Goal: Transaction & Acquisition: Purchase product/service

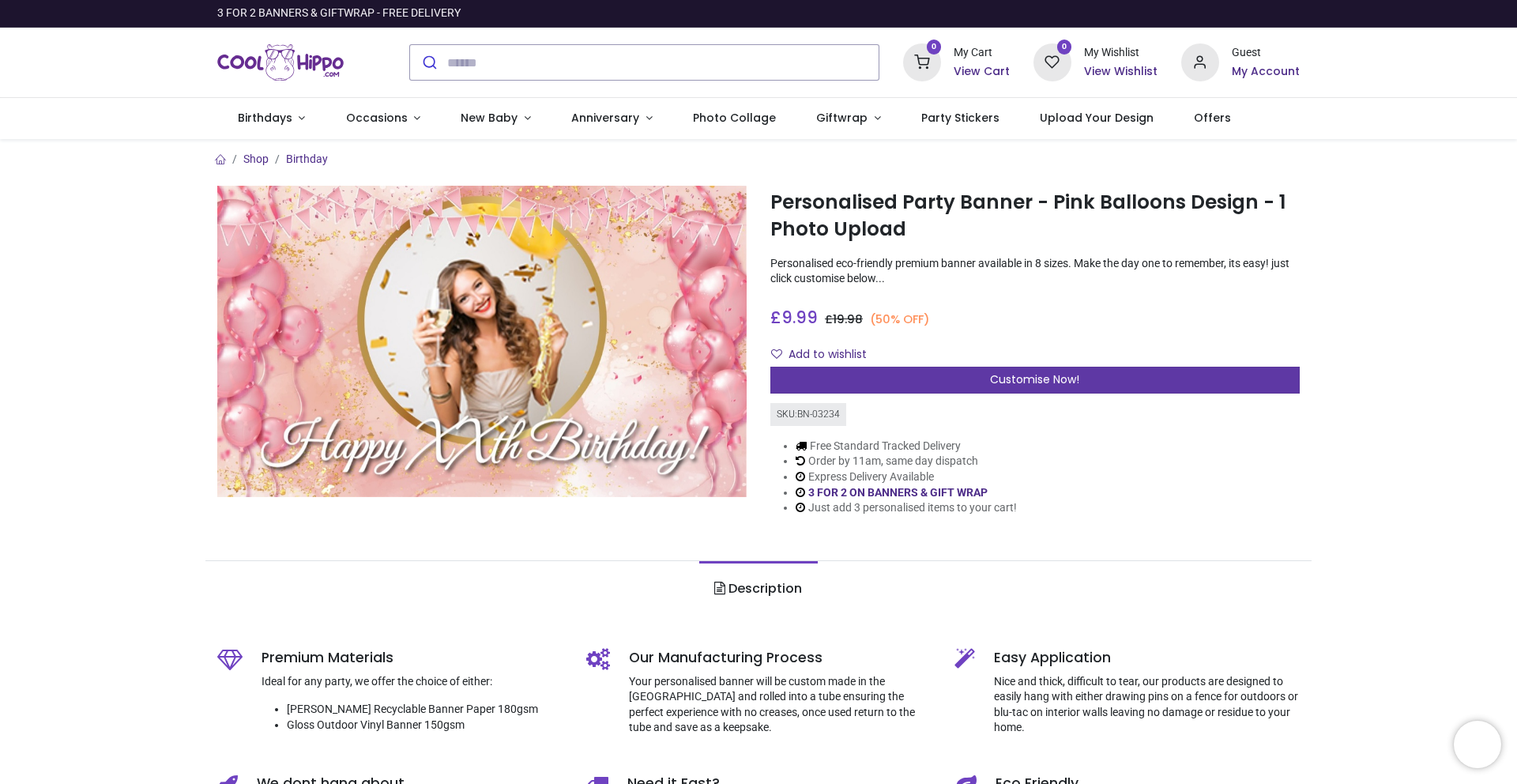
click at [1075, 379] on span "Customise Now!" at bounding box center [1035, 378] width 89 height 15
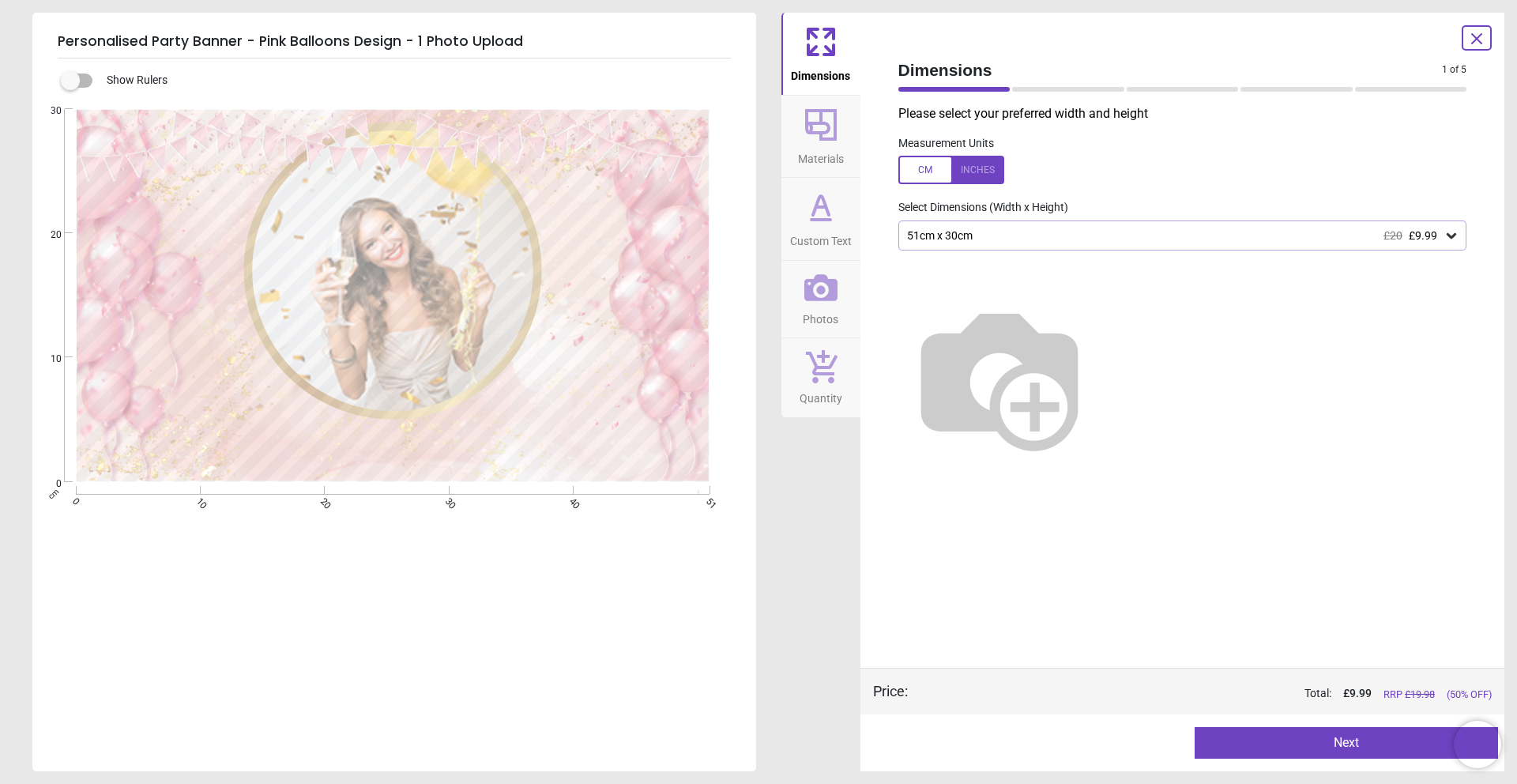
click at [1456, 236] on icon at bounding box center [1451, 235] width 15 height 15
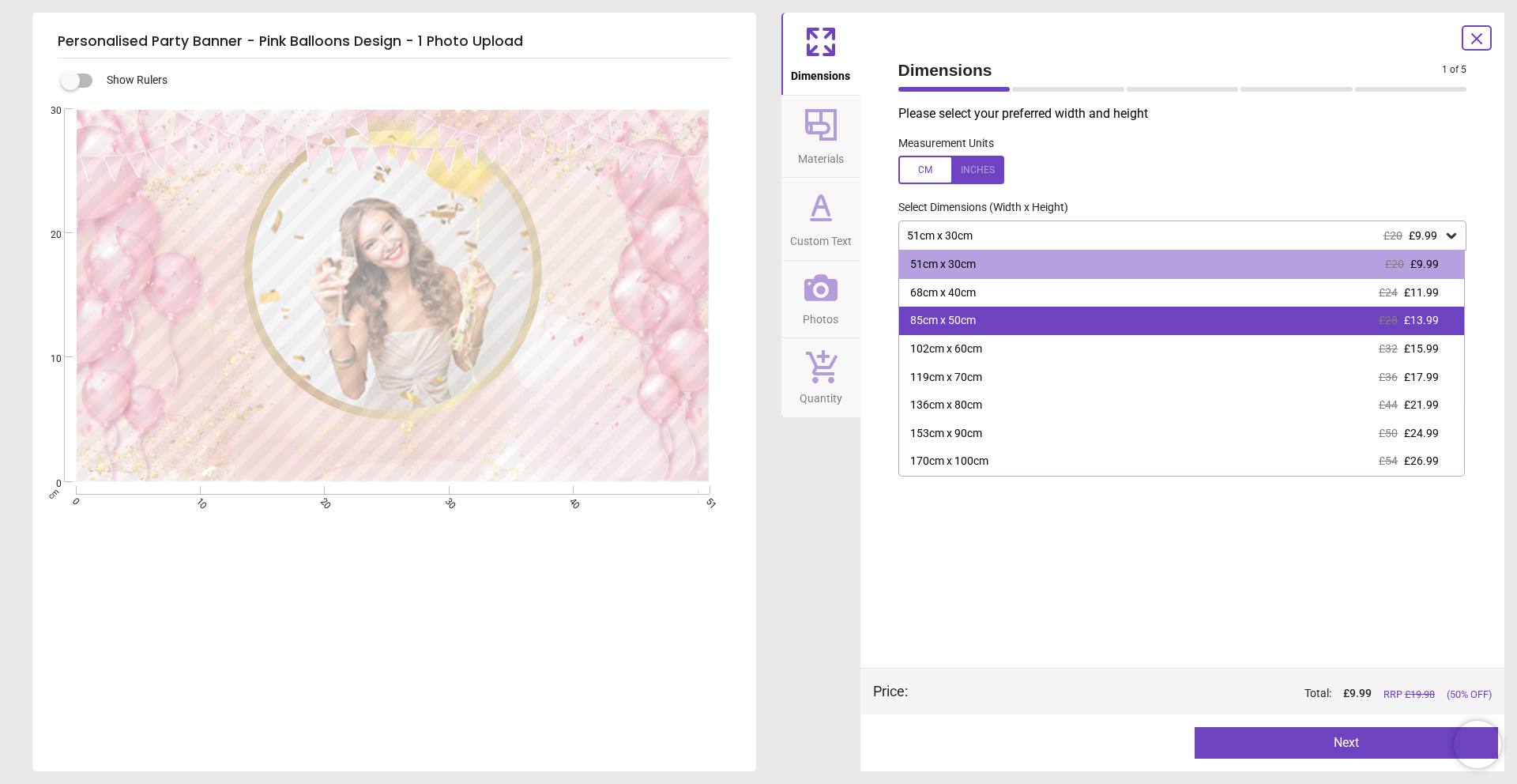
click at [1293, 329] on div "85cm x 50cm £28 £13.99" at bounding box center [1182, 320] width 566 height 28
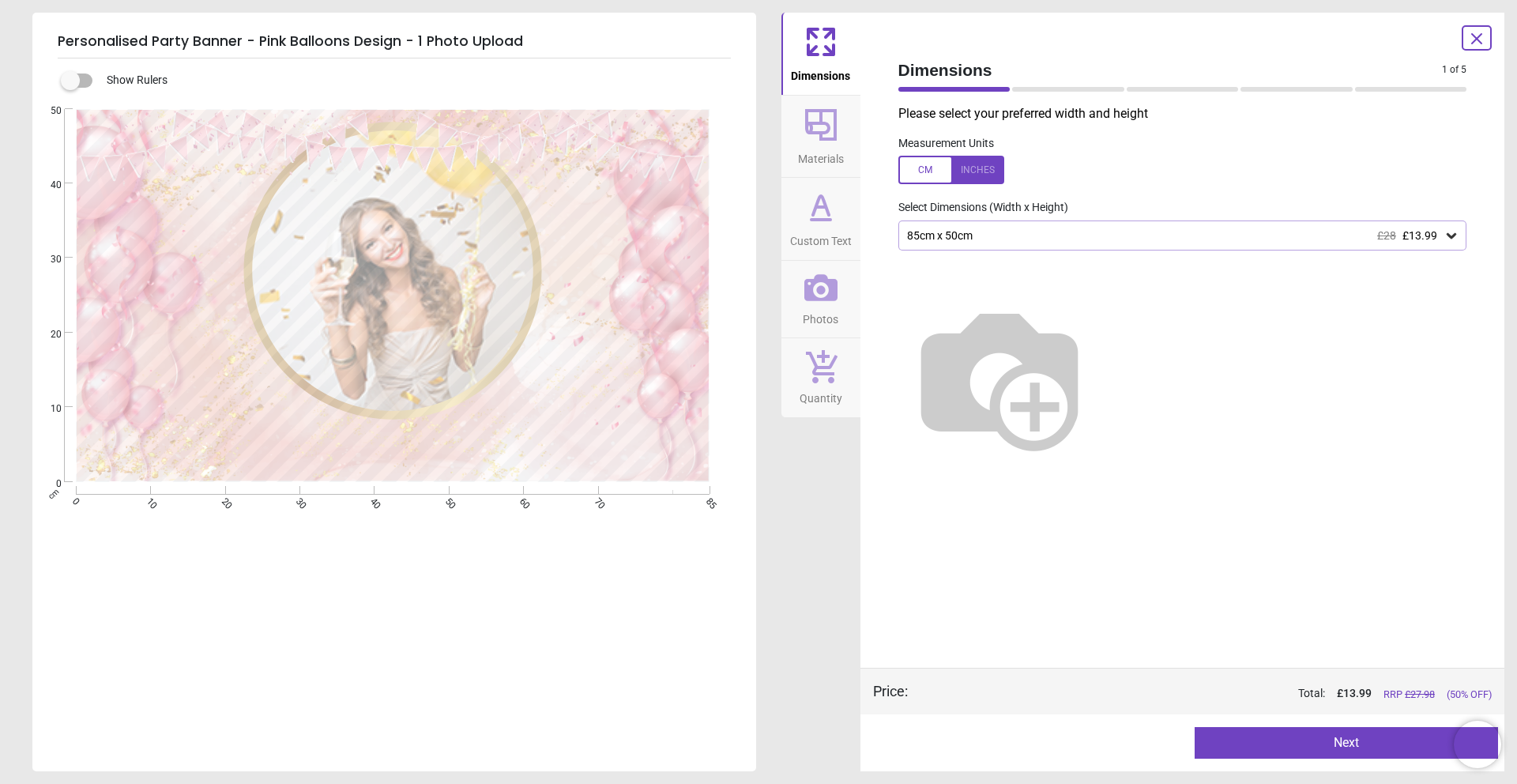
click at [1456, 240] on icon at bounding box center [1451, 235] width 15 height 15
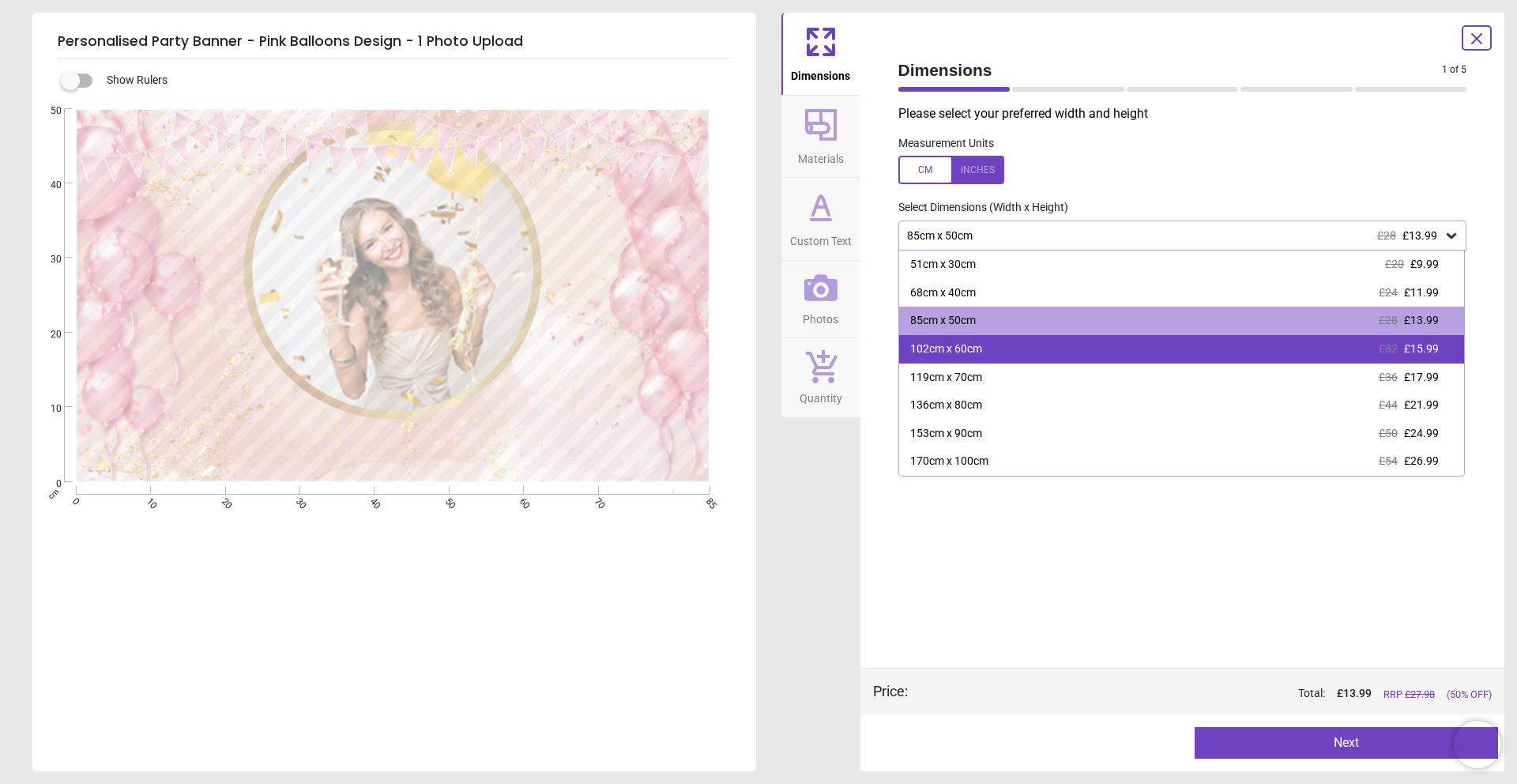
click at [1206, 351] on div "102cm x 60cm £32 £15.99" at bounding box center [1182, 349] width 566 height 28
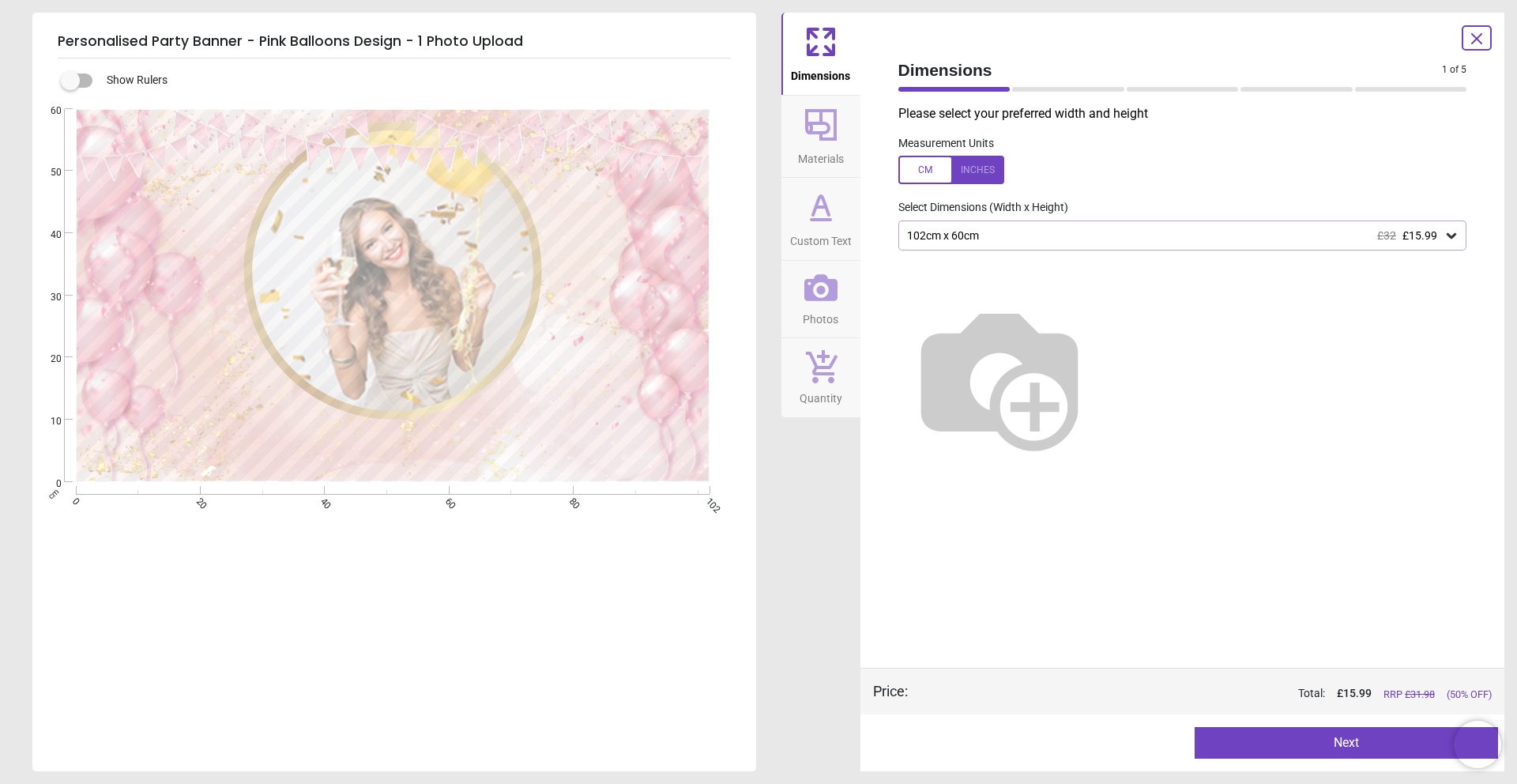
click at [841, 128] on button "Materials" at bounding box center [820, 137] width 79 height 82
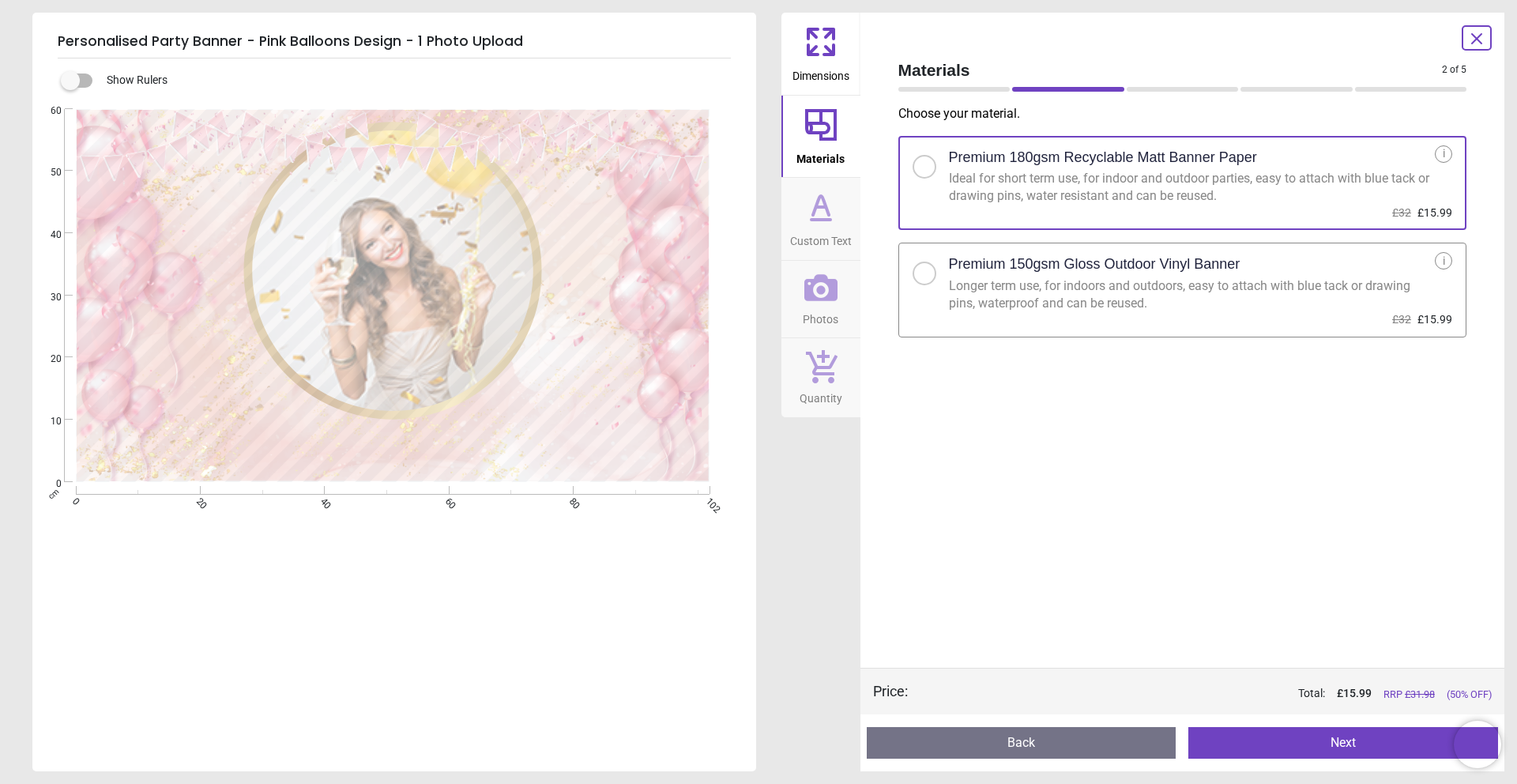
click at [822, 207] on icon at bounding box center [820, 207] width 9 height 0
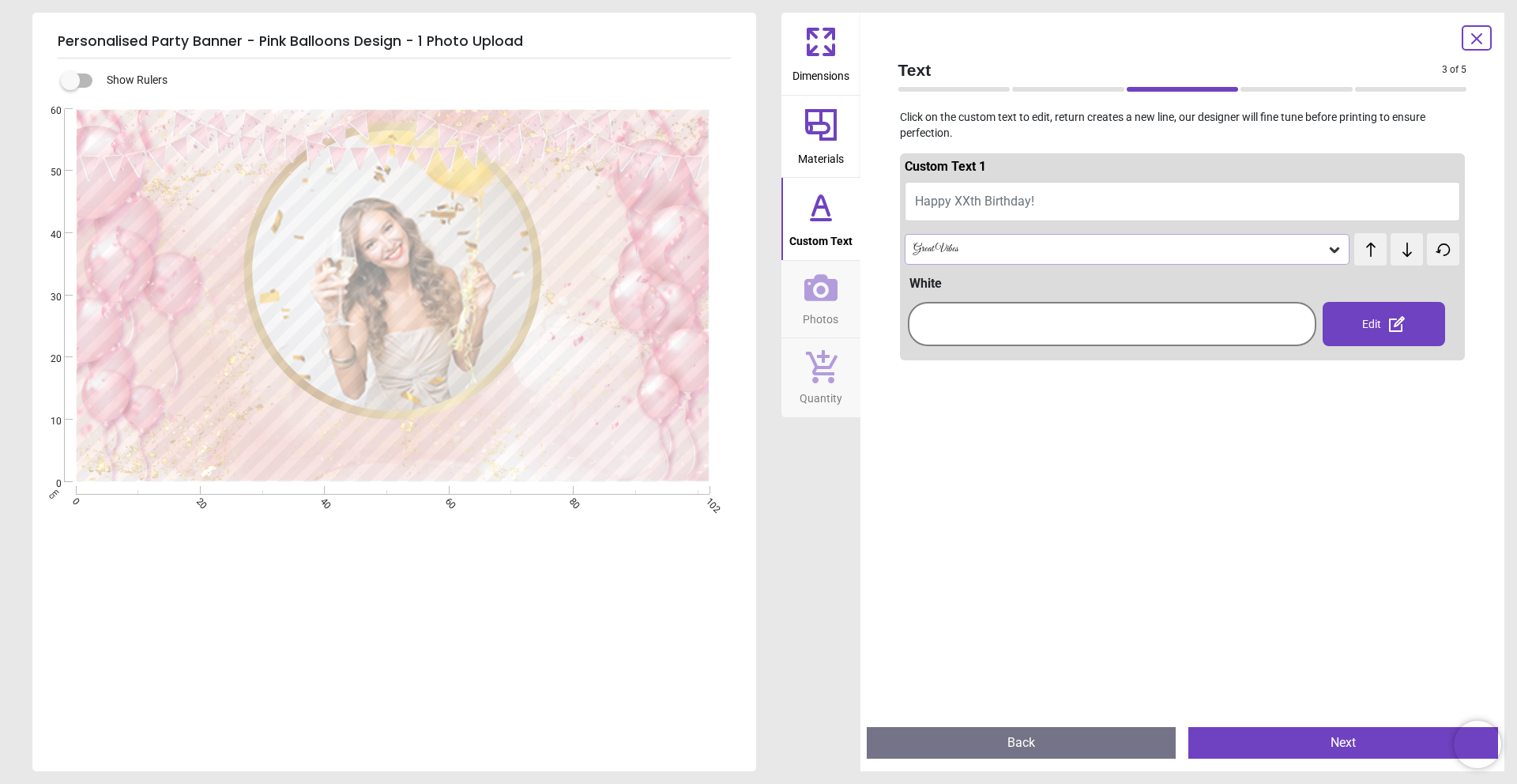
click at [971, 199] on span "Happy XXth Birthday!" at bounding box center [975, 201] width 119 height 15
click at [970, 201] on span "Happy XXth Birthday!" at bounding box center [975, 201] width 119 height 15
click at [980, 201] on span "Happy XXth Birthday!" at bounding box center [975, 201] width 119 height 15
click at [944, 200] on span "Happy XXth Birthday!" at bounding box center [975, 201] width 119 height 15
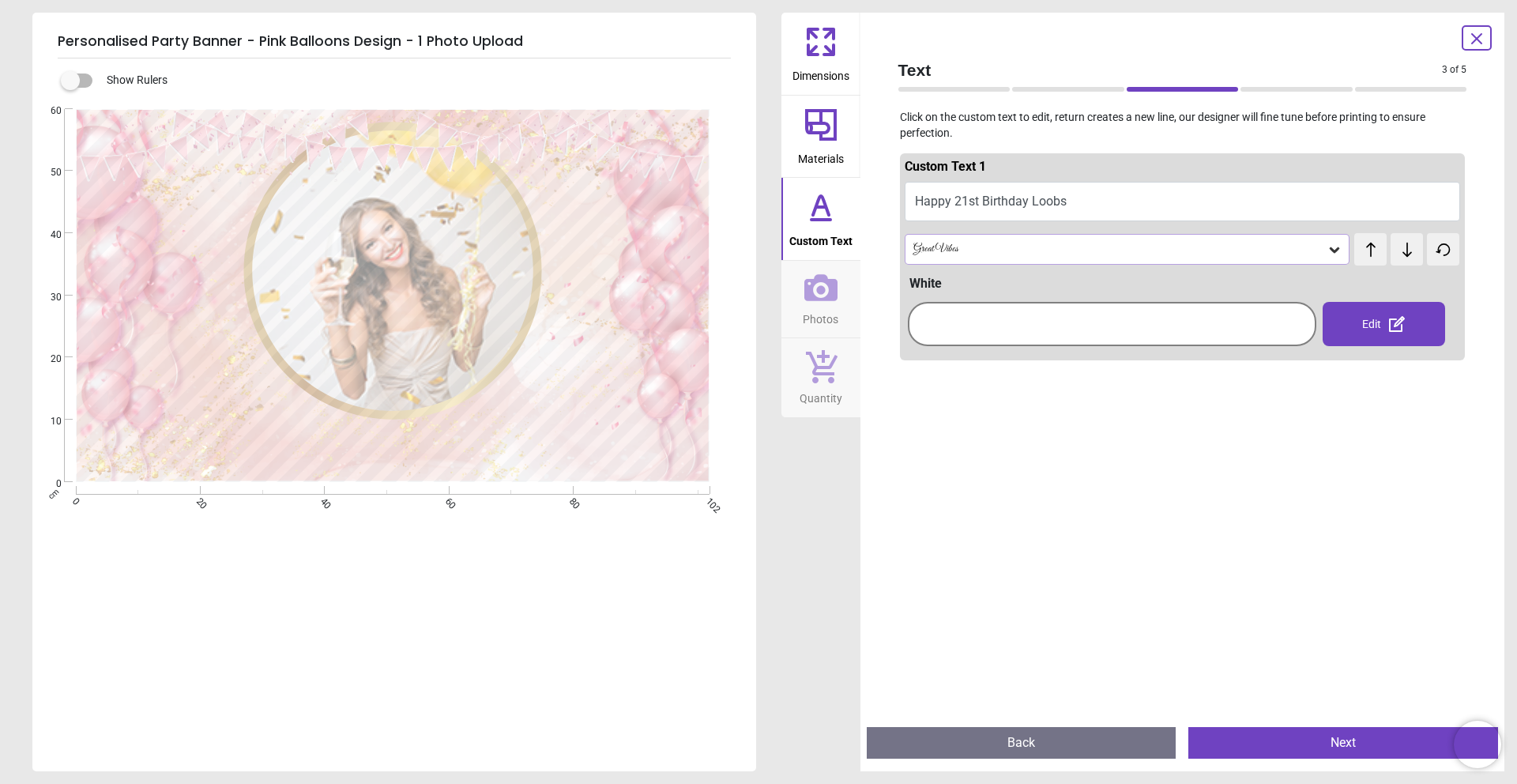
scroll to position [5, 0]
type textarea "**********"
click at [1336, 253] on icon at bounding box center [1334, 249] width 15 height 15
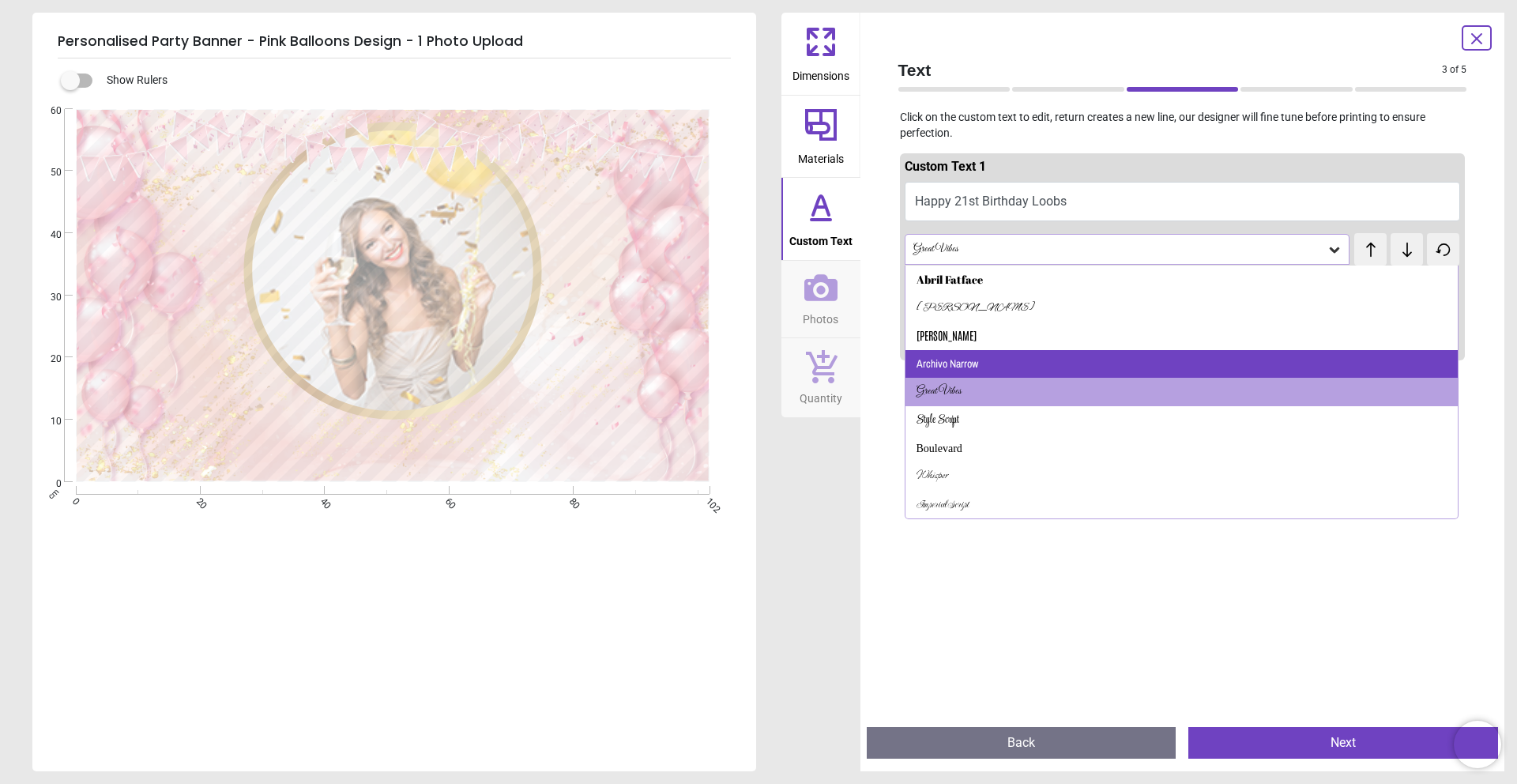
click at [1197, 366] on div "Archivo Narrow" at bounding box center [1182, 364] width 553 height 28
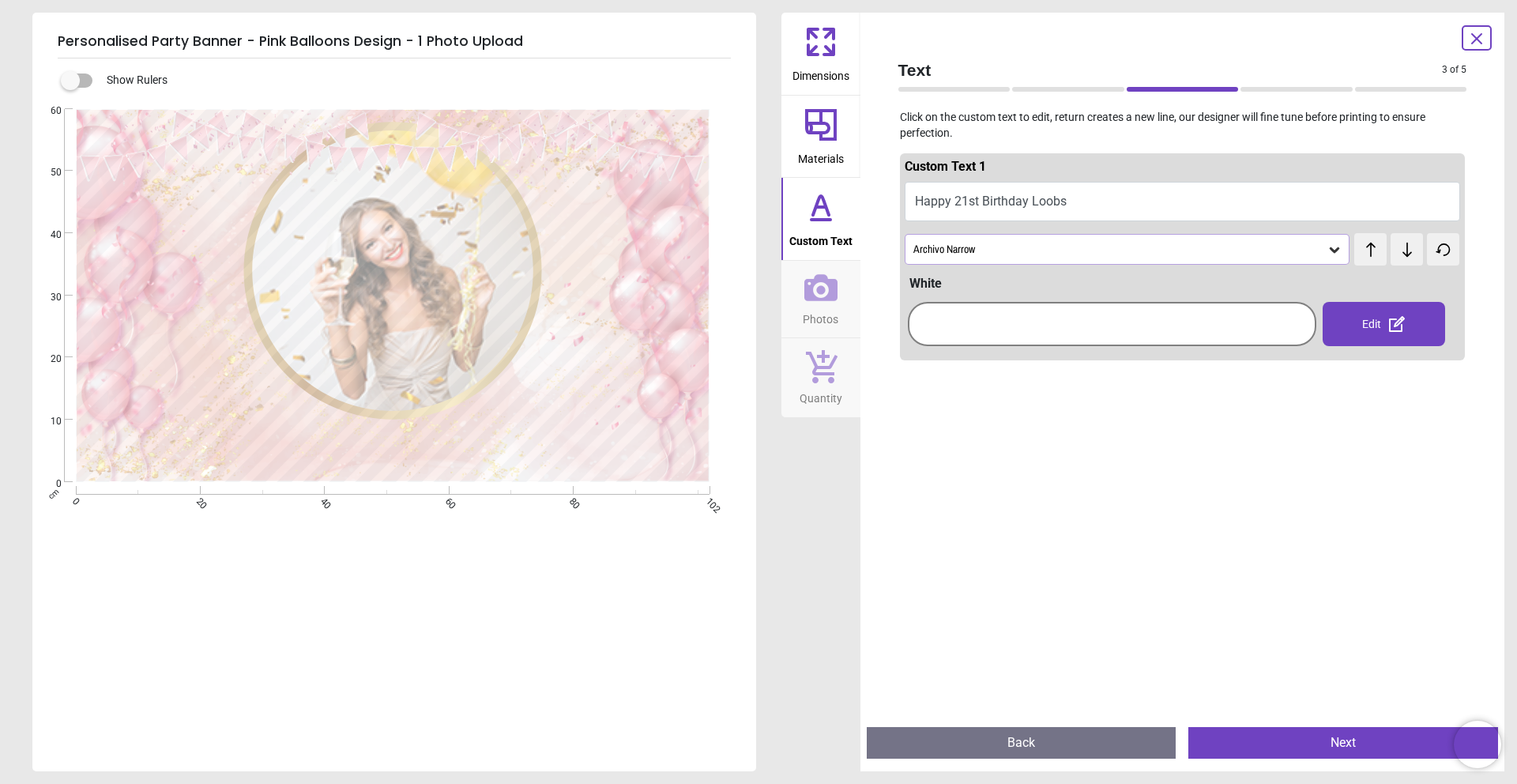
click at [1224, 251] on div "Archivo Narrow" at bounding box center [1120, 249] width 416 height 14
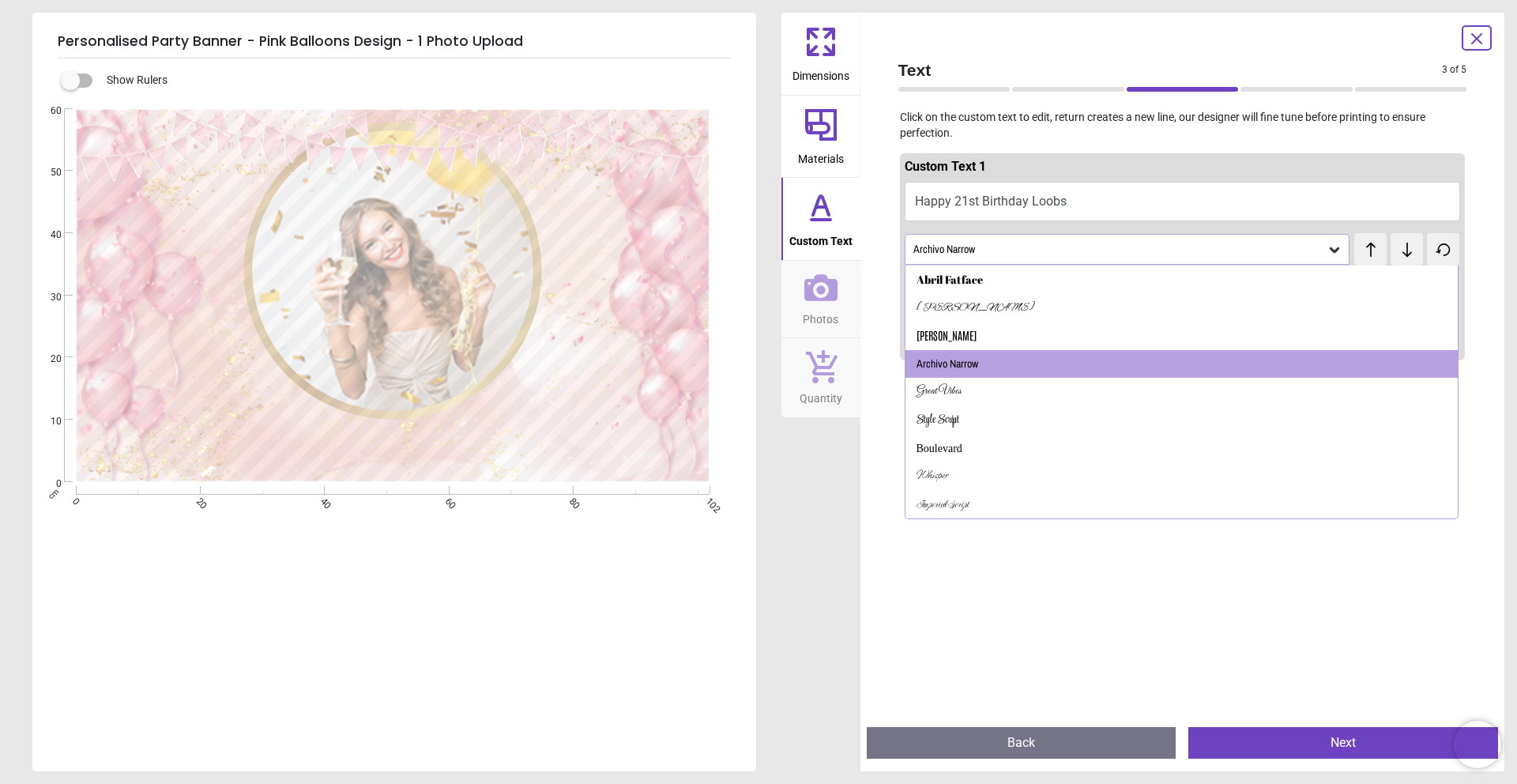
click at [1153, 329] on div "Antonio" at bounding box center [1182, 335] width 553 height 28
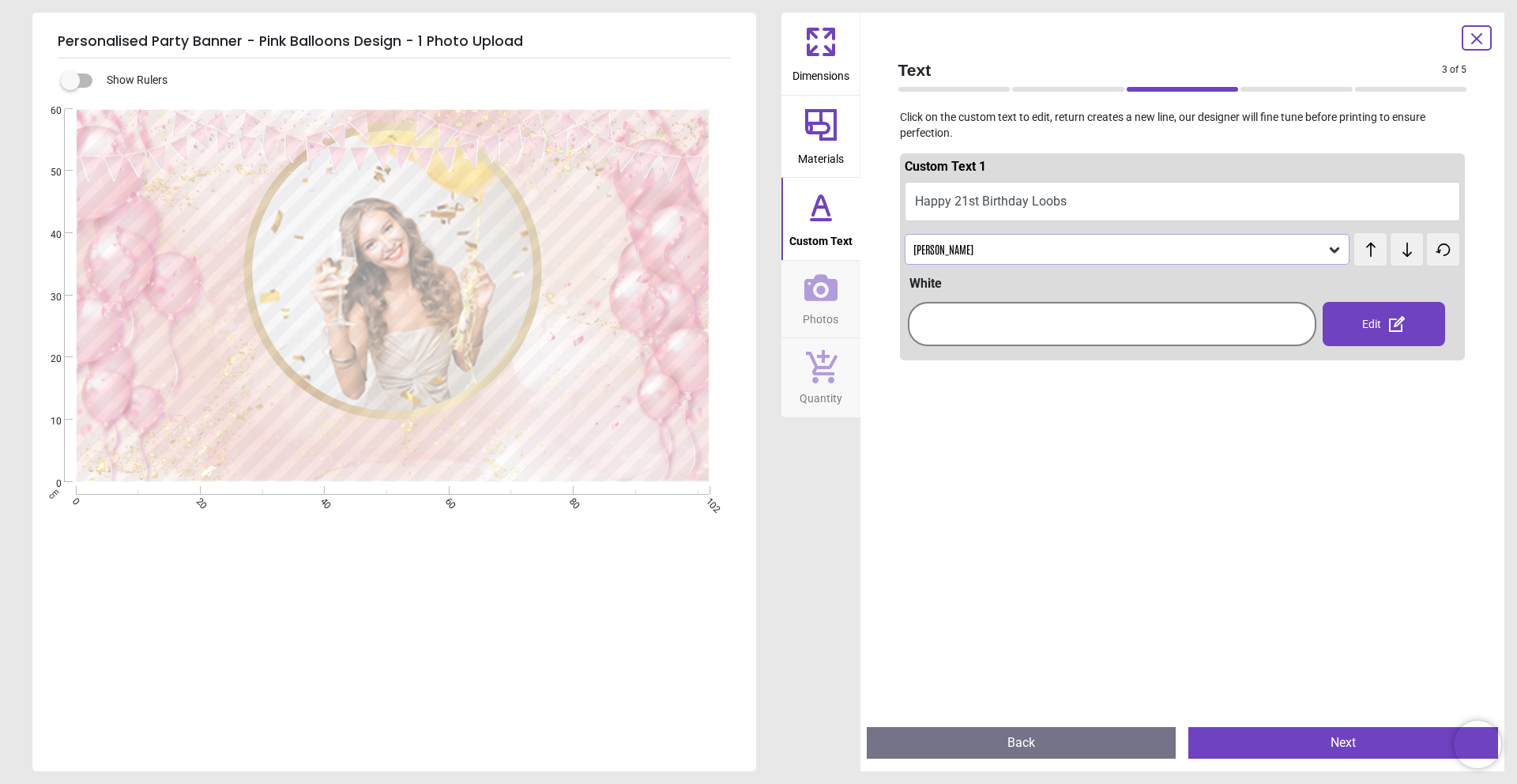
scroll to position [3, 0]
click at [1177, 252] on div "Antonio" at bounding box center [1120, 249] width 416 height 14
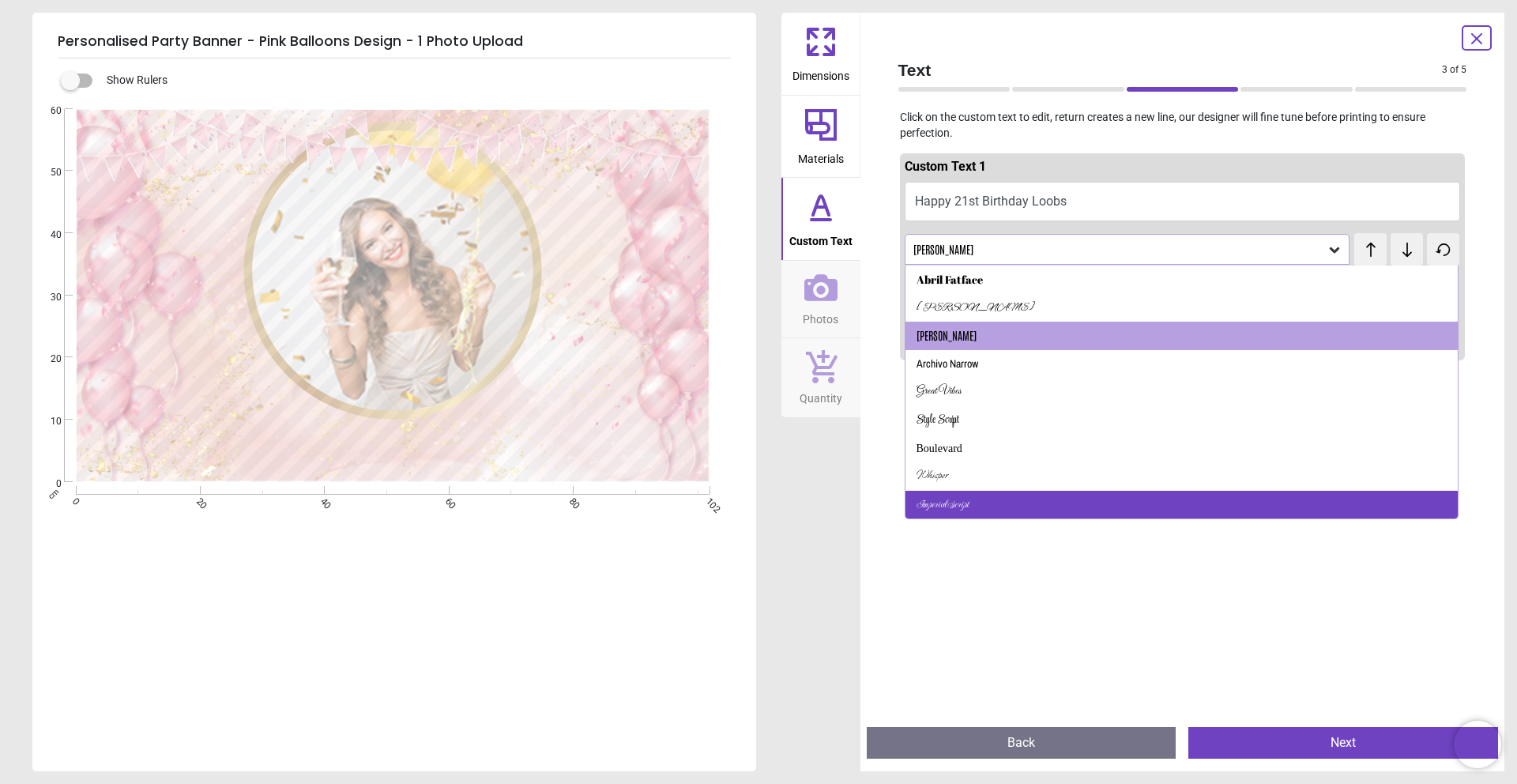
click at [1109, 493] on div "Imperial Script" at bounding box center [1182, 504] width 553 height 28
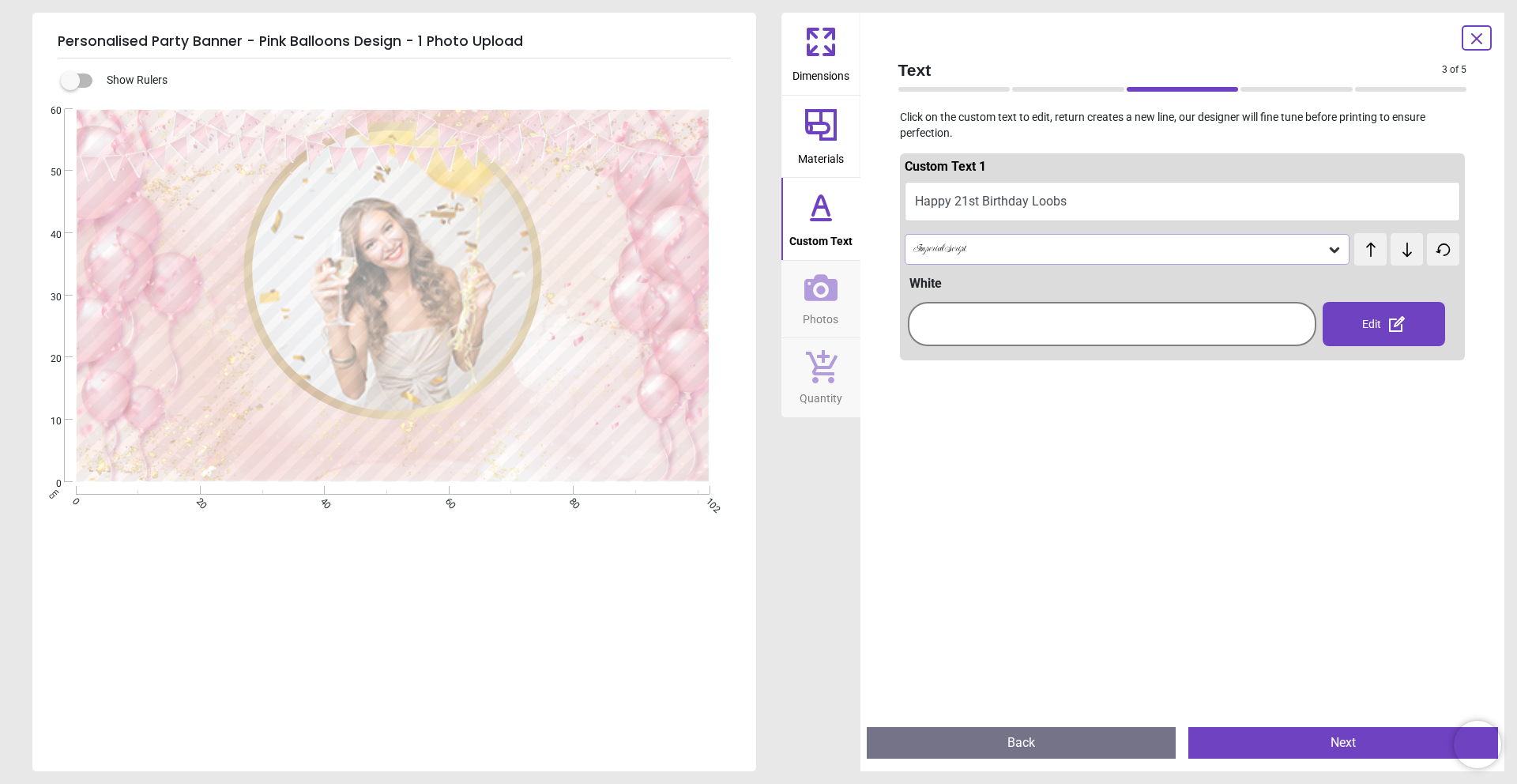
scroll to position [5, 0]
click at [1210, 251] on div "Imperial Script" at bounding box center [1120, 249] width 416 height 14
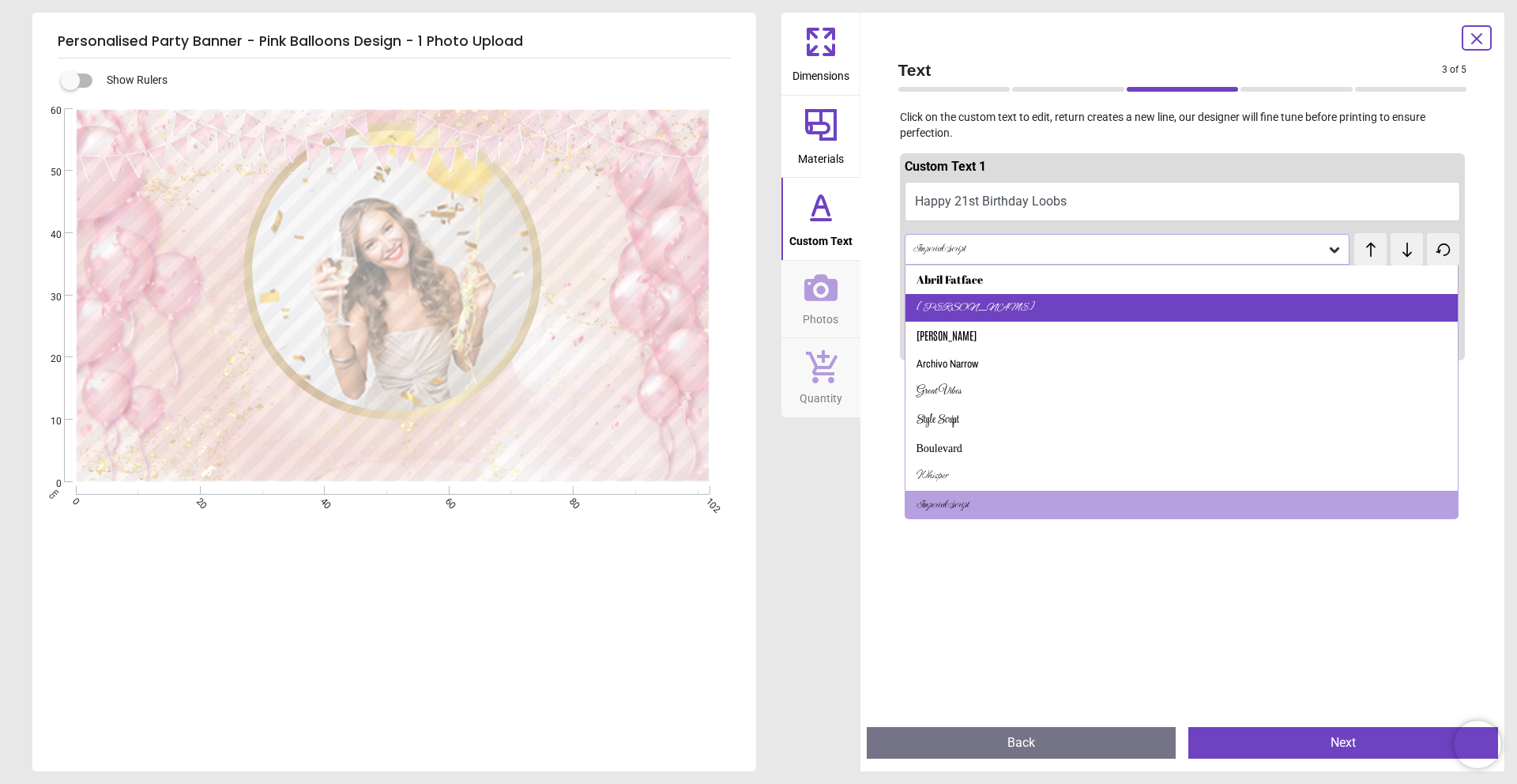
click at [1162, 305] on div "Alex Brush" at bounding box center [1182, 307] width 553 height 28
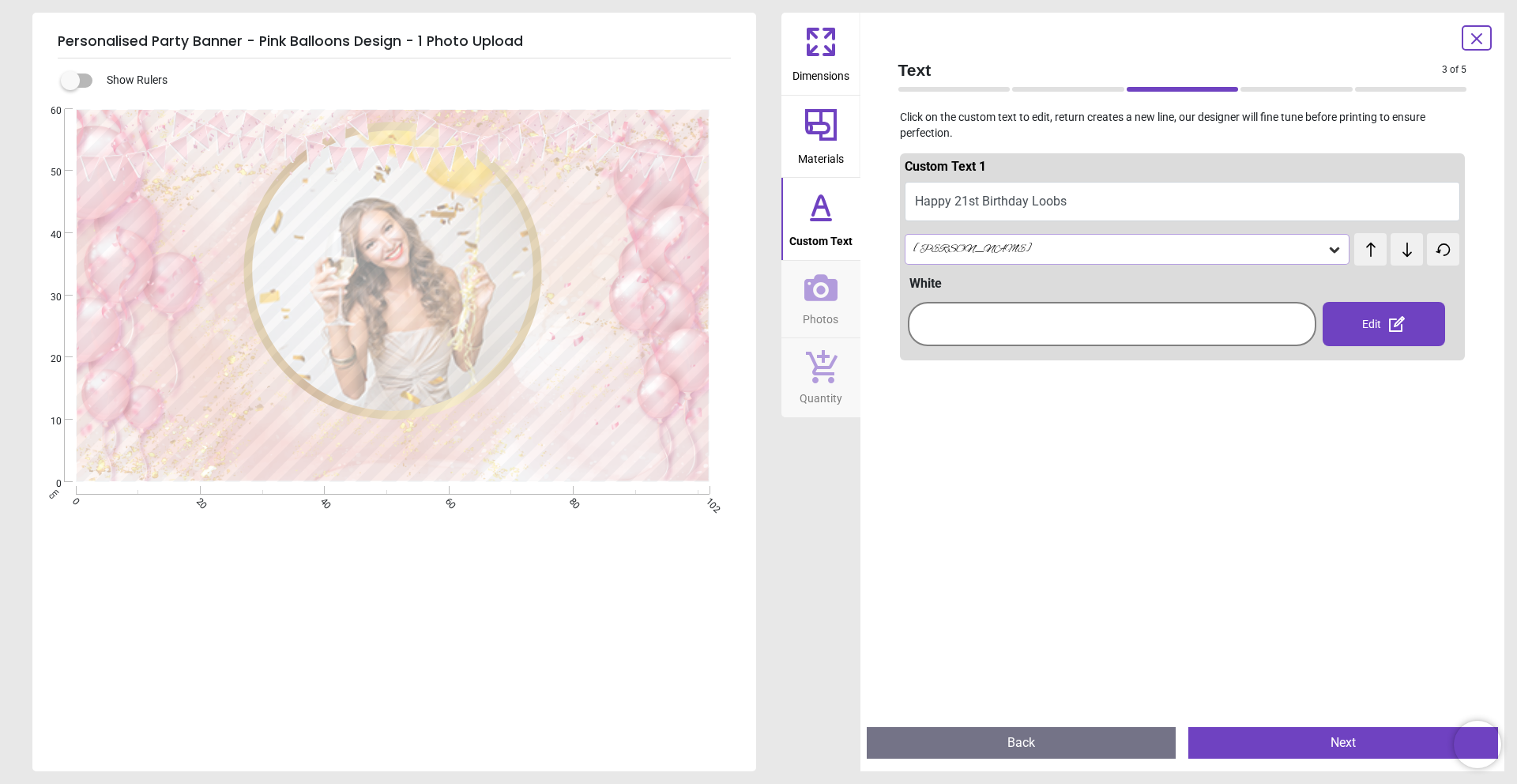
click at [1195, 242] on div "Alex Brush" at bounding box center [1120, 249] width 416 height 14
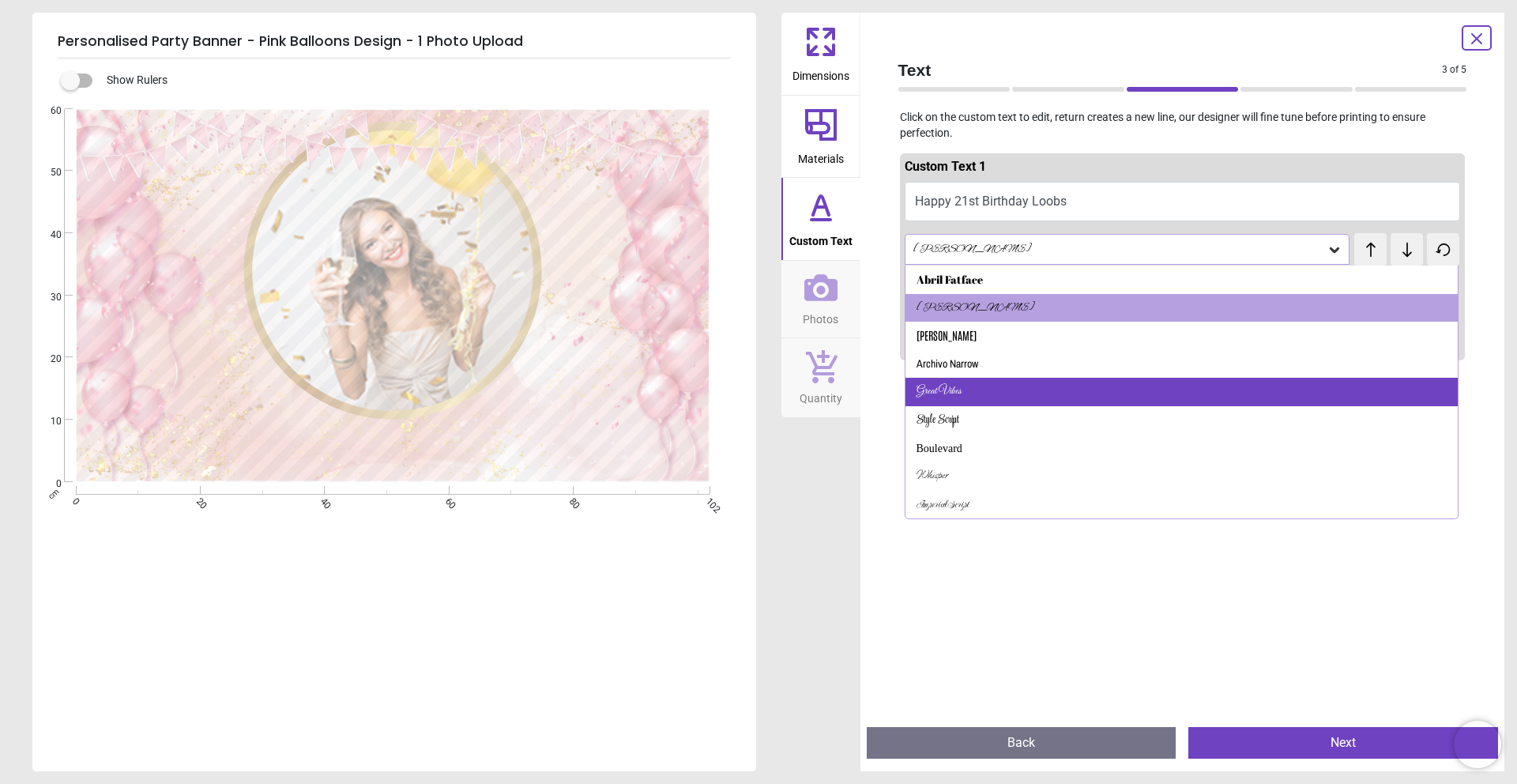
click at [1080, 393] on div "Great Vibes" at bounding box center [1182, 391] width 553 height 28
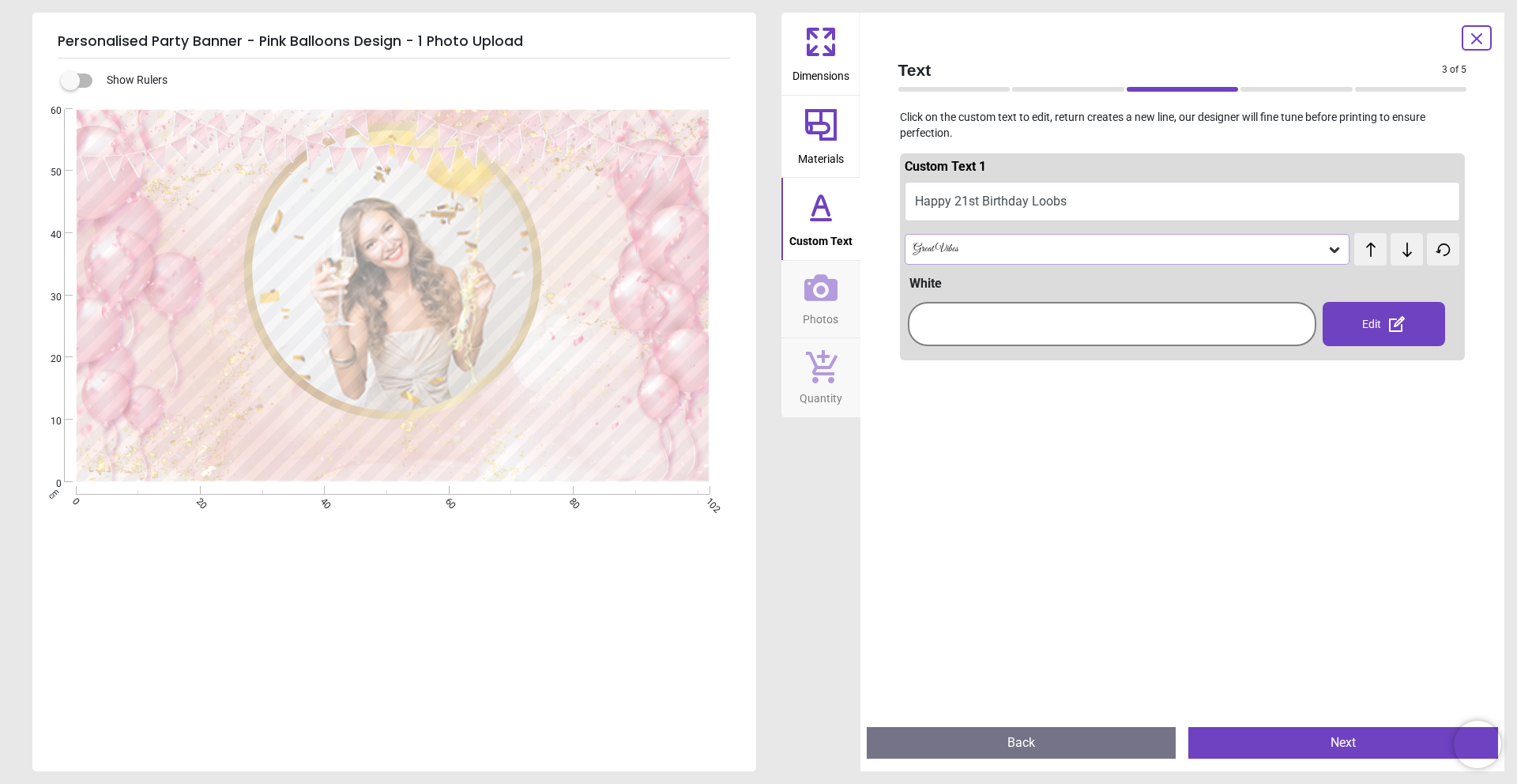
click at [1369, 251] on icon at bounding box center [1371, 249] width 9 height 15
click at [1406, 253] on icon at bounding box center [1407, 249] width 9 height 15
click at [1243, 319] on div at bounding box center [1111, 324] width 400 height 36
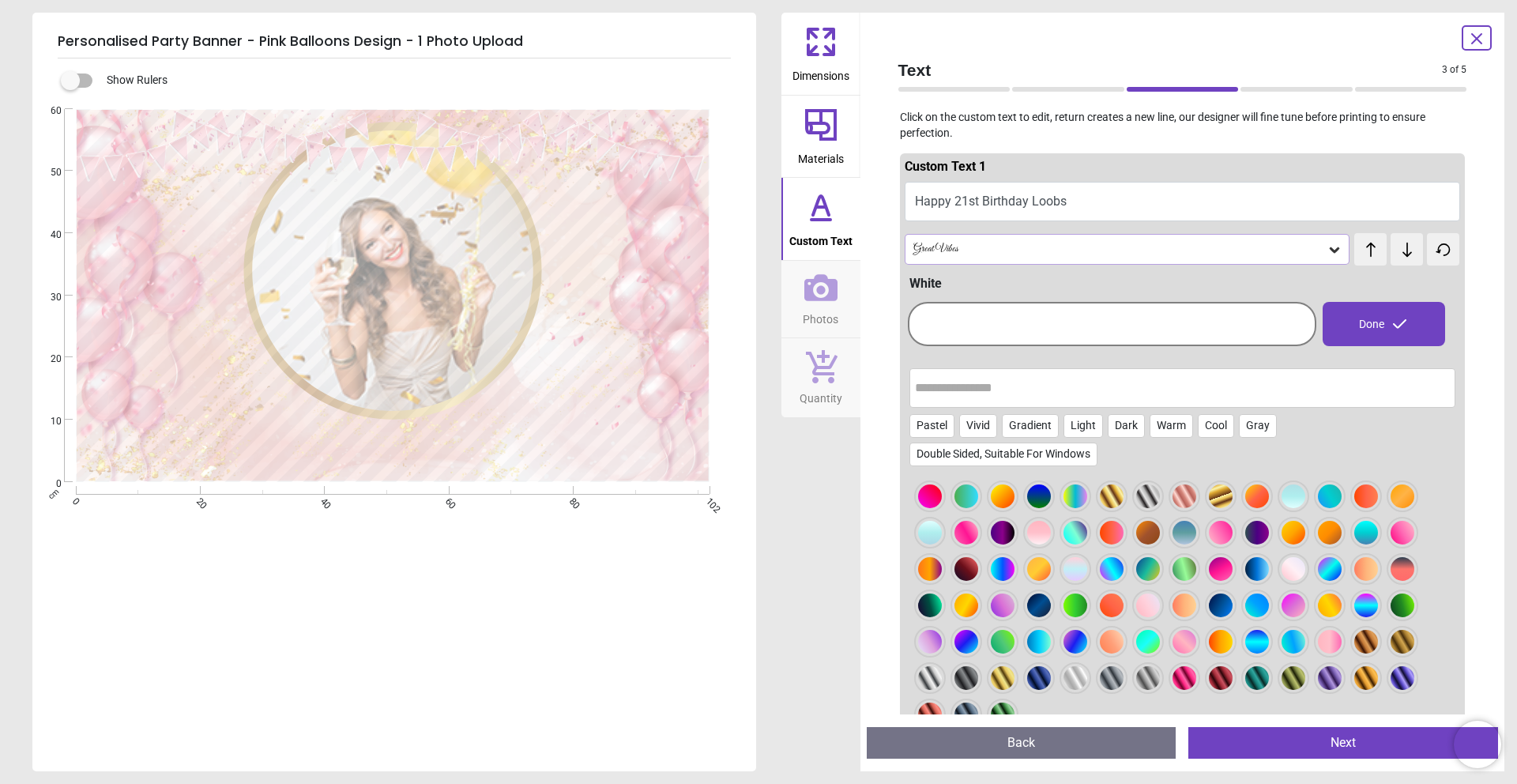
click at [935, 501] on div at bounding box center [930, 496] width 24 height 24
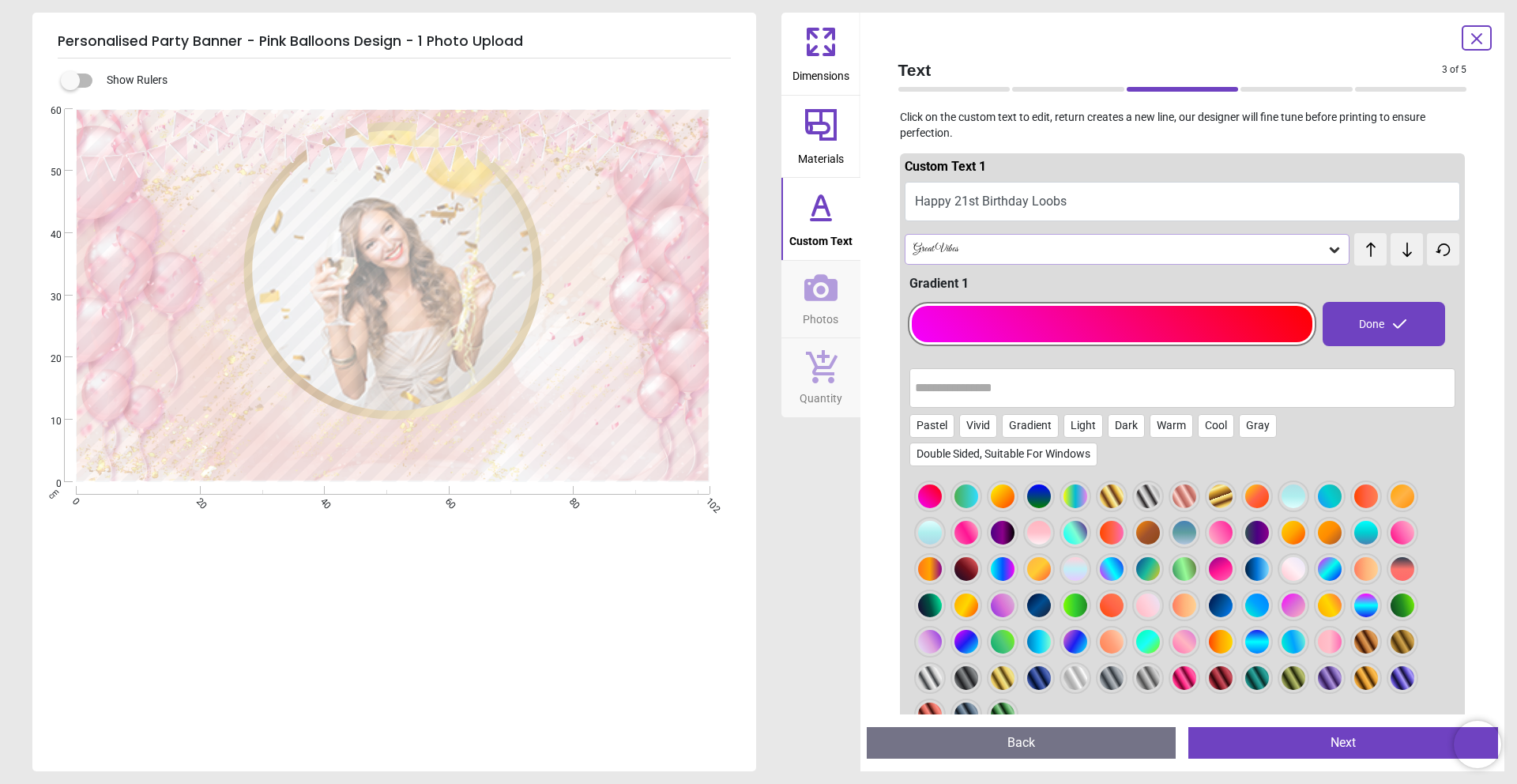
click at [1039, 531] on div at bounding box center [1039, 532] width 24 height 24
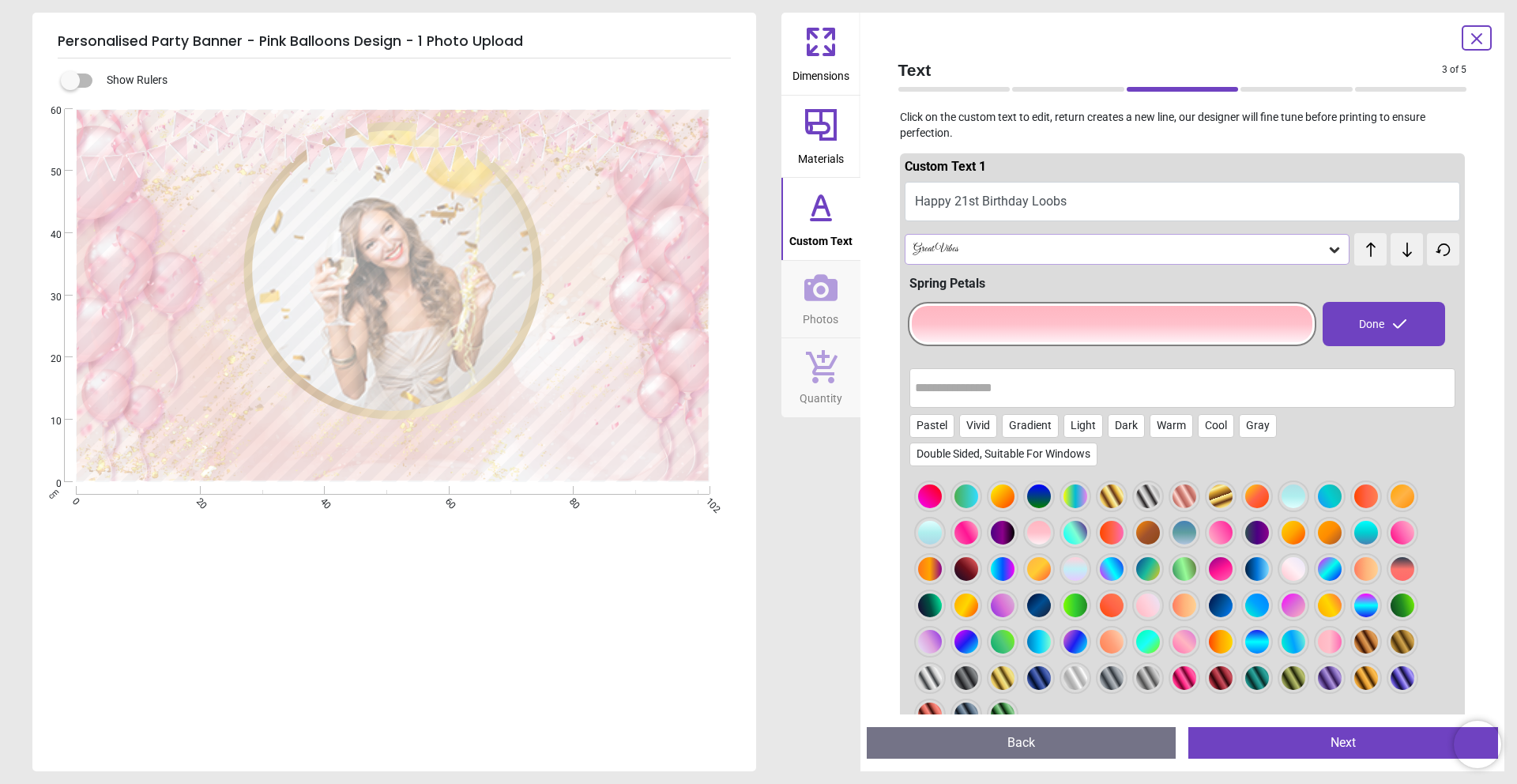
click at [1304, 569] on div at bounding box center [1294, 569] width 24 height 24
click at [1153, 676] on div at bounding box center [1148, 678] width 24 height 24
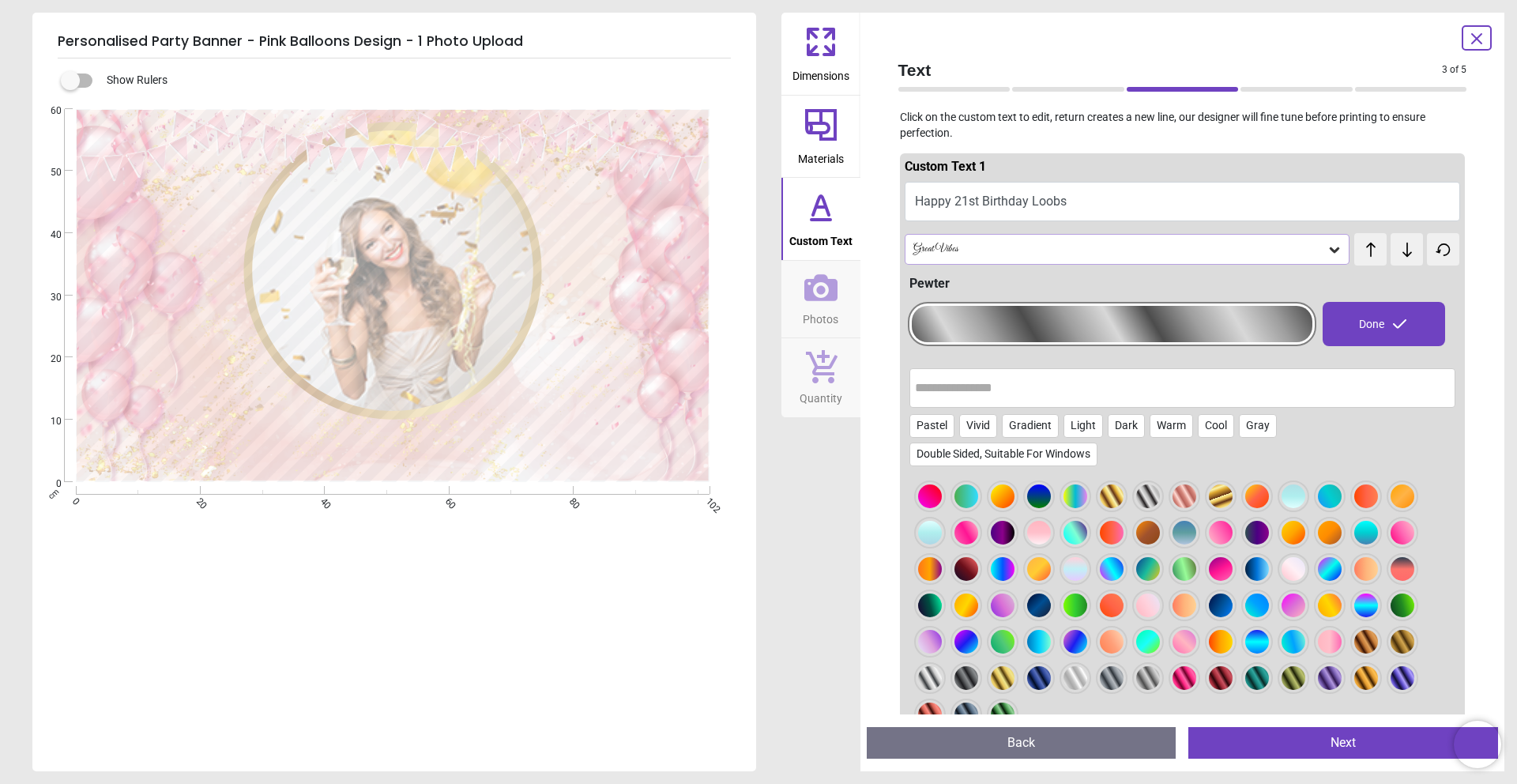
click at [1181, 678] on div at bounding box center [1184, 678] width 24 height 24
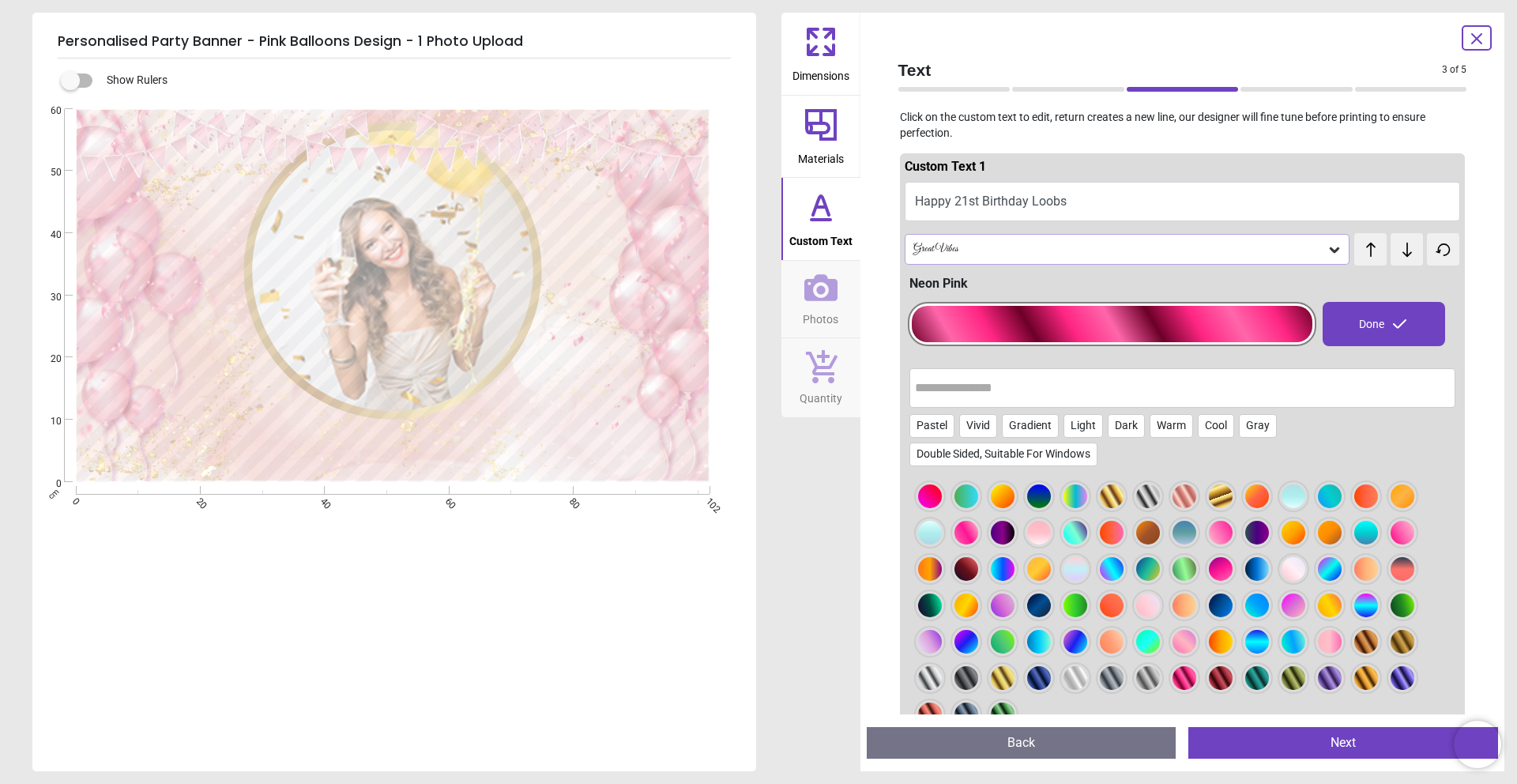
click at [1213, 679] on div at bounding box center [1221, 678] width 24 height 24
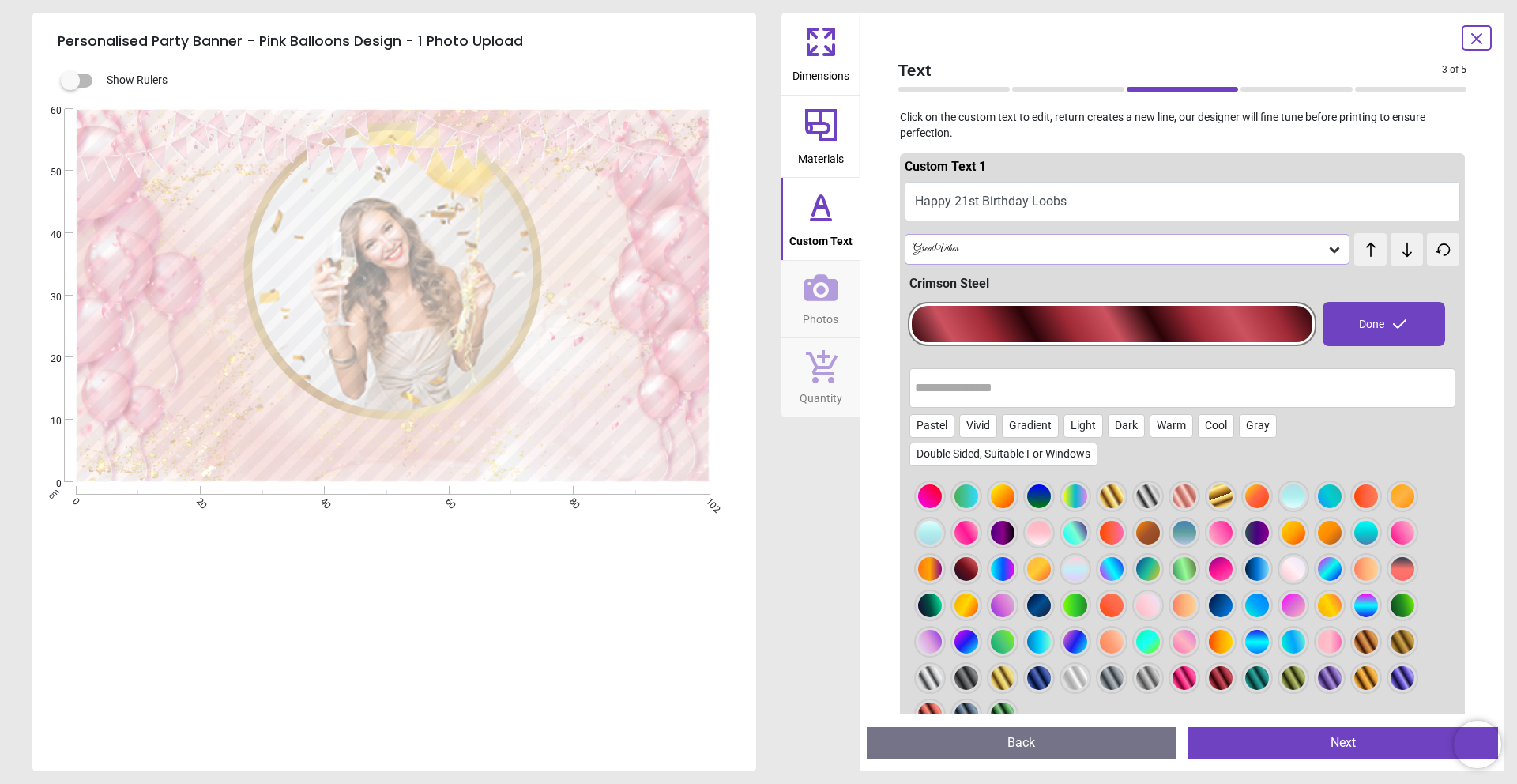
click at [1079, 533] on div at bounding box center [1076, 532] width 24 height 24
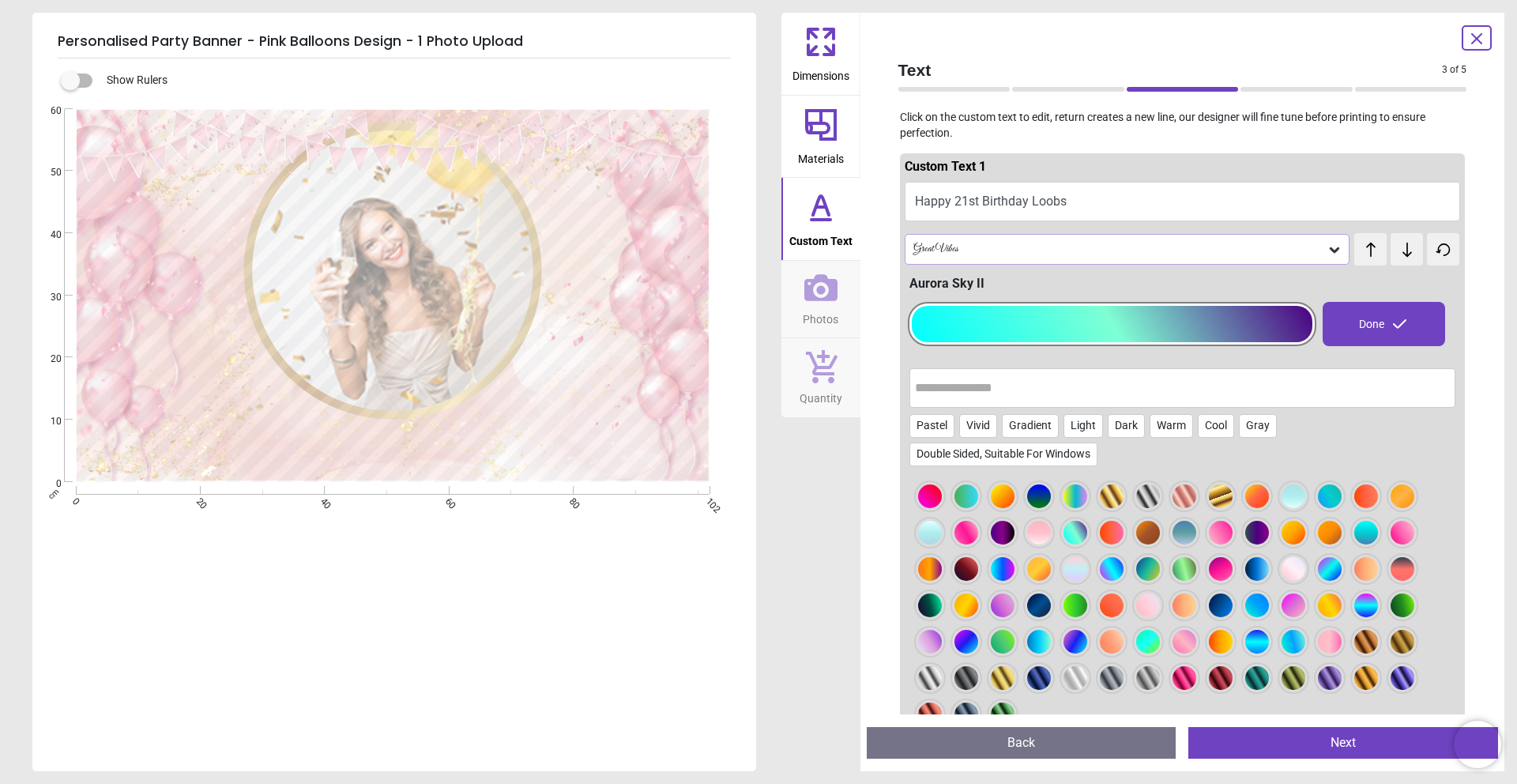
click at [1118, 573] on div at bounding box center [1112, 569] width 24 height 24
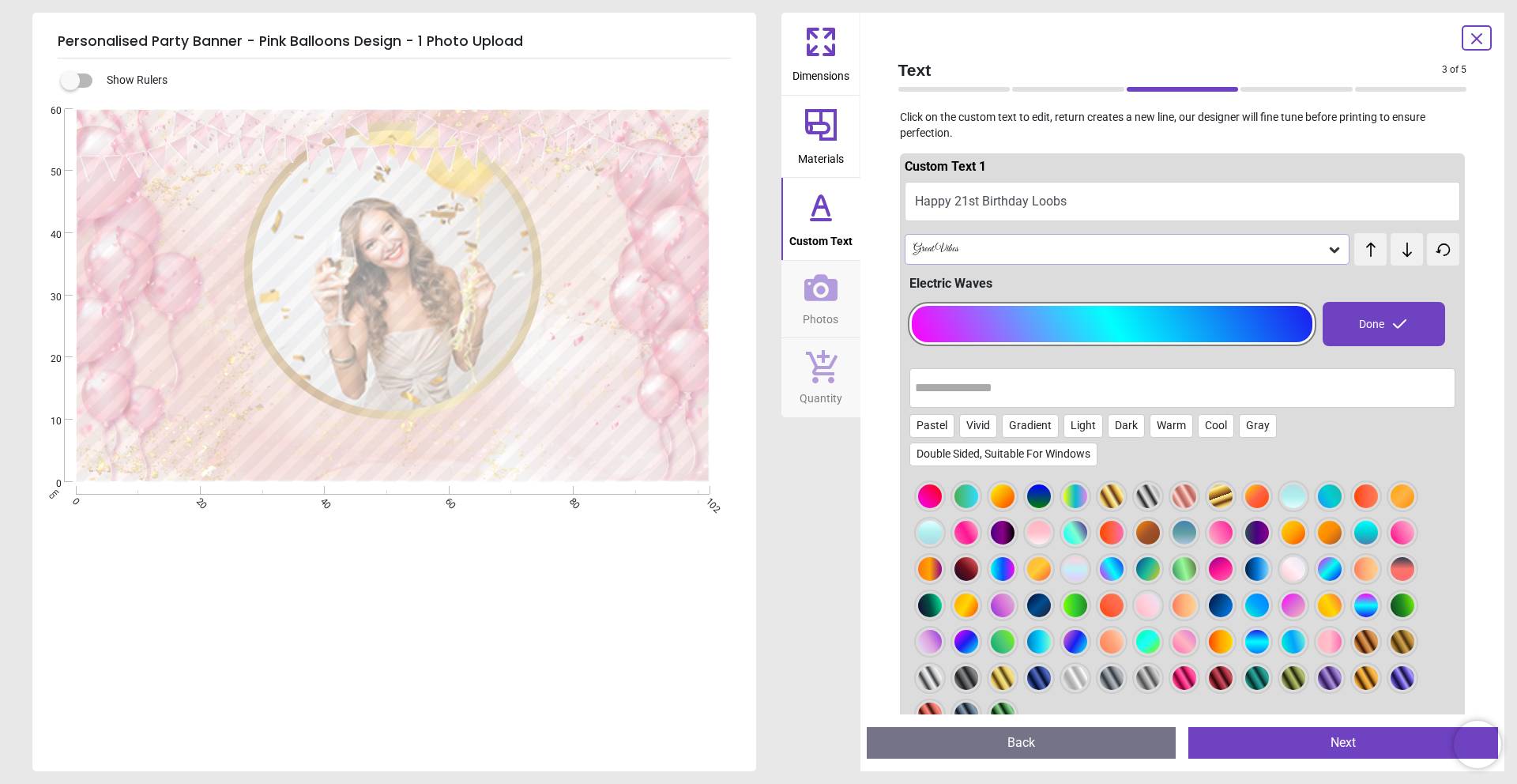
click at [1080, 499] on div at bounding box center [1076, 496] width 24 height 24
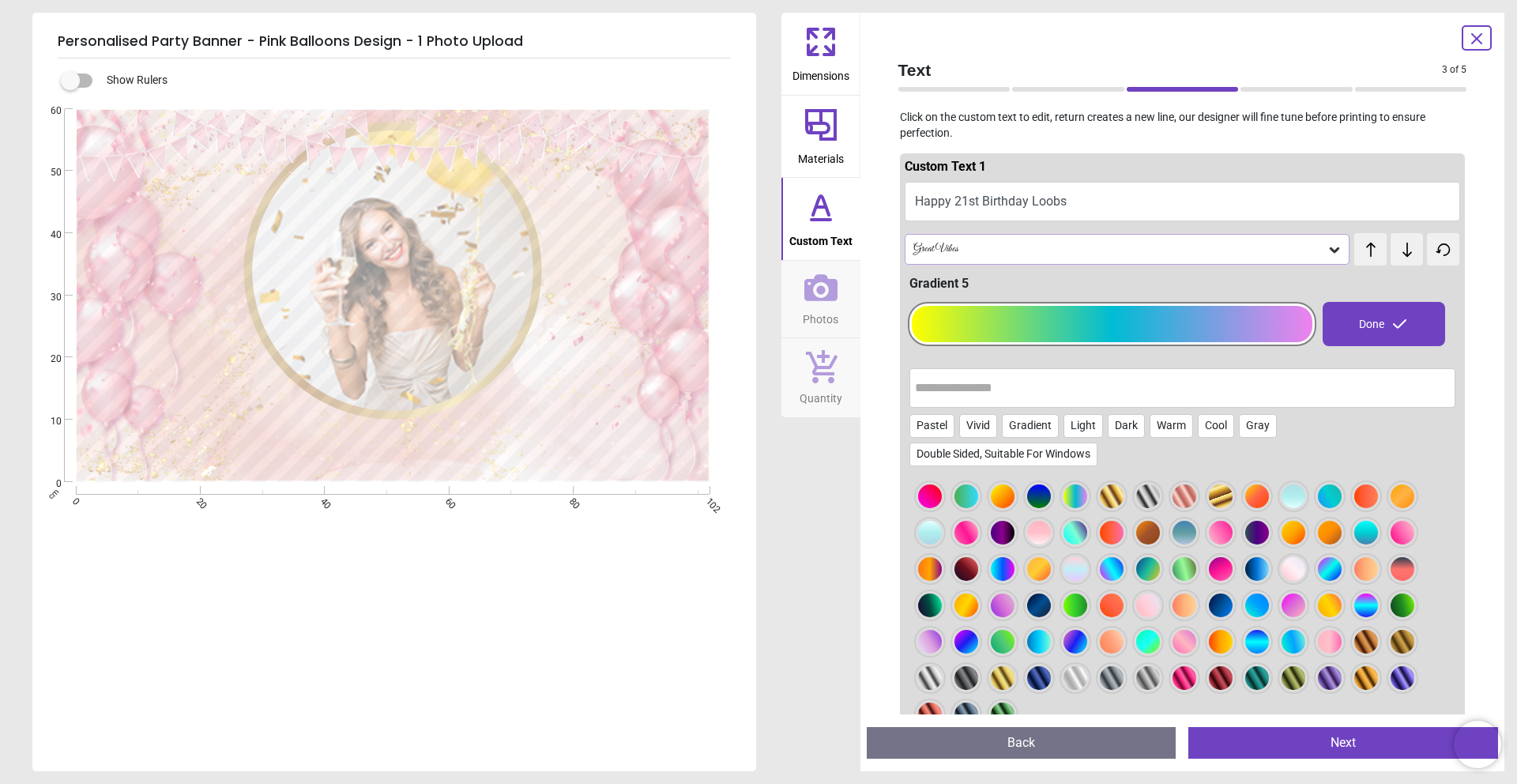
click at [1376, 604] on div at bounding box center [1367, 605] width 24 height 24
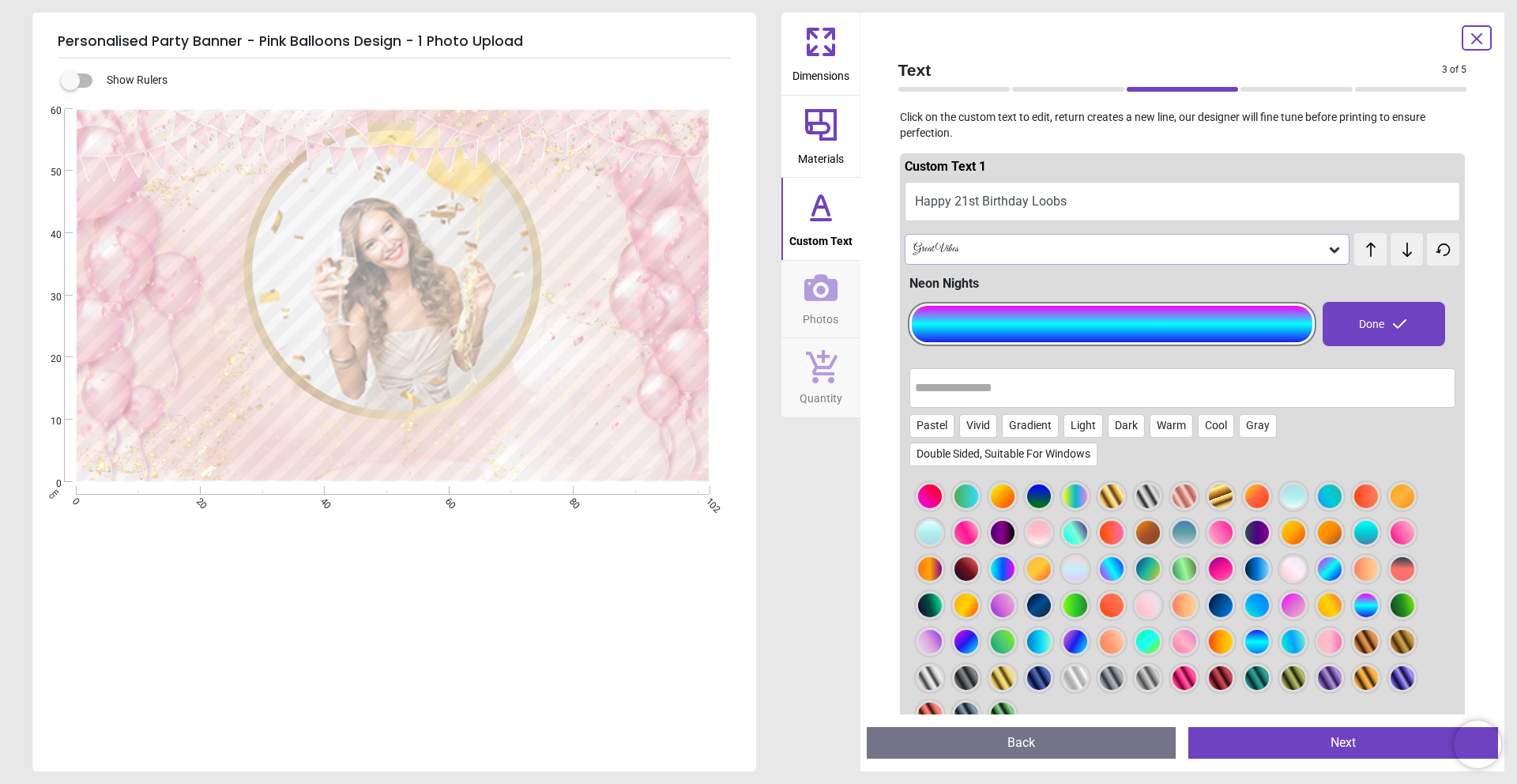
click at [1367, 608] on div at bounding box center [1367, 605] width 24 height 24
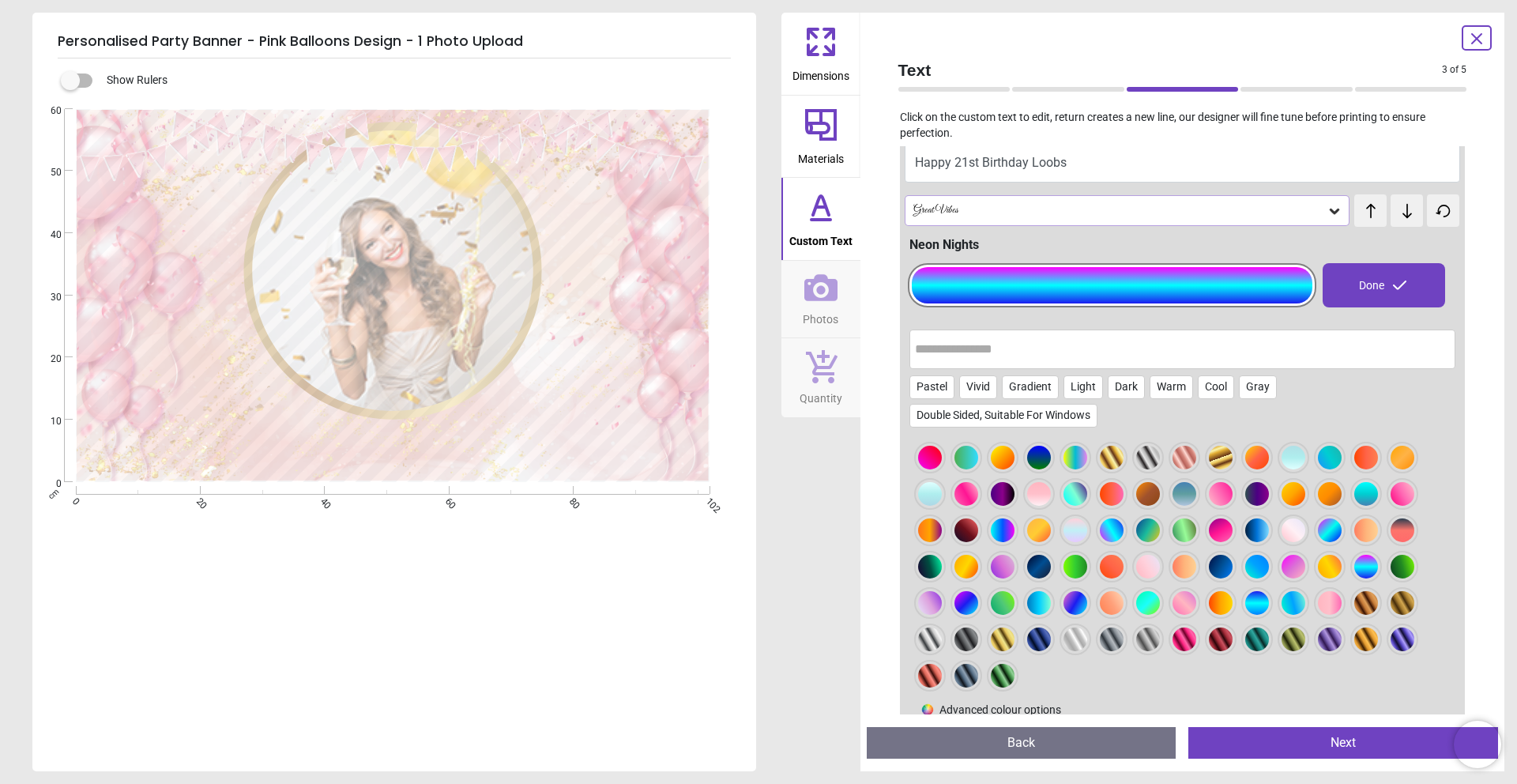
scroll to position [27, 0]
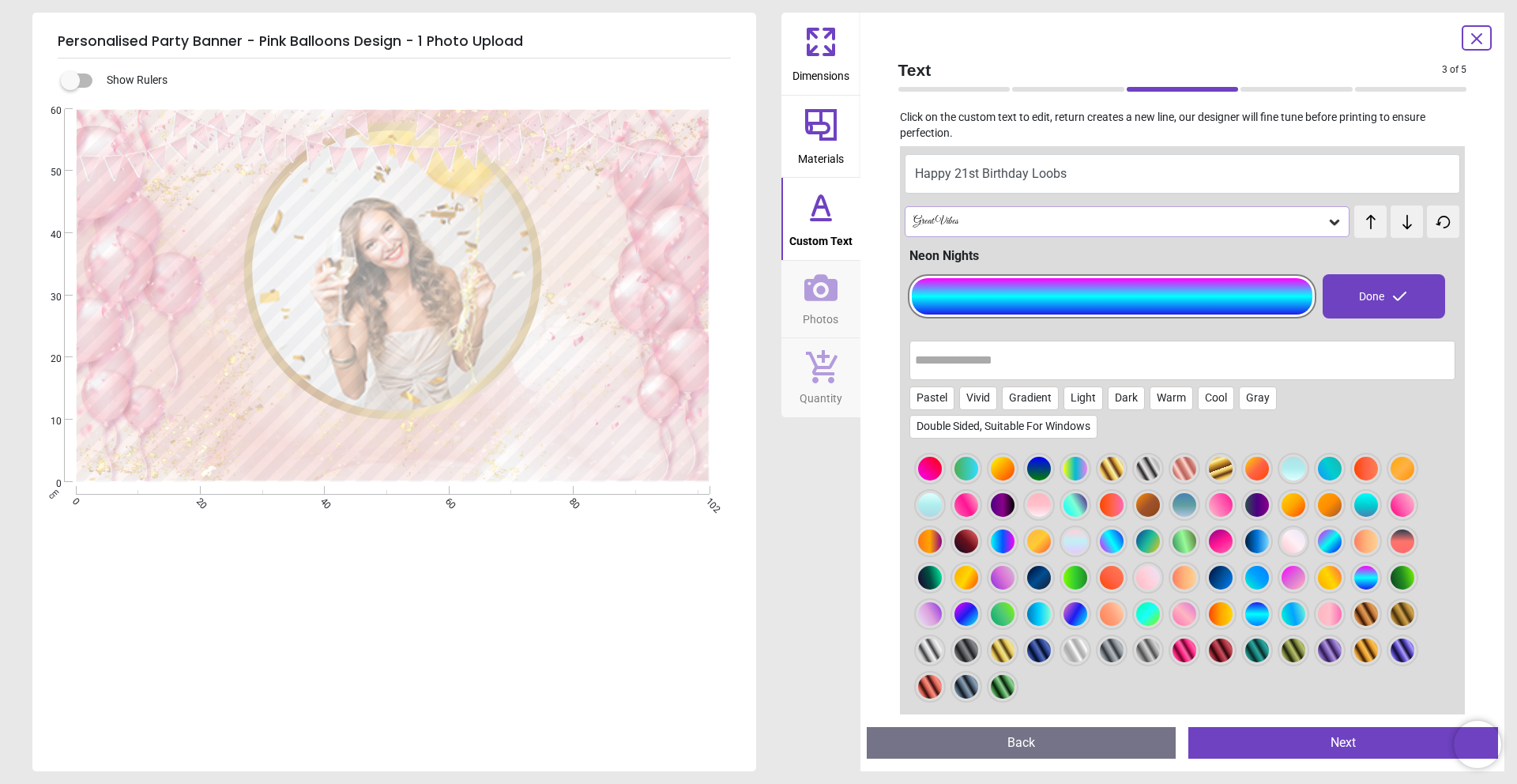
click at [1068, 538] on div at bounding box center [1076, 542] width 24 height 24
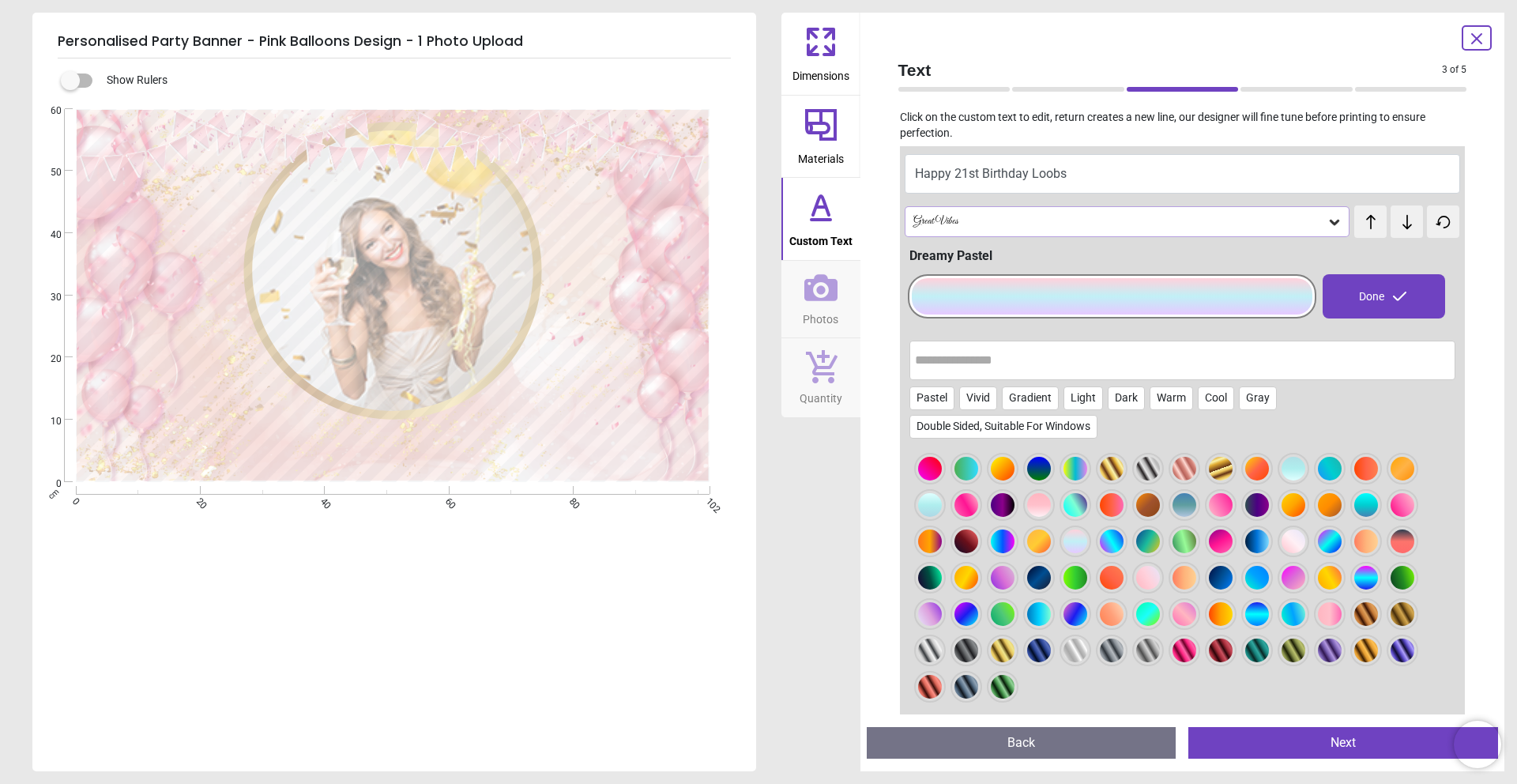
click at [1157, 582] on div at bounding box center [1148, 578] width 24 height 24
click at [1185, 618] on div at bounding box center [1184, 614] width 24 height 24
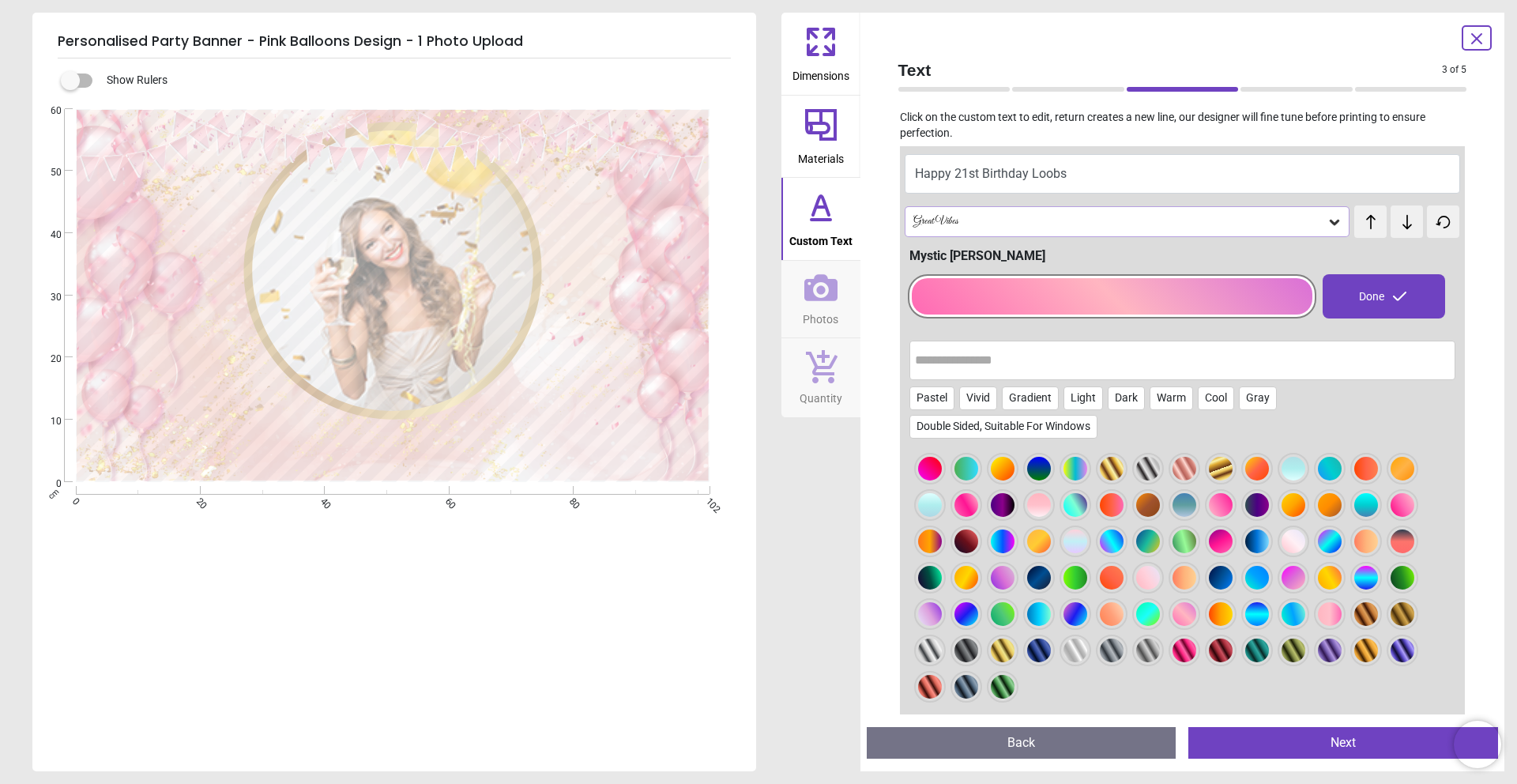
click at [1295, 538] on div at bounding box center [1294, 542] width 24 height 24
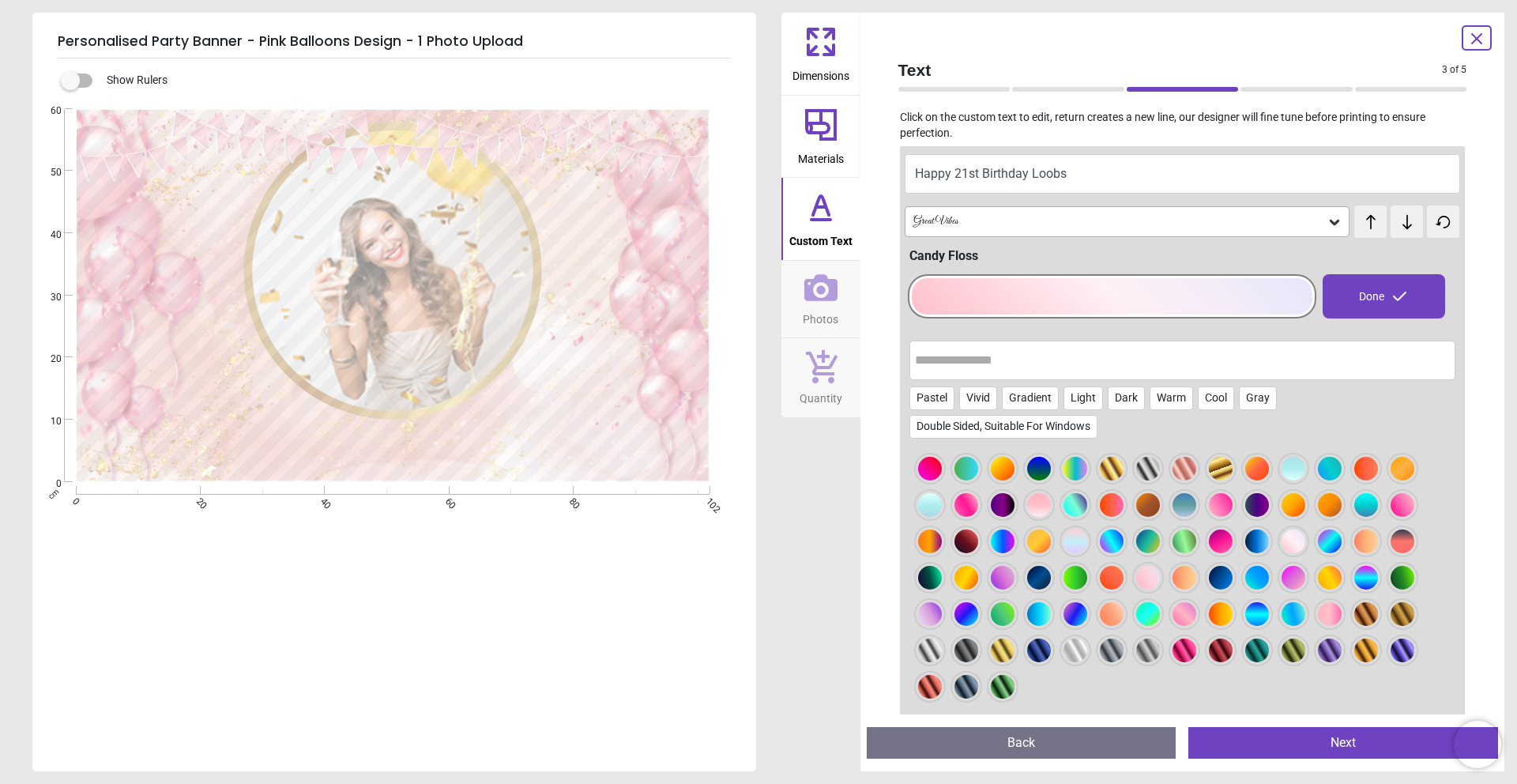
click at [834, 312] on span "Photos" at bounding box center [820, 316] width 36 height 24
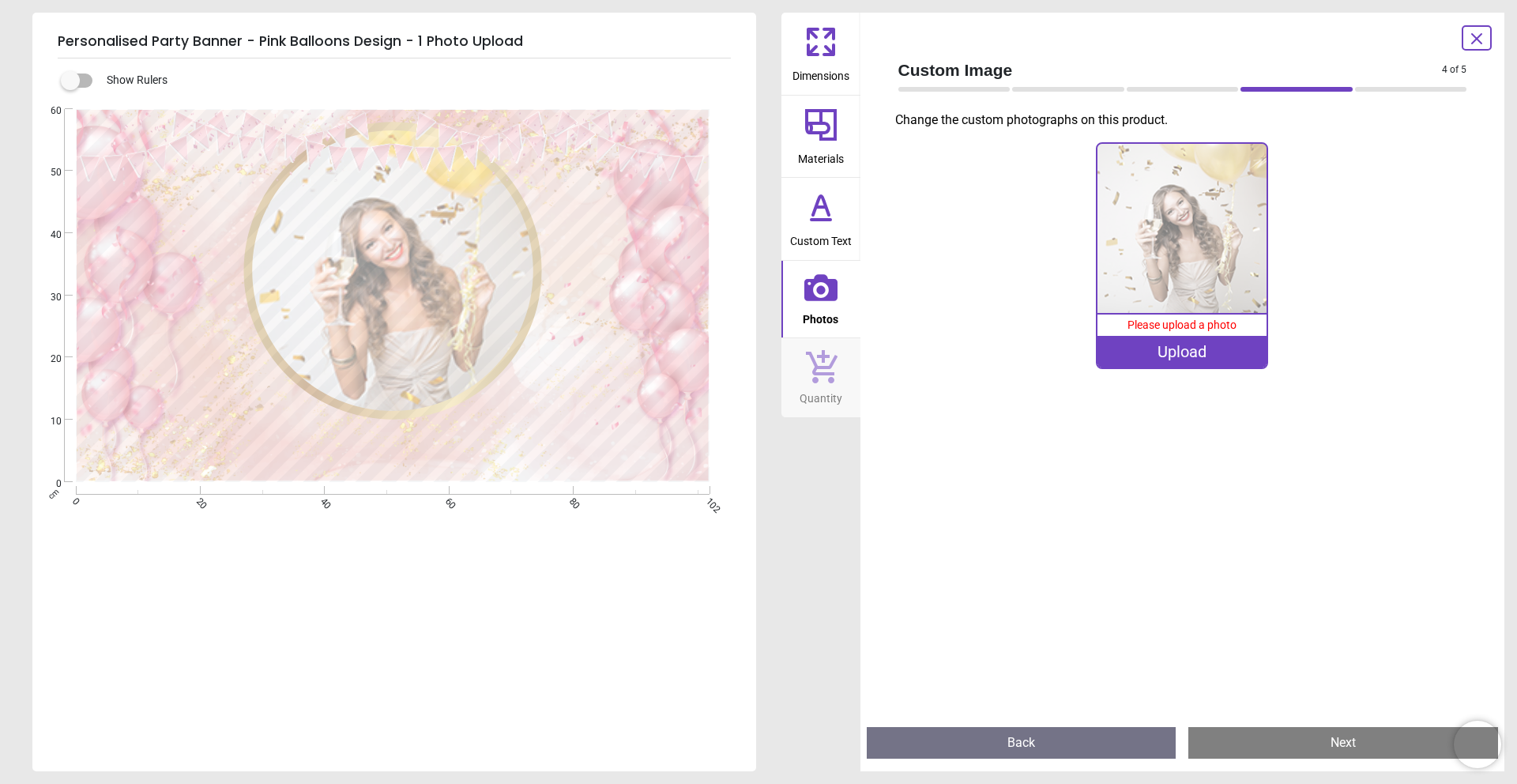
click at [1182, 348] on div "Upload" at bounding box center [1182, 351] width 169 height 32
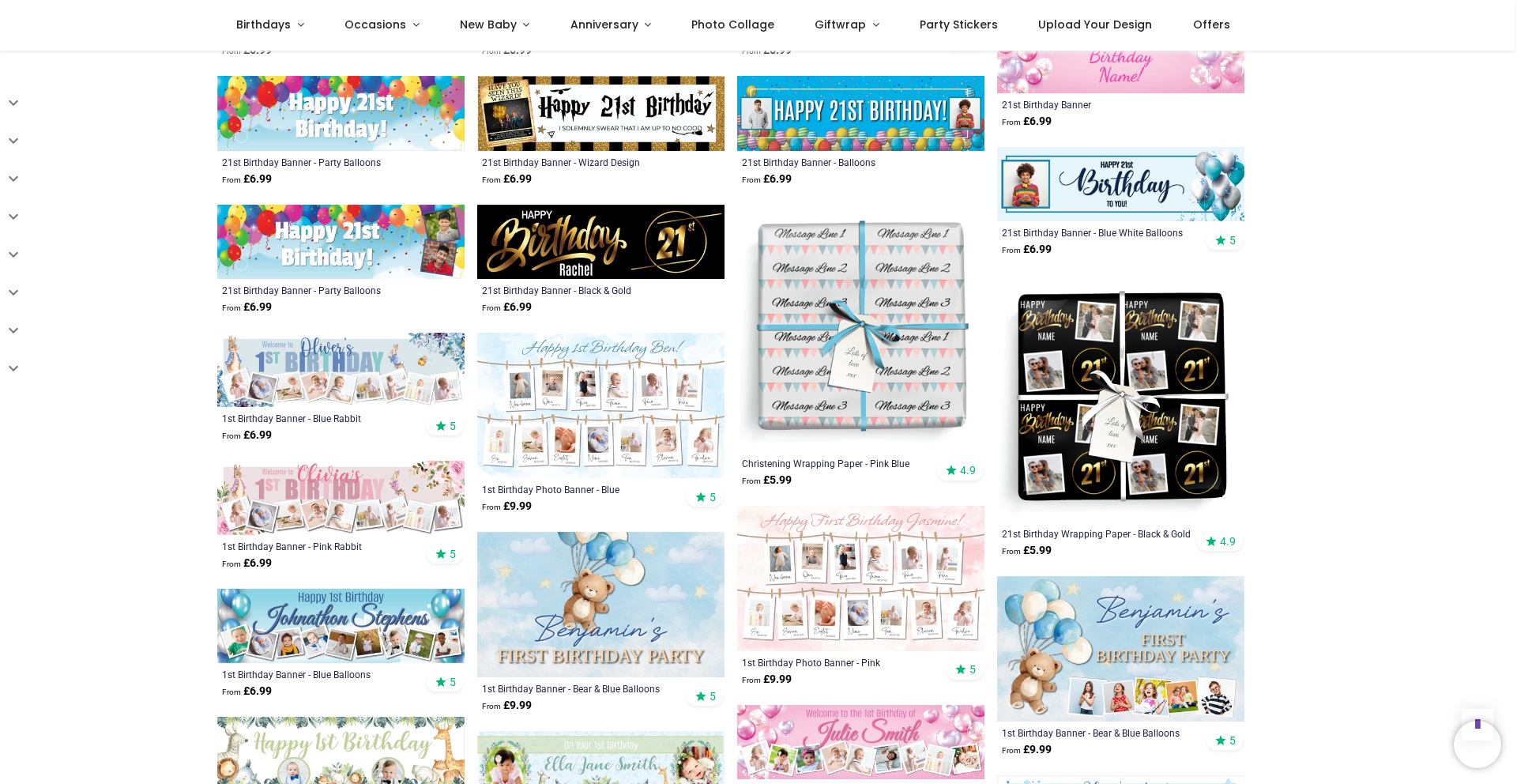
scroll to position [811, 0]
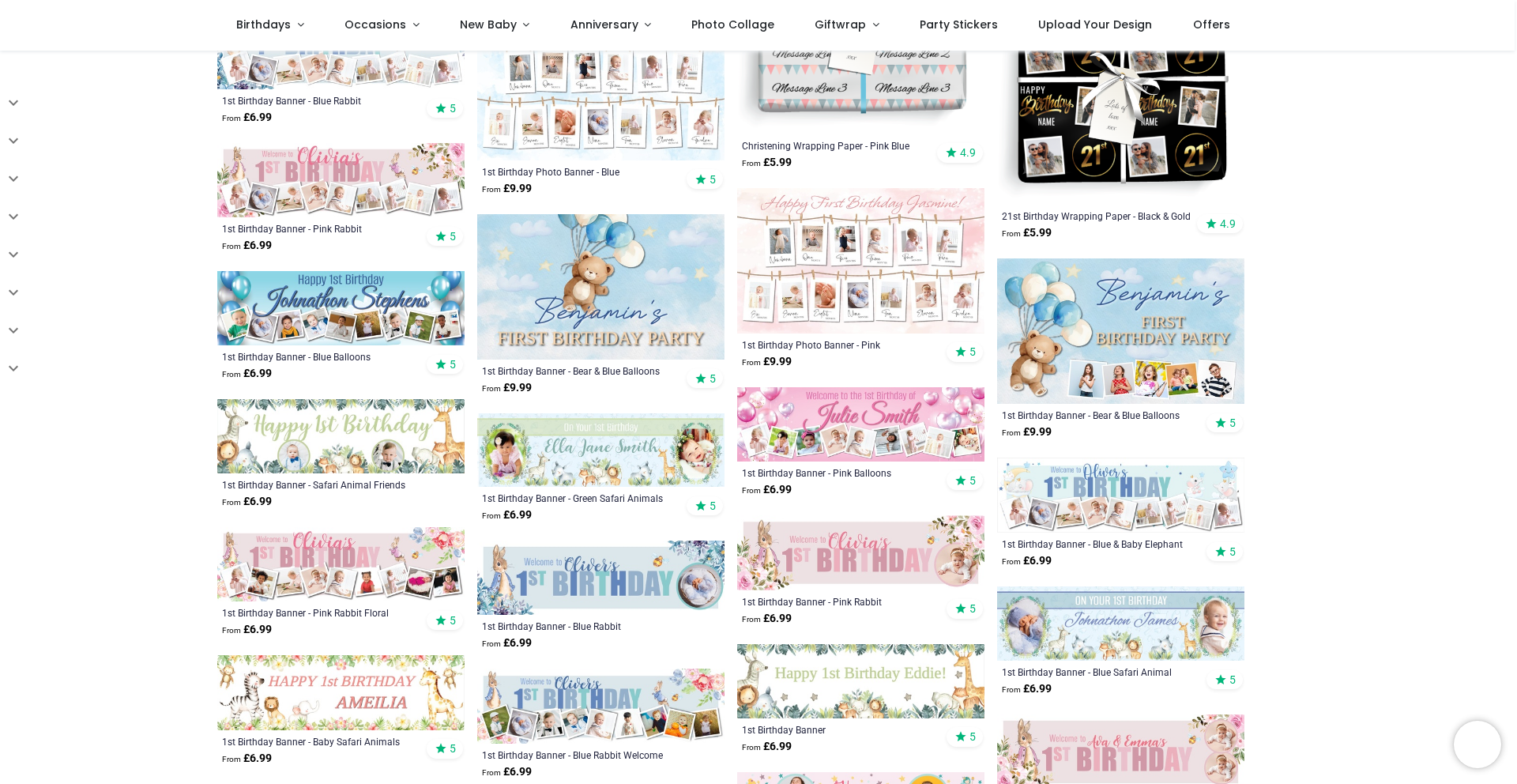
scroll to position [414, 0]
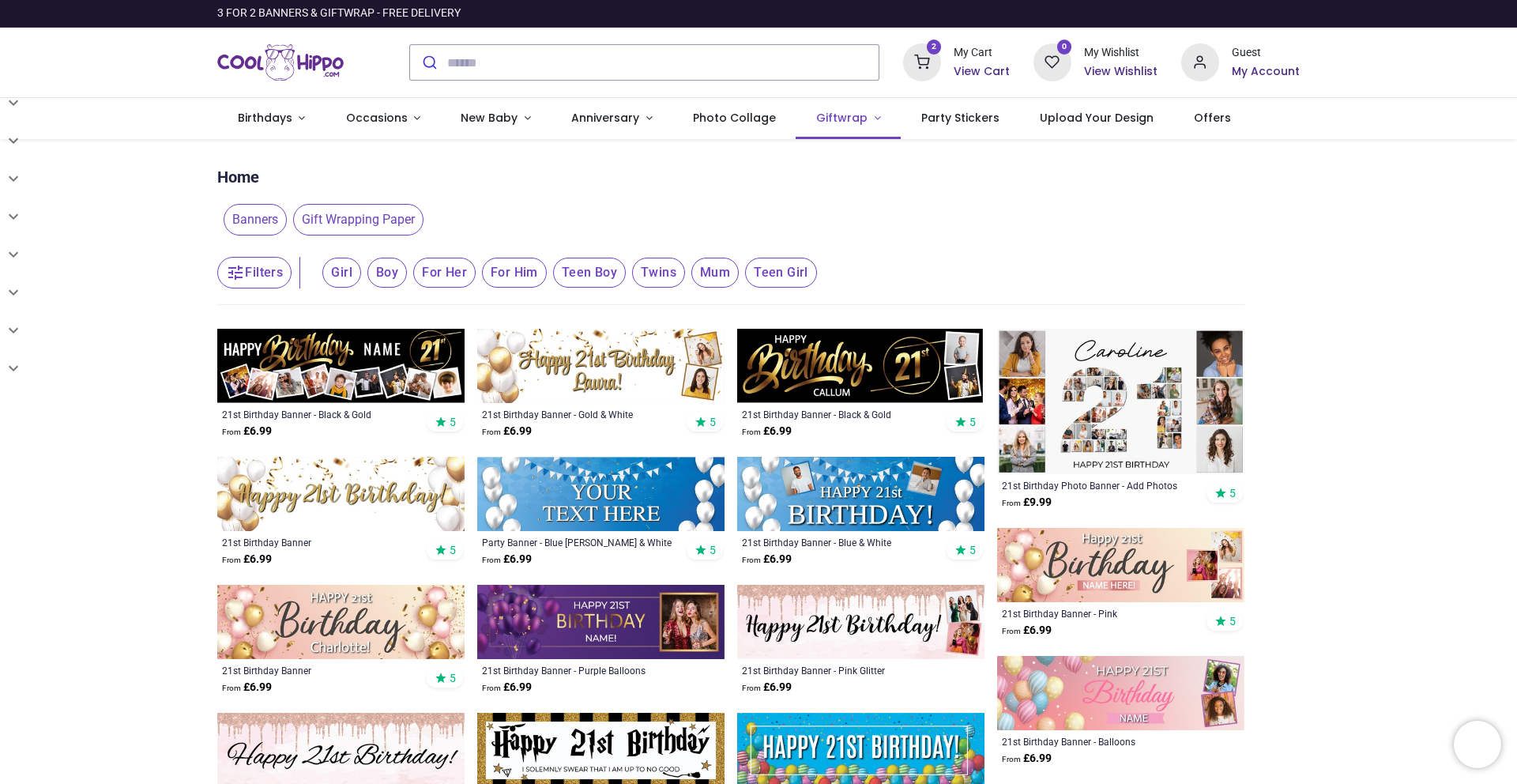
click at [839, 124] on span "Giftwrap" at bounding box center [841, 117] width 51 height 15
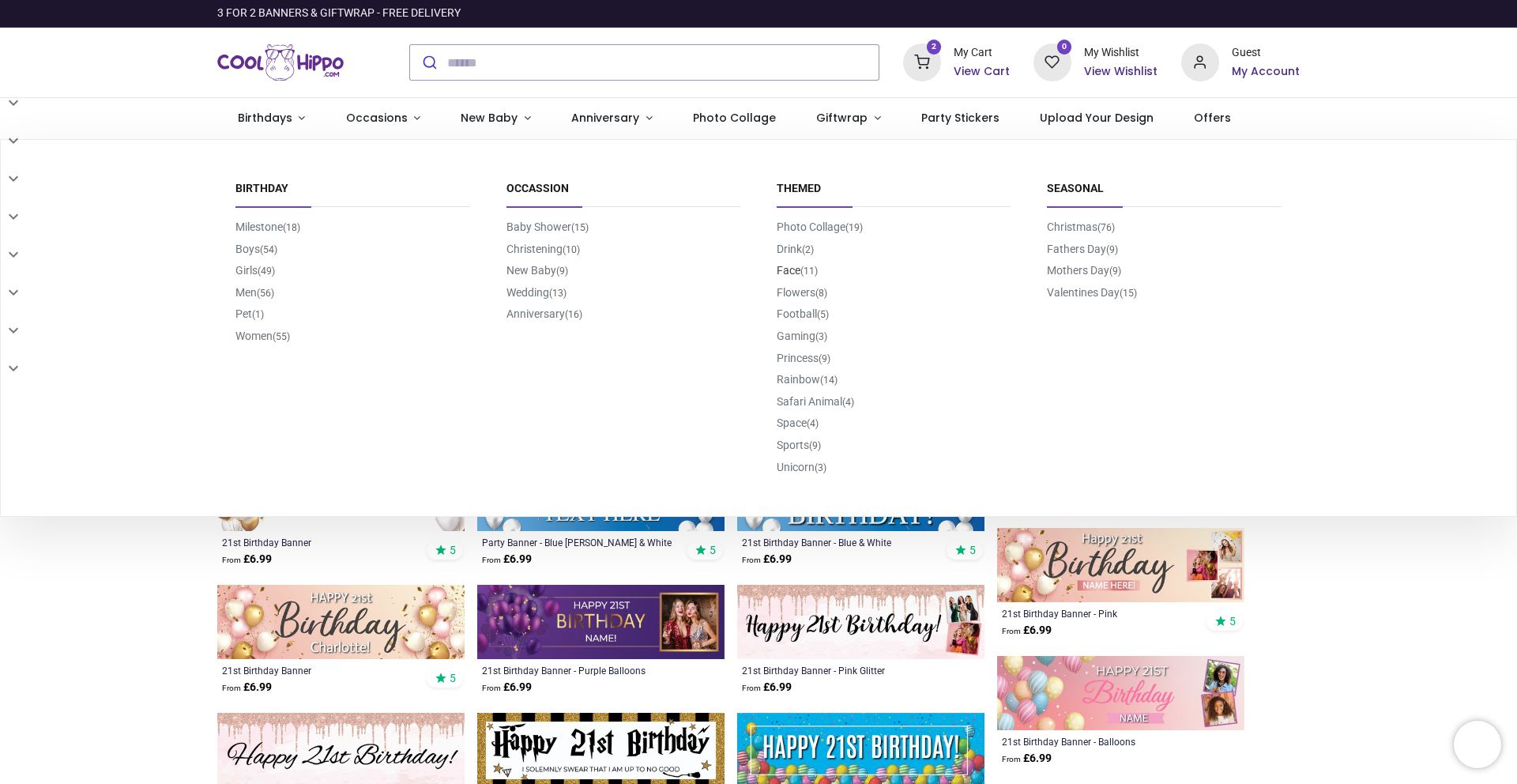
click at [800, 275] on link "Face (11)" at bounding box center [797, 270] width 41 height 13
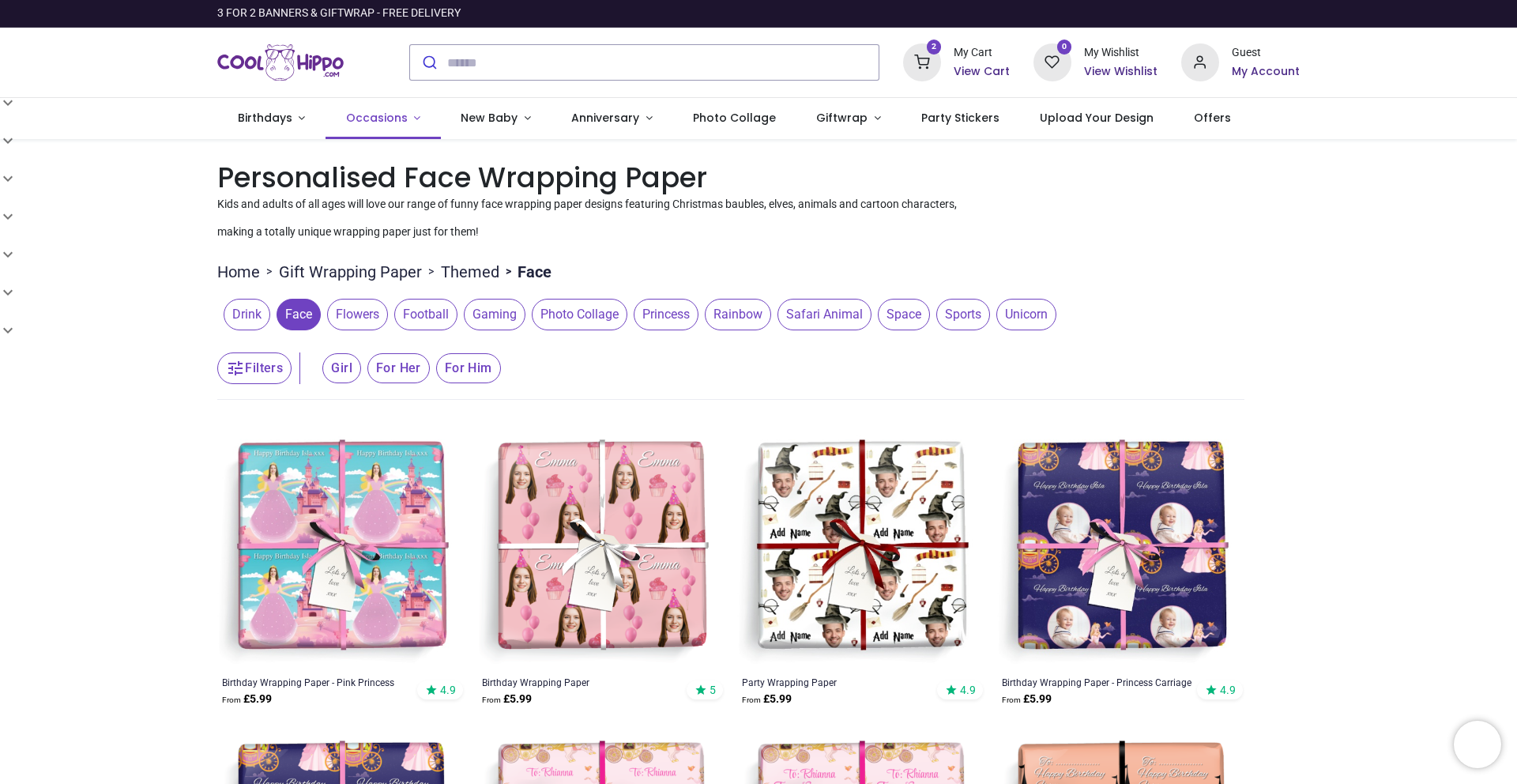
click at [380, 117] on span "Occasions" at bounding box center [377, 117] width 62 height 15
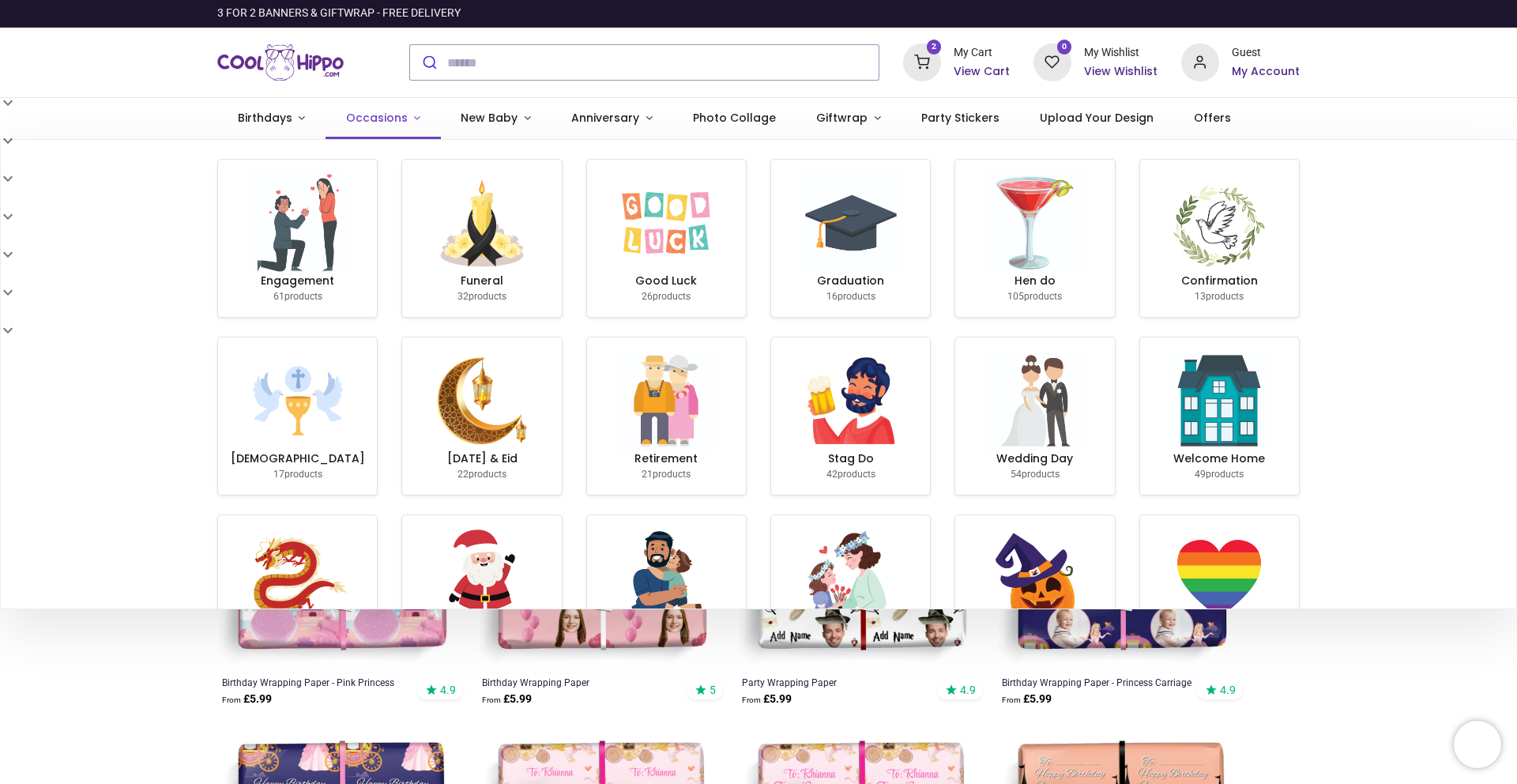
click at [380, 120] on span "Occasions" at bounding box center [377, 117] width 62 height 15
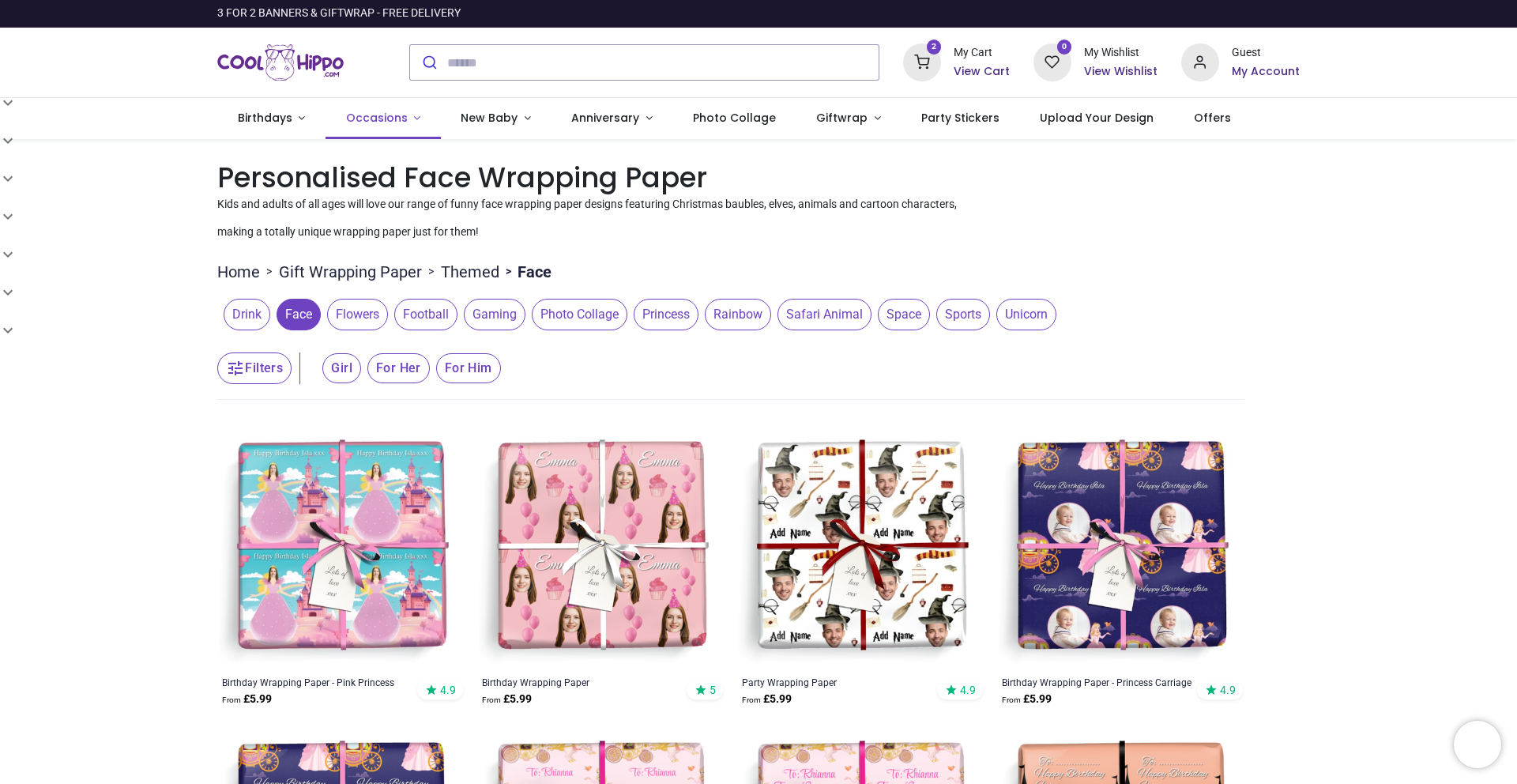
click at [381, 119] on span "Occasions" at bounding box center [377, 117] width 62 height 15
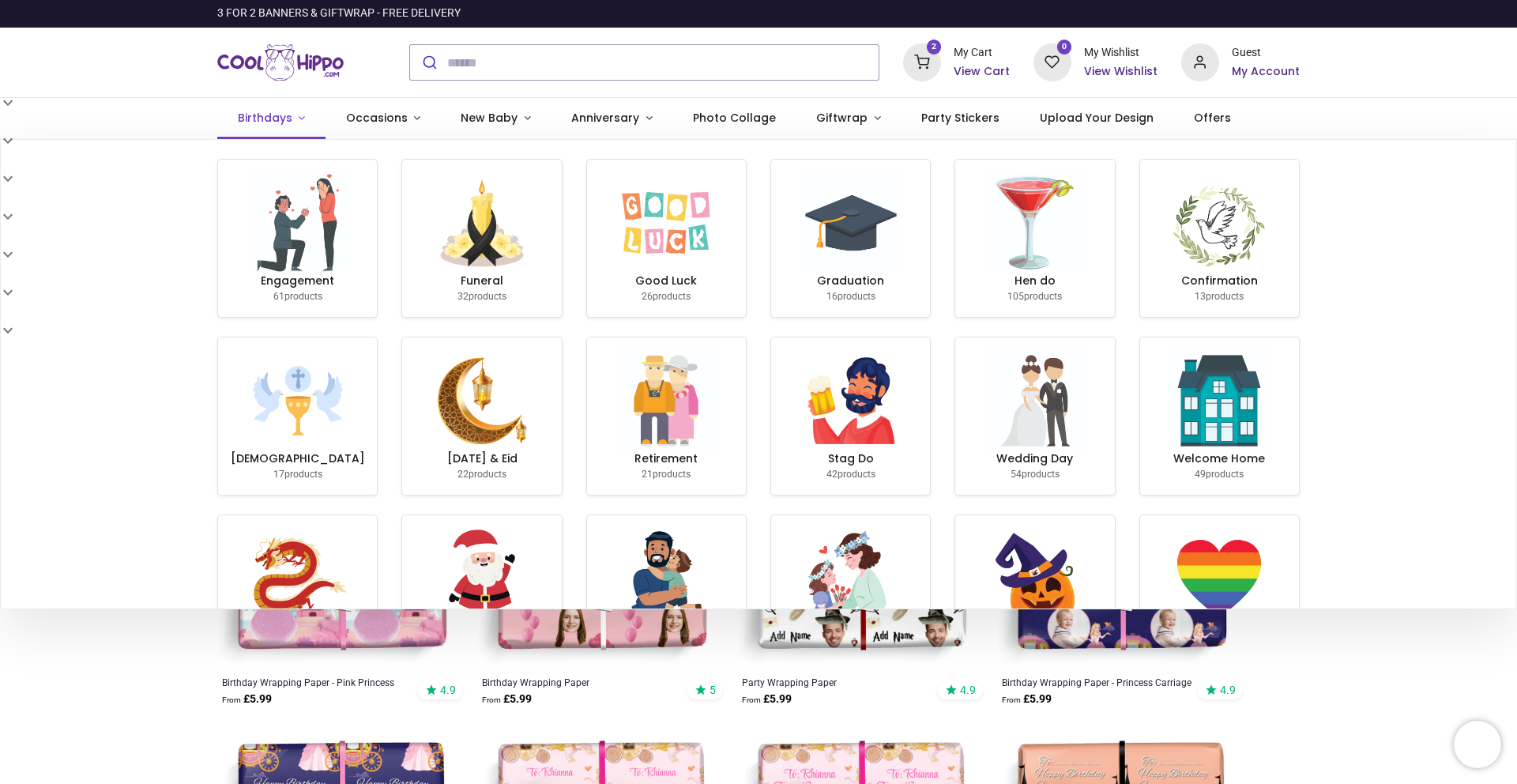
click at [284, 118] on span "Birthdays" at bounding box center [265, 117] width 55 height 15
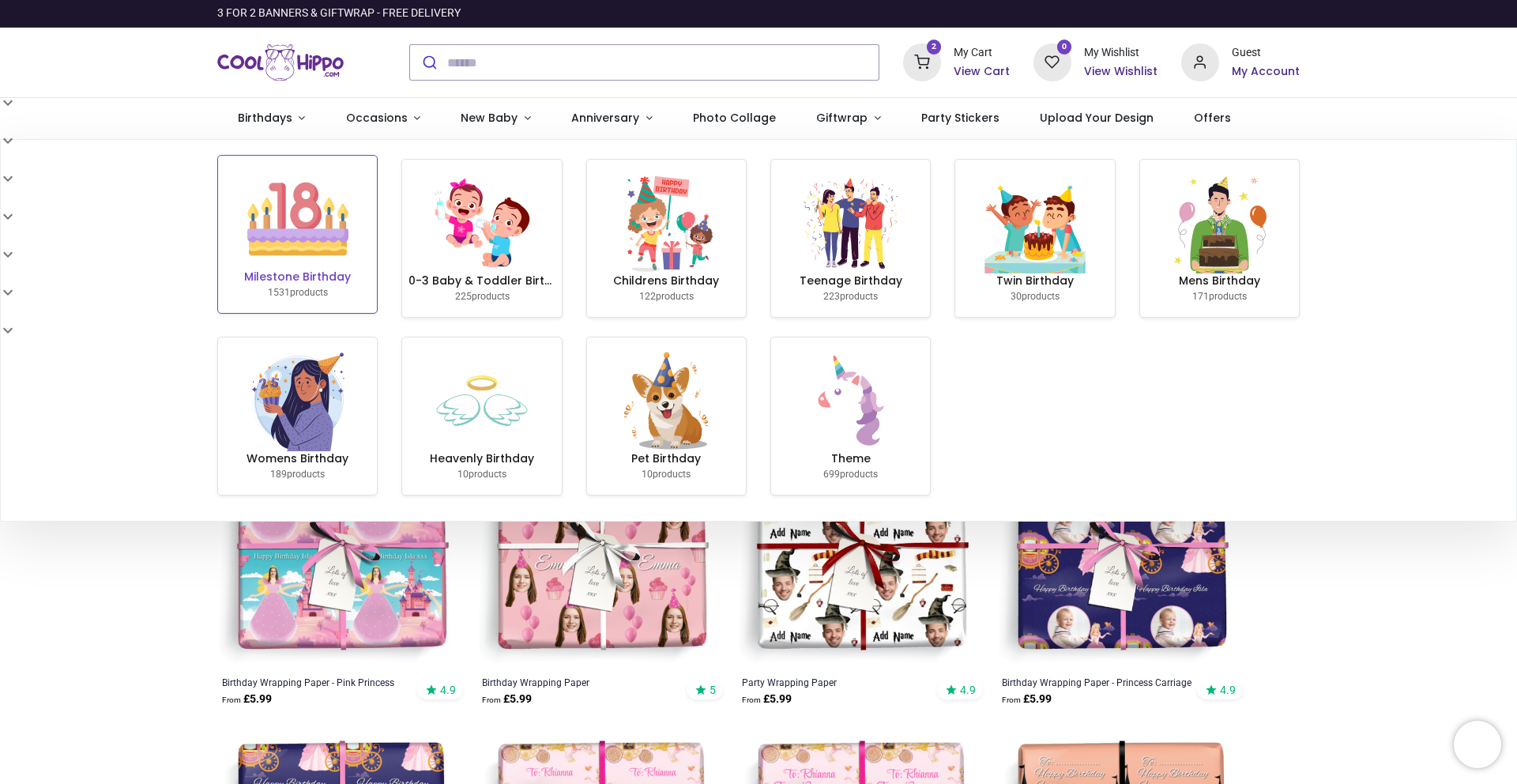
click at [344, 275] on h6 "Milestone Birthday" at bounding box center [297, 277] width 146 height 15
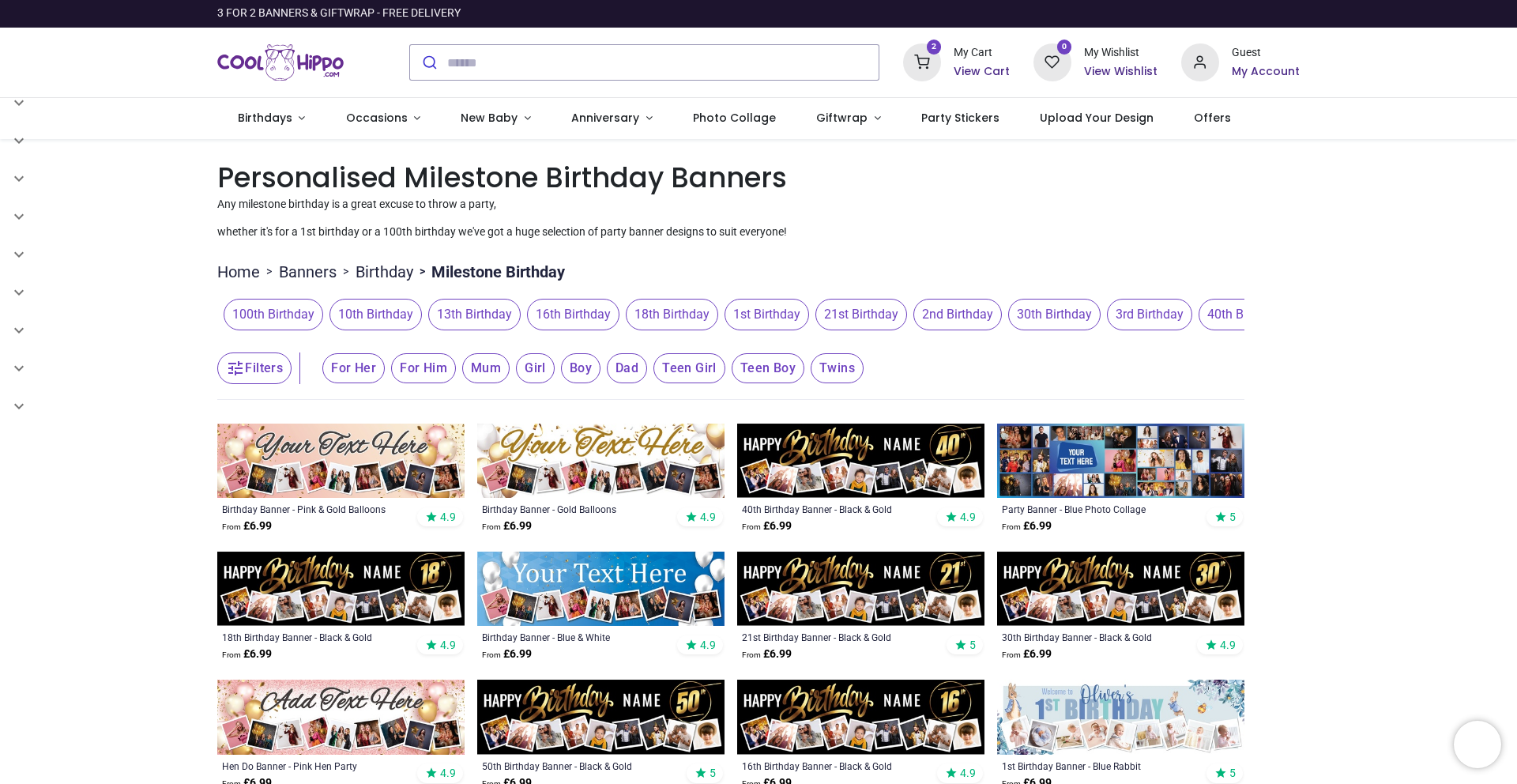
click at [867, 320] on span "21st Birthday" at bounding box center [861, 315] width 92 height 32
click at [867, 317] on span "21st Birthday" at bounding box center [861, 315] width 92 height 32
click at [365, 371] on span "For Her" at bounding box center [354, 367] width 62 height 30
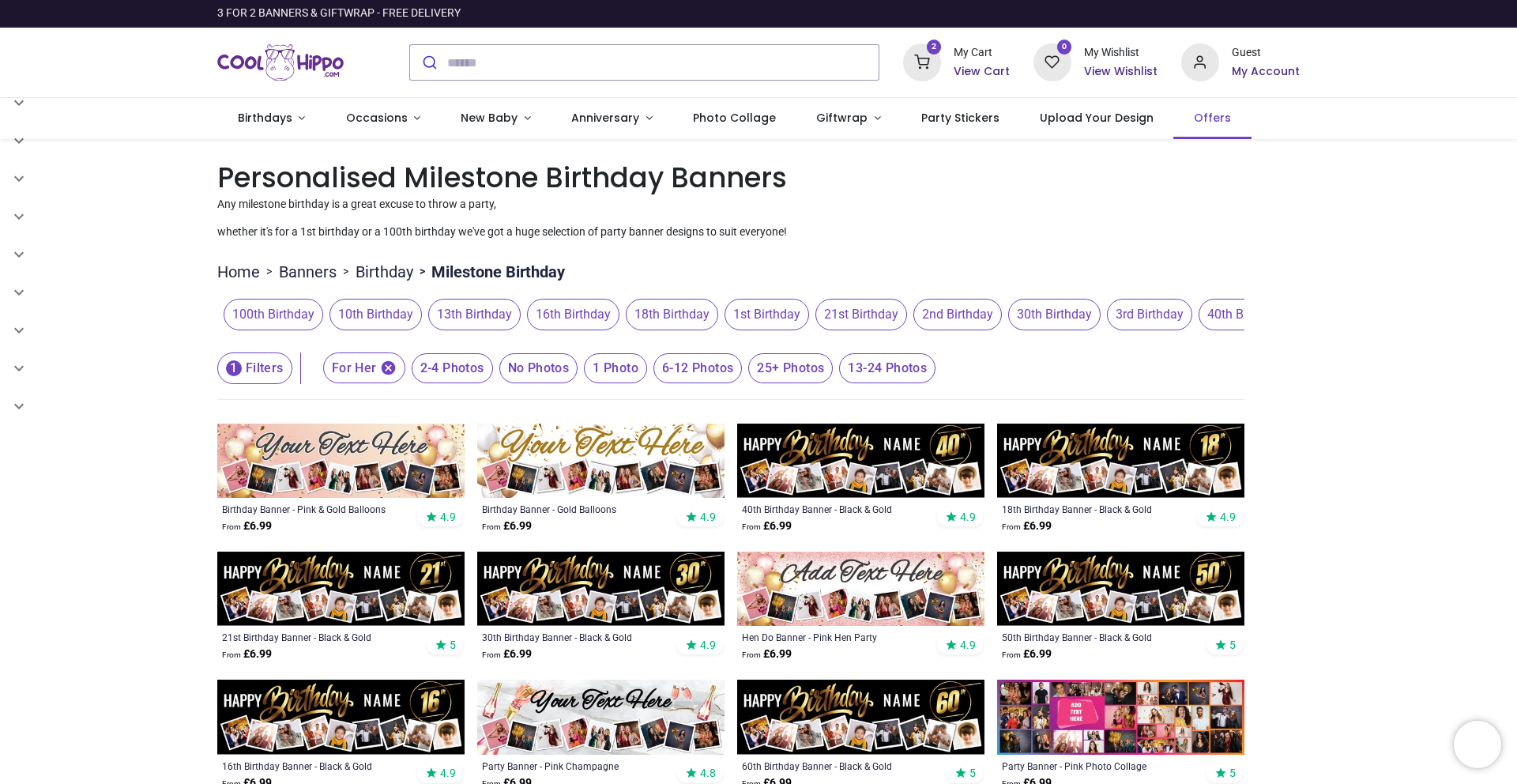
click at [1194, 115] on span "Offers" at bounding box center [1213, 117] width 37 height 15
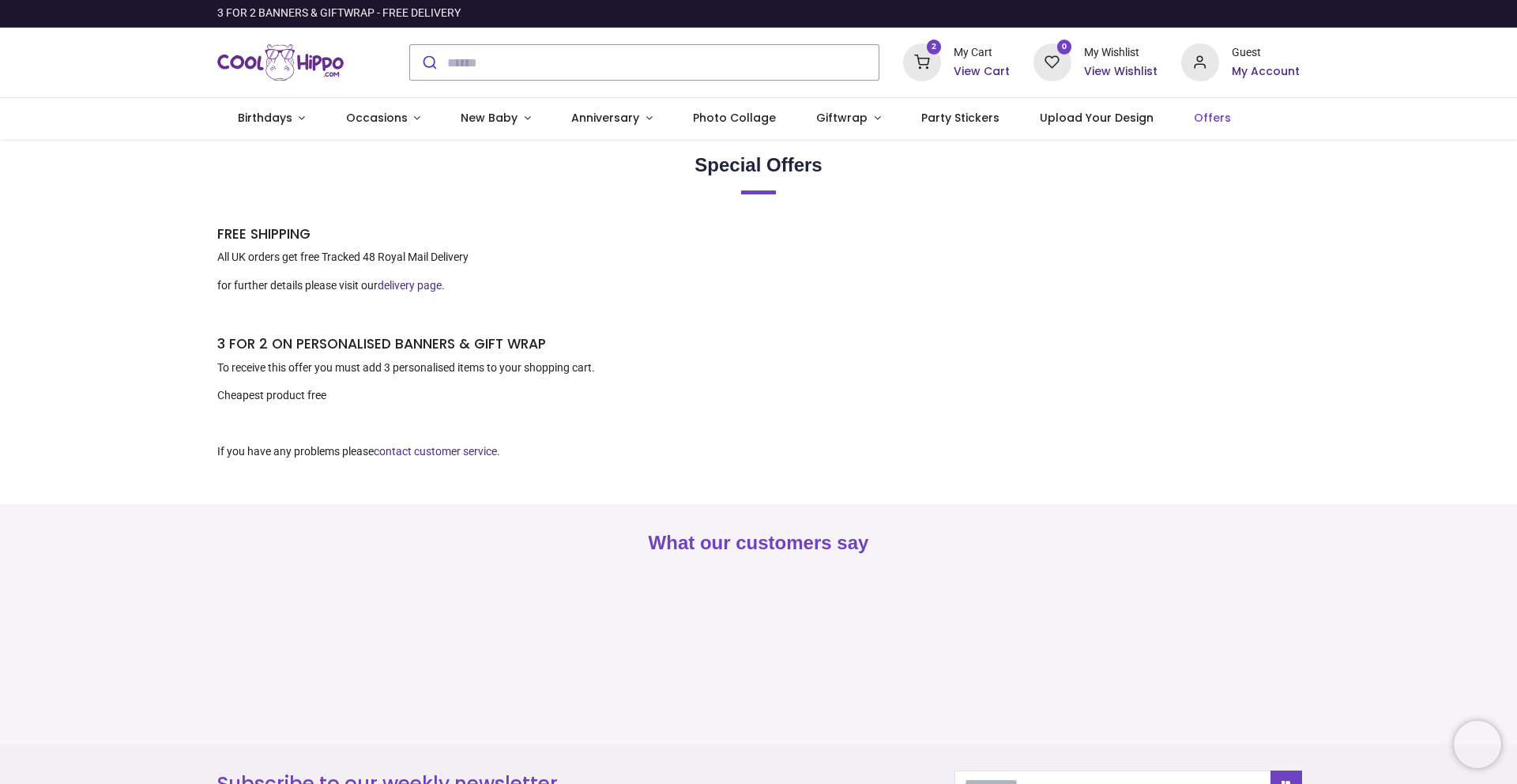
click at [930, 61] on icon at bounding box center [923, 63] width 38 height 38
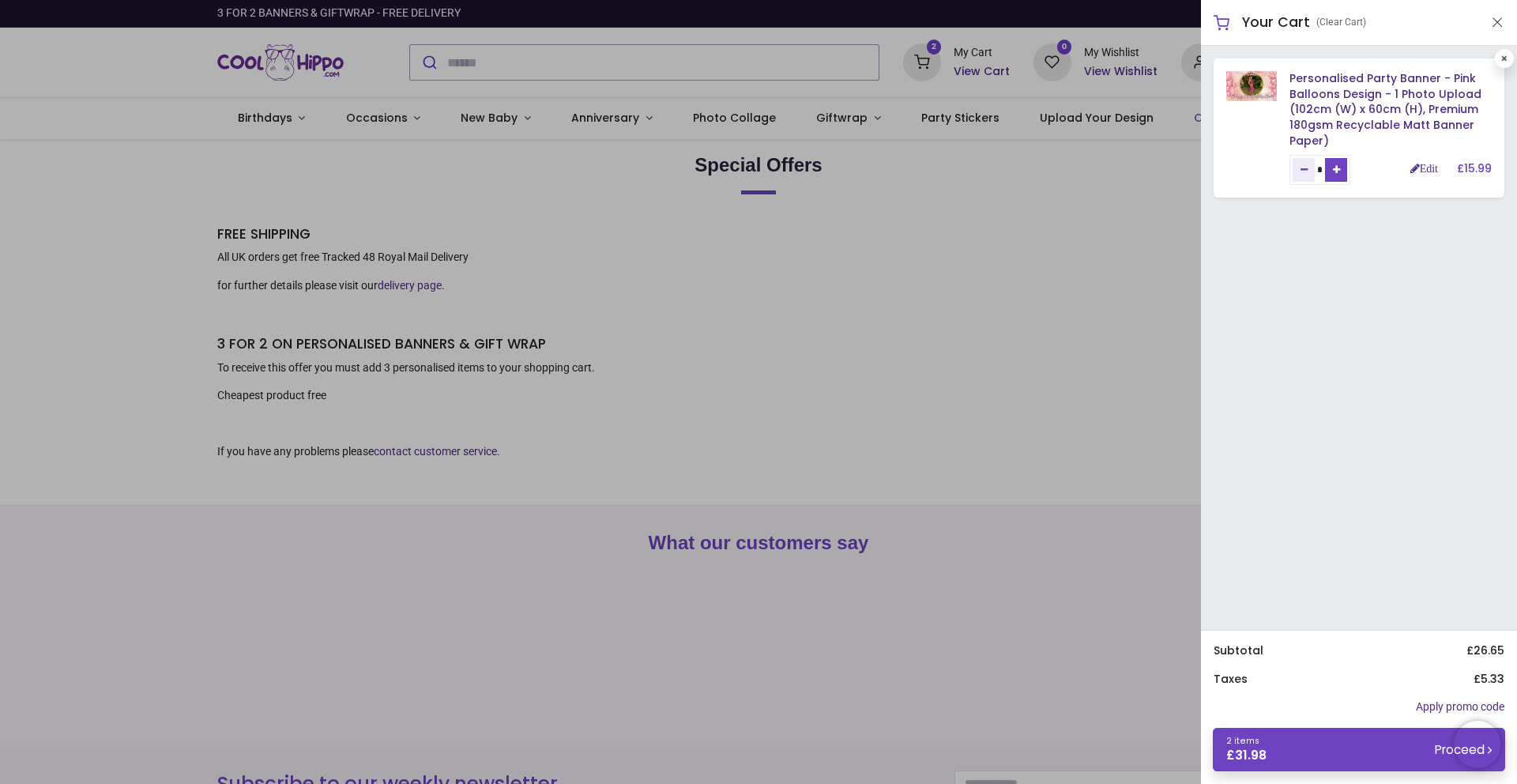
click at [1340, 165] on icon "Add one" at bounding box center [1336, 170] width 7 height 9
type input "*"
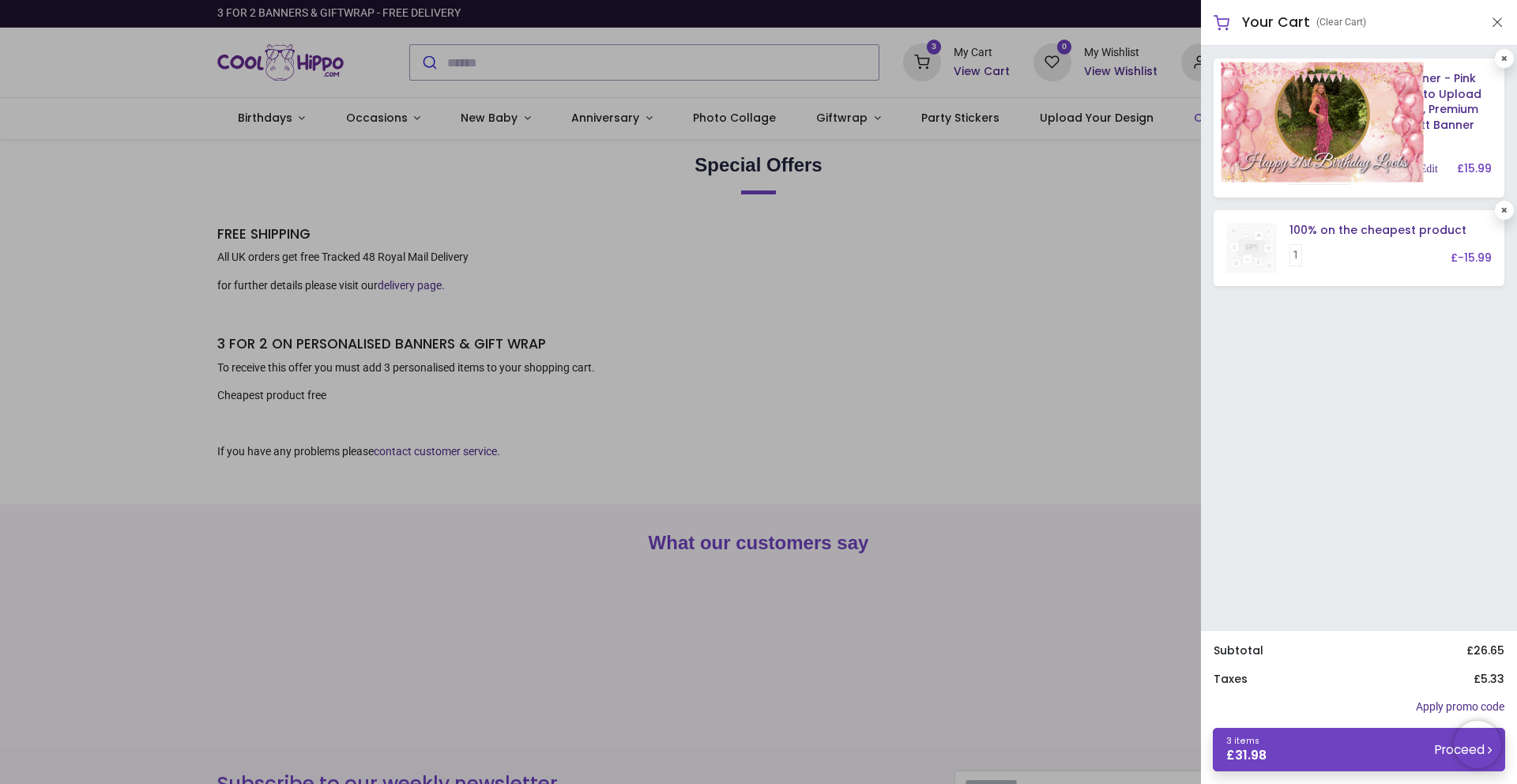
click at [1264, 85] on img at bounding box center [1323, 121] width 202 height 119
click at [1376, 169] on img at bounding box center [1323, 121] width 202 height 119
click at [1377, 165] on img at bounding box center [1323, 121] width 202 height 119
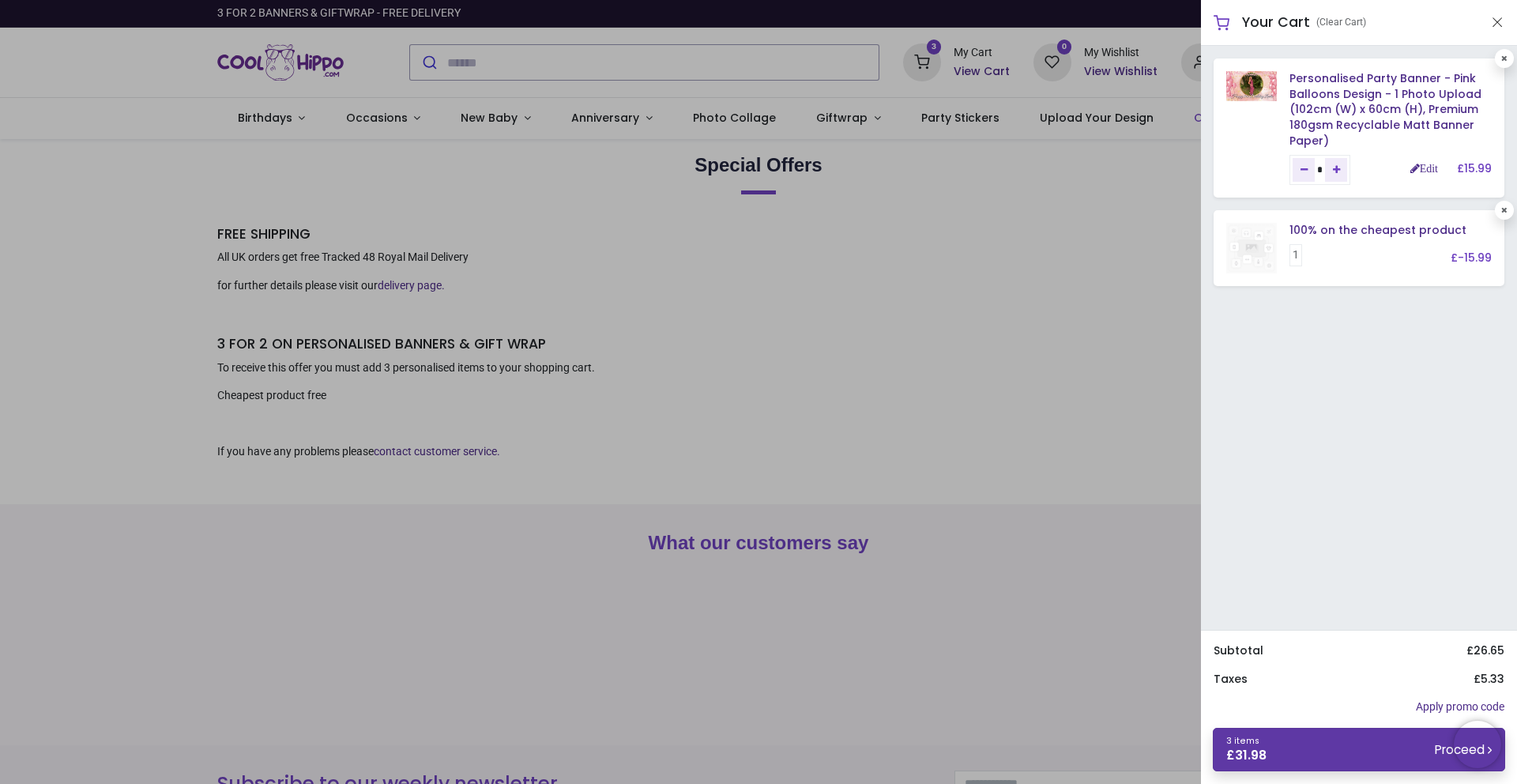
click at [1350, 755] on link "3 items £ 31.98 Proceed" at bounding box center [1358, 749] width 293 height 44
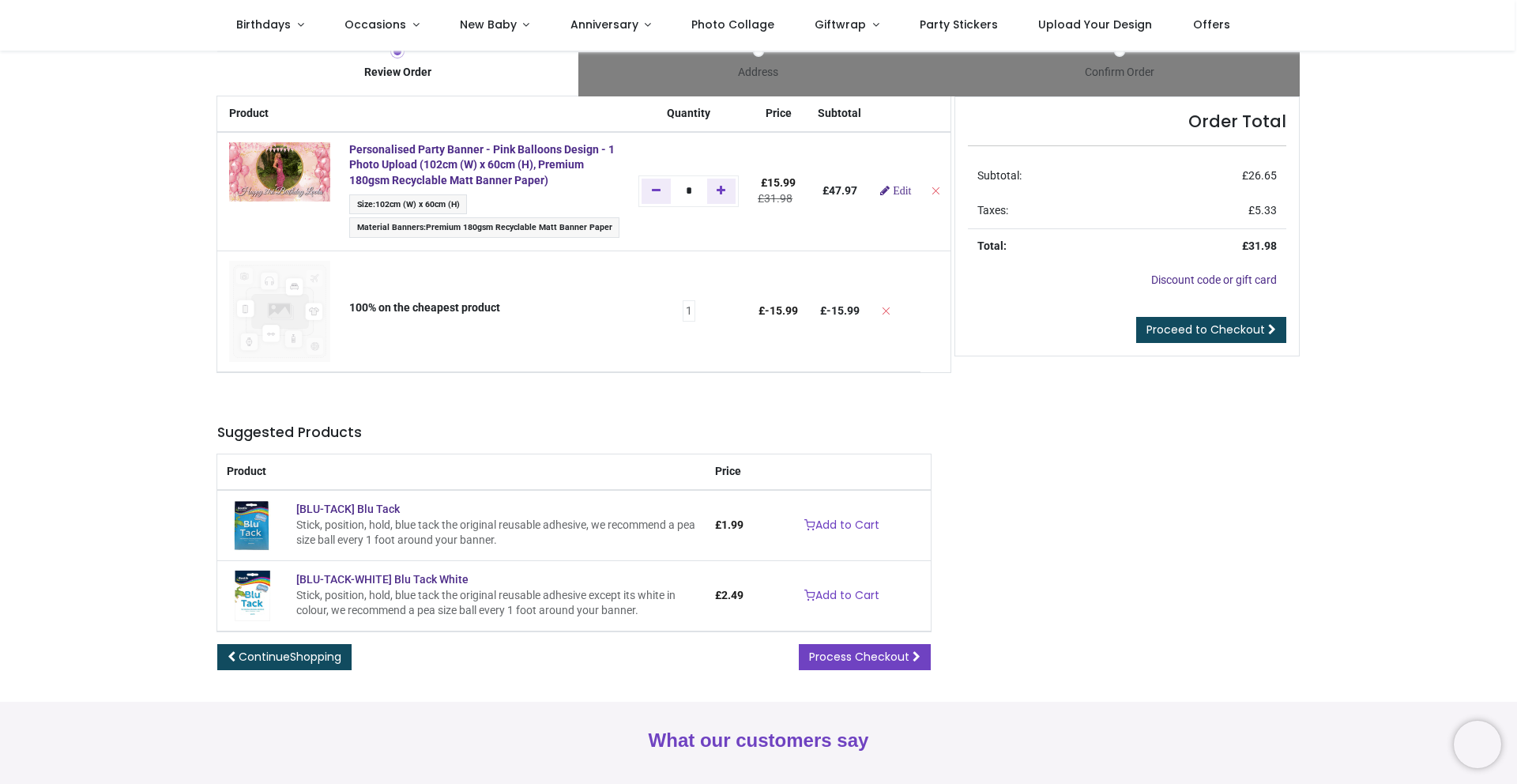
scroll to position [26, 0]
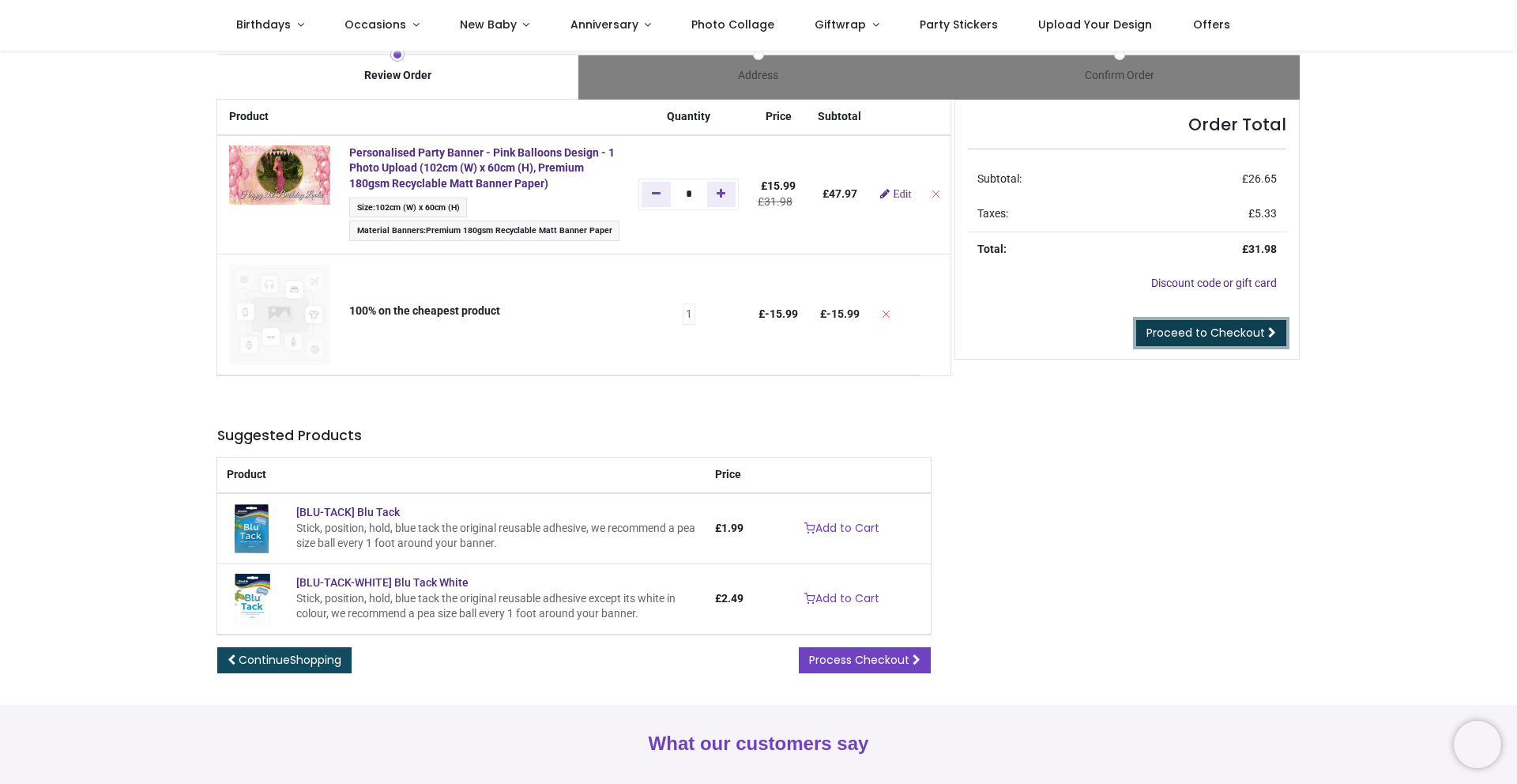
click at [1202, 333] on span "Proceed to Checkout" at bounding box center [1206, 332] width 119 height 15
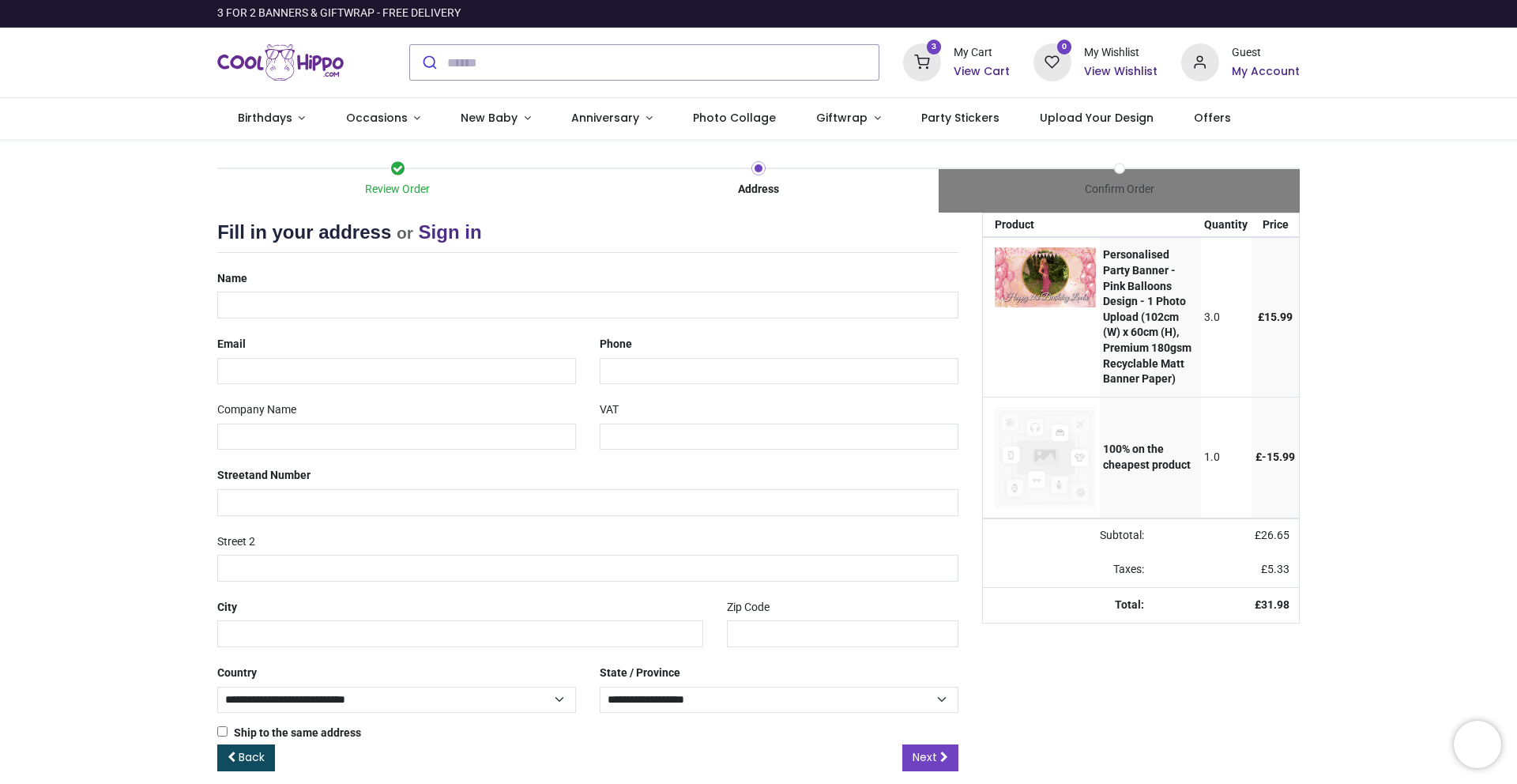
select select "***"
click at [294, 305] on input "text" at bounding box center [587, 304] width 741 height 26
type input "**********"
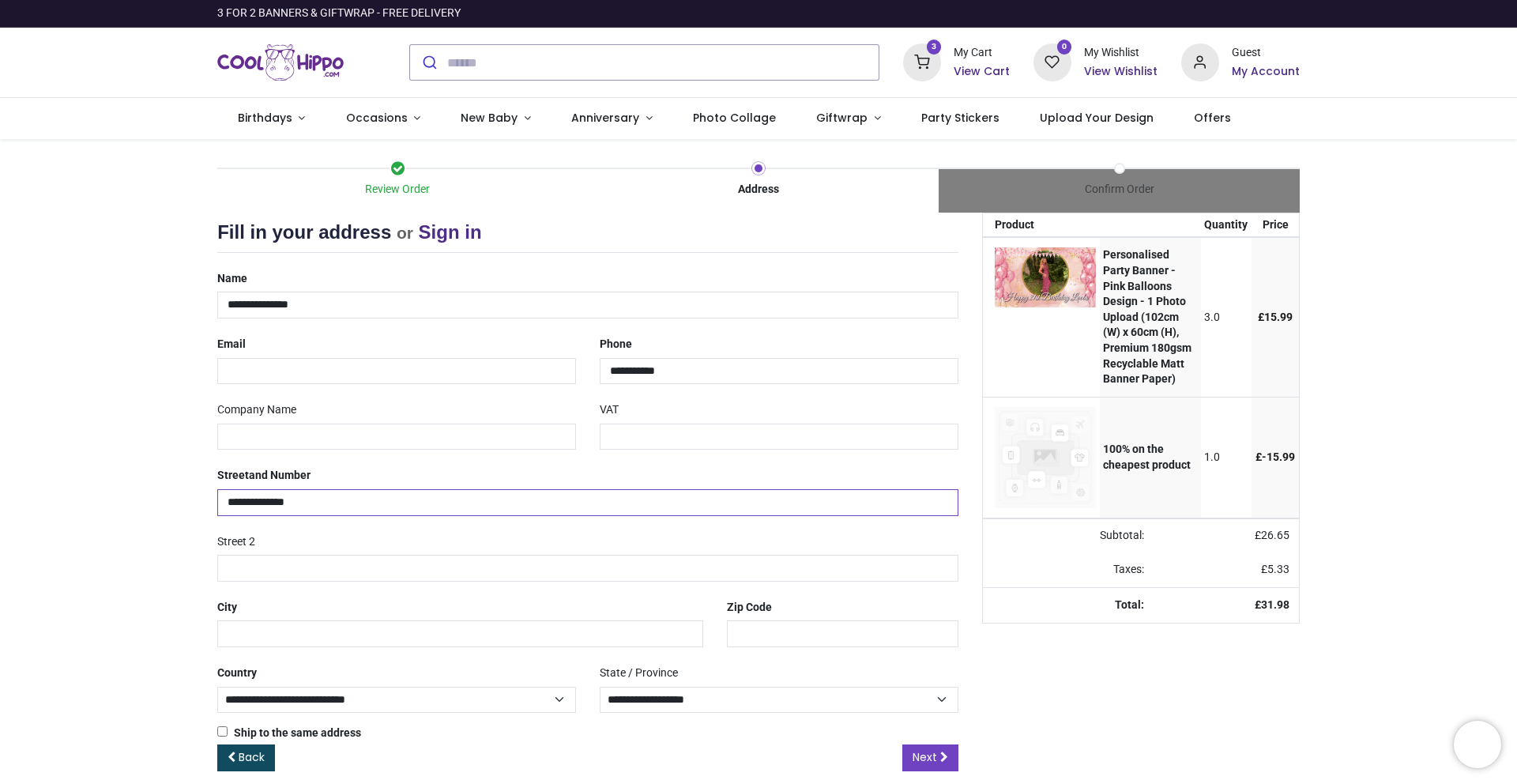
type input "*********"
type input "*******"
click at [426, 379] on input "email" at bounding box center [397, 371] width 359 height 26
type input "**********"
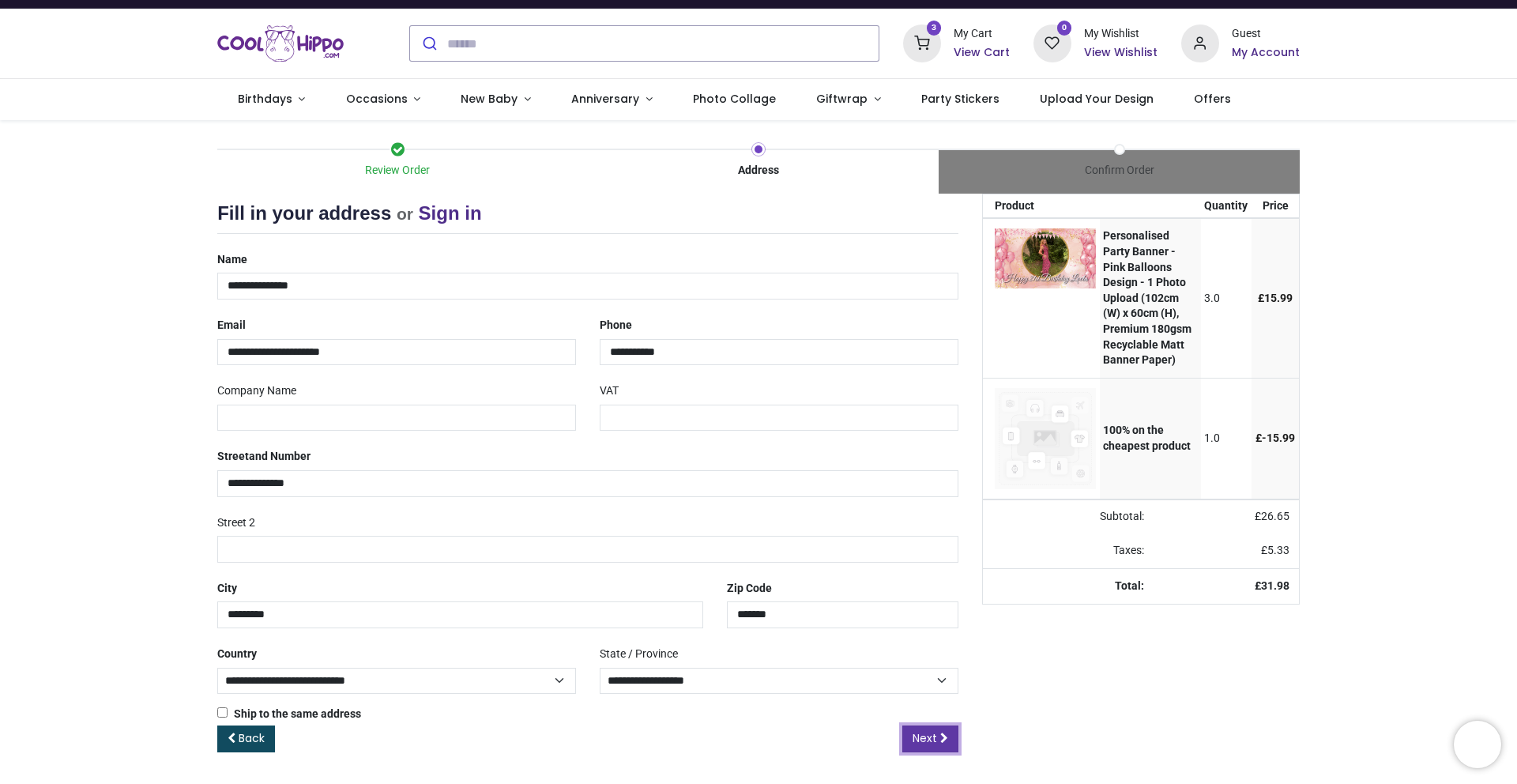
click at [926, 735] on span "Next" at bounding box center [924, 738] width 25 height 15
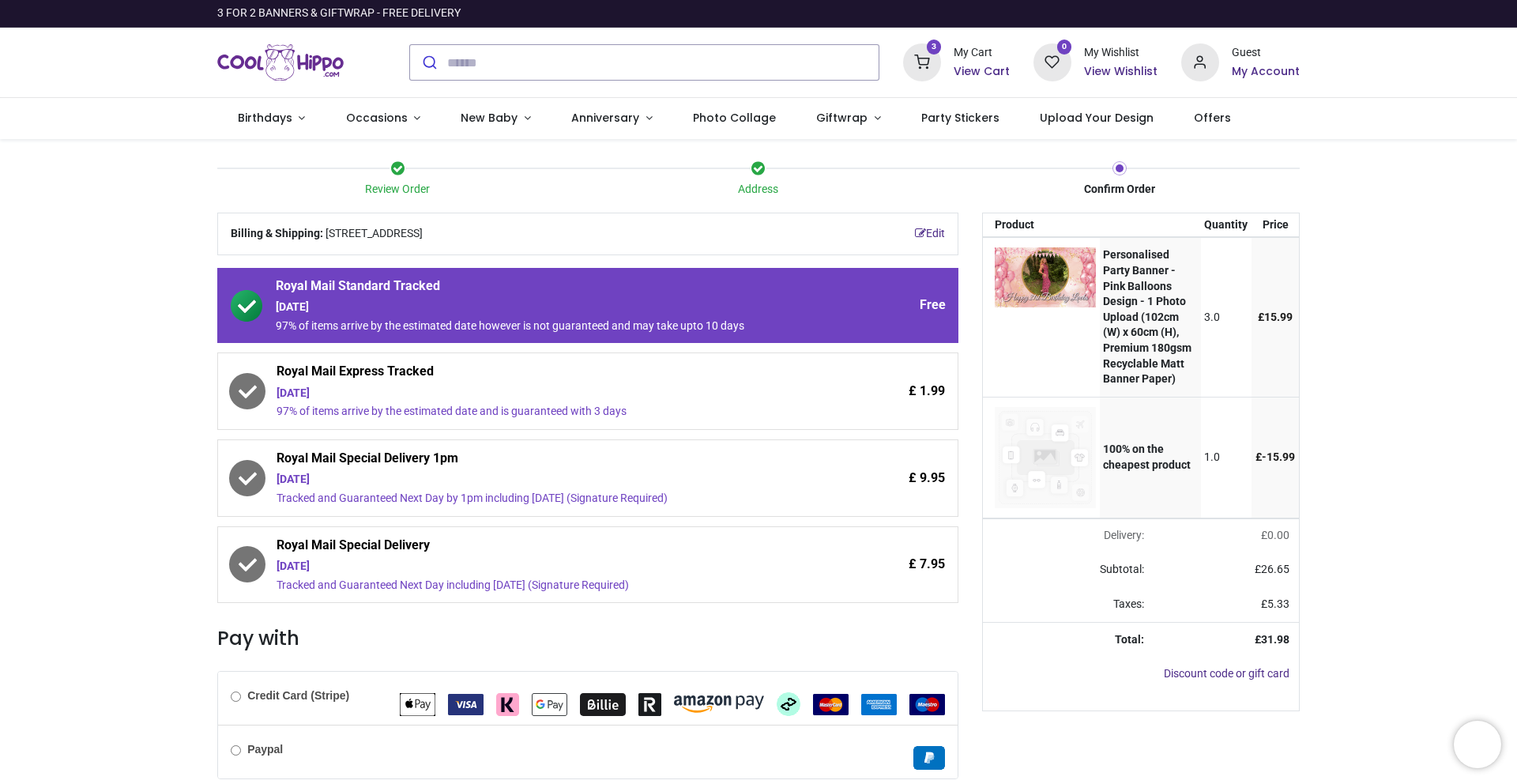
click at [496, 395] on div "Tuesday 14th October" at bounding box center [543, 393] width 535 height 15
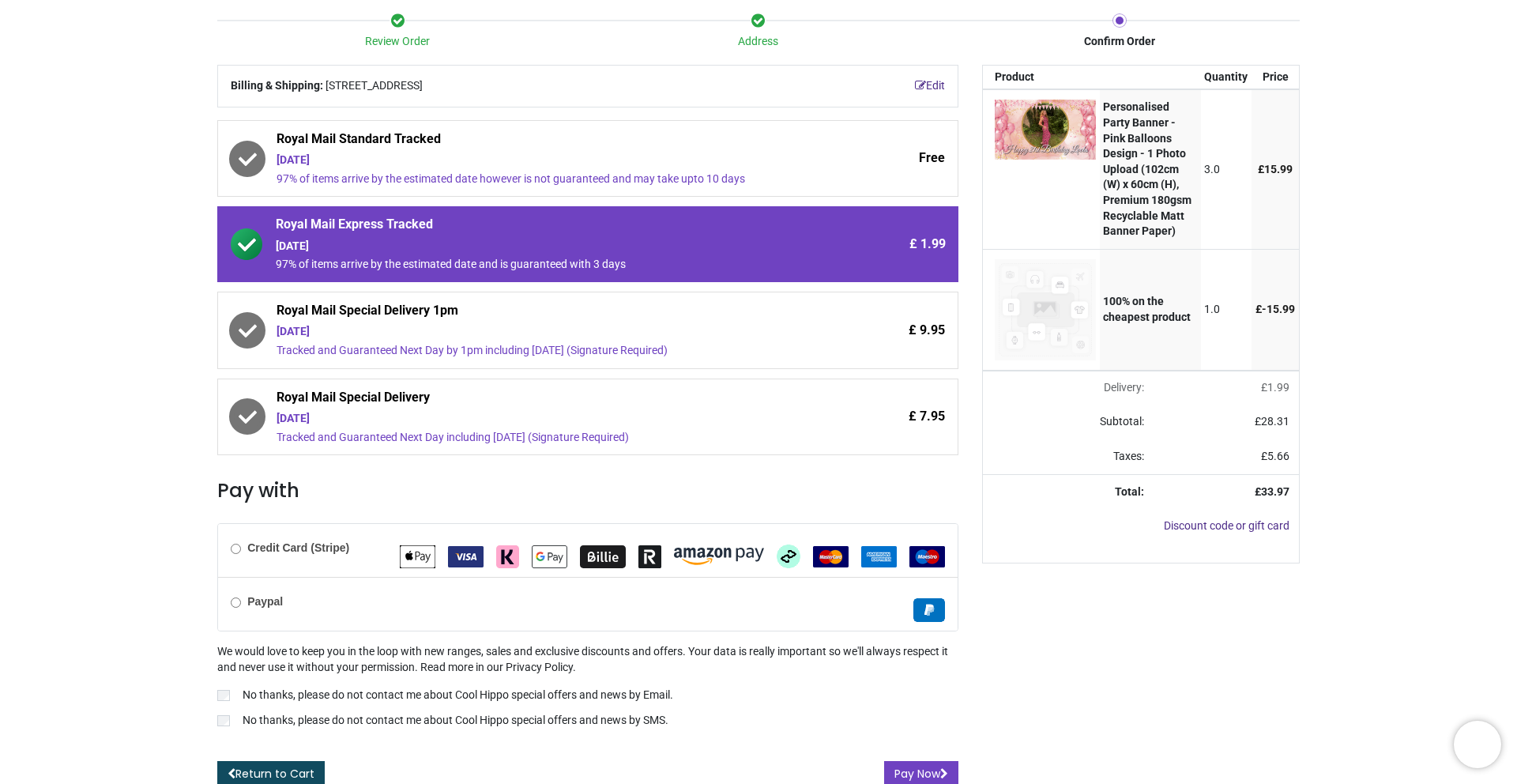
scroll to position [158, 0]
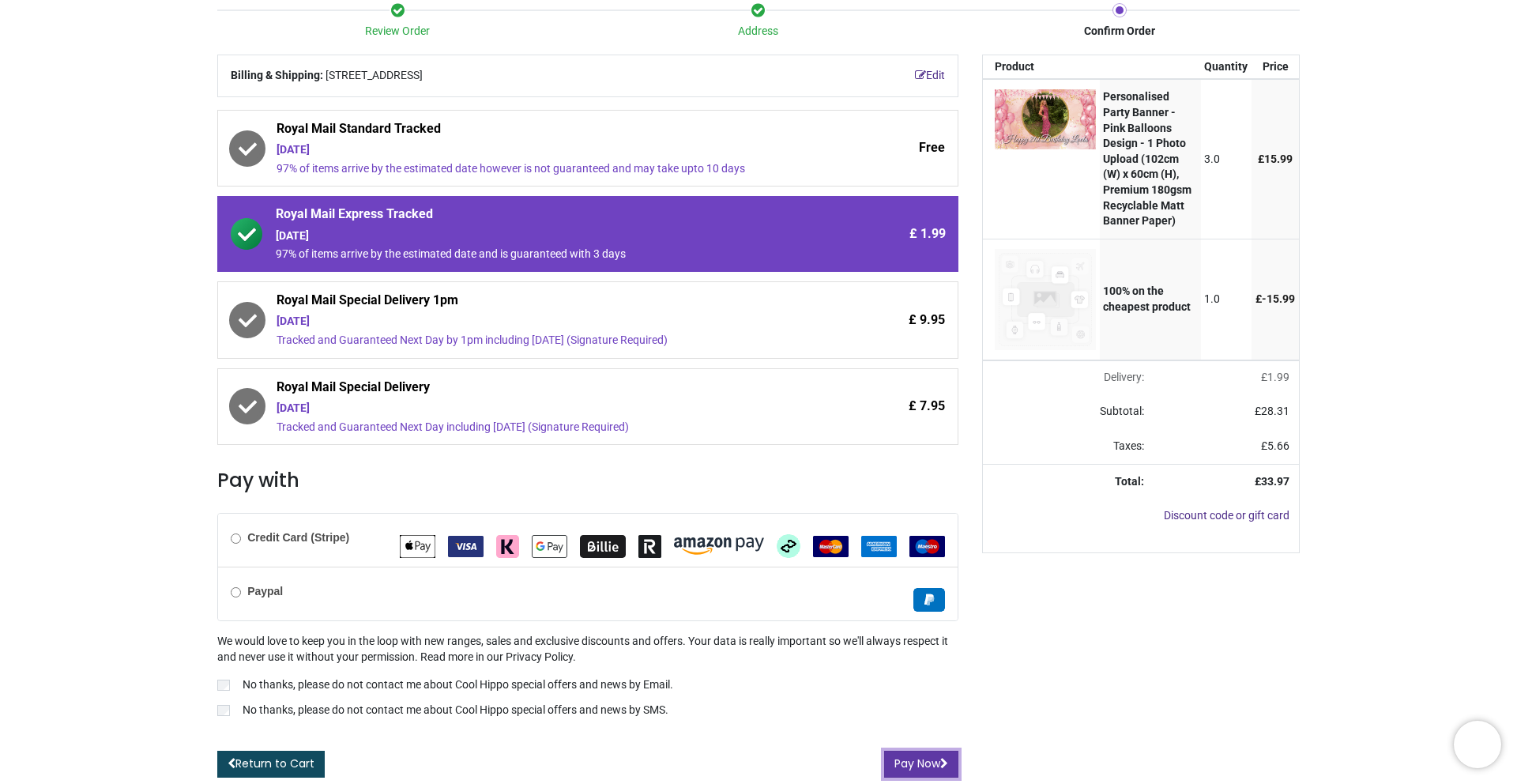
click at [923, 759] on button "Pay Now" at bounding box center [921, 763] width 74 height 26
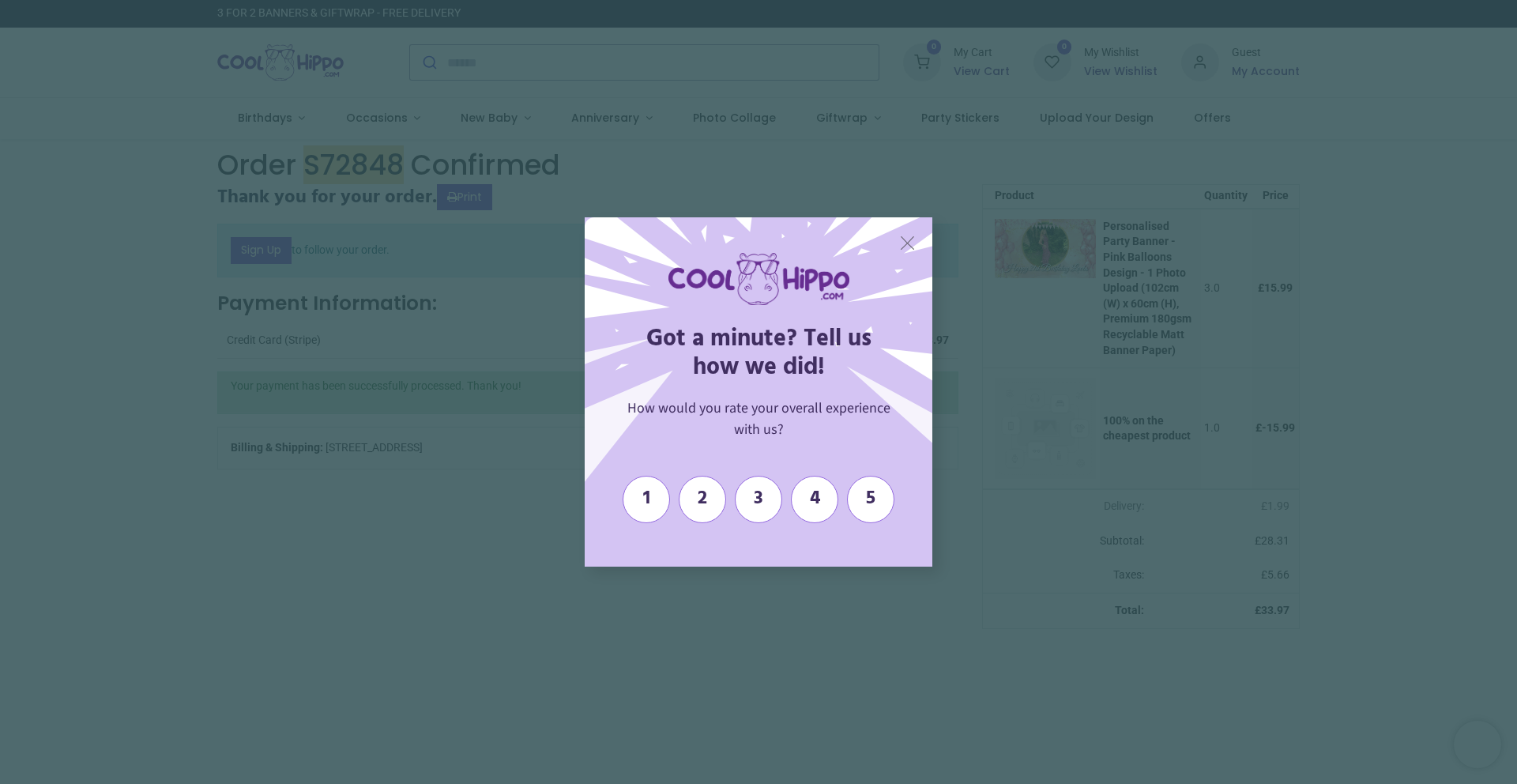
click at [909, 242] on span "X" at bounding box center [907, 242] width 16 height 24
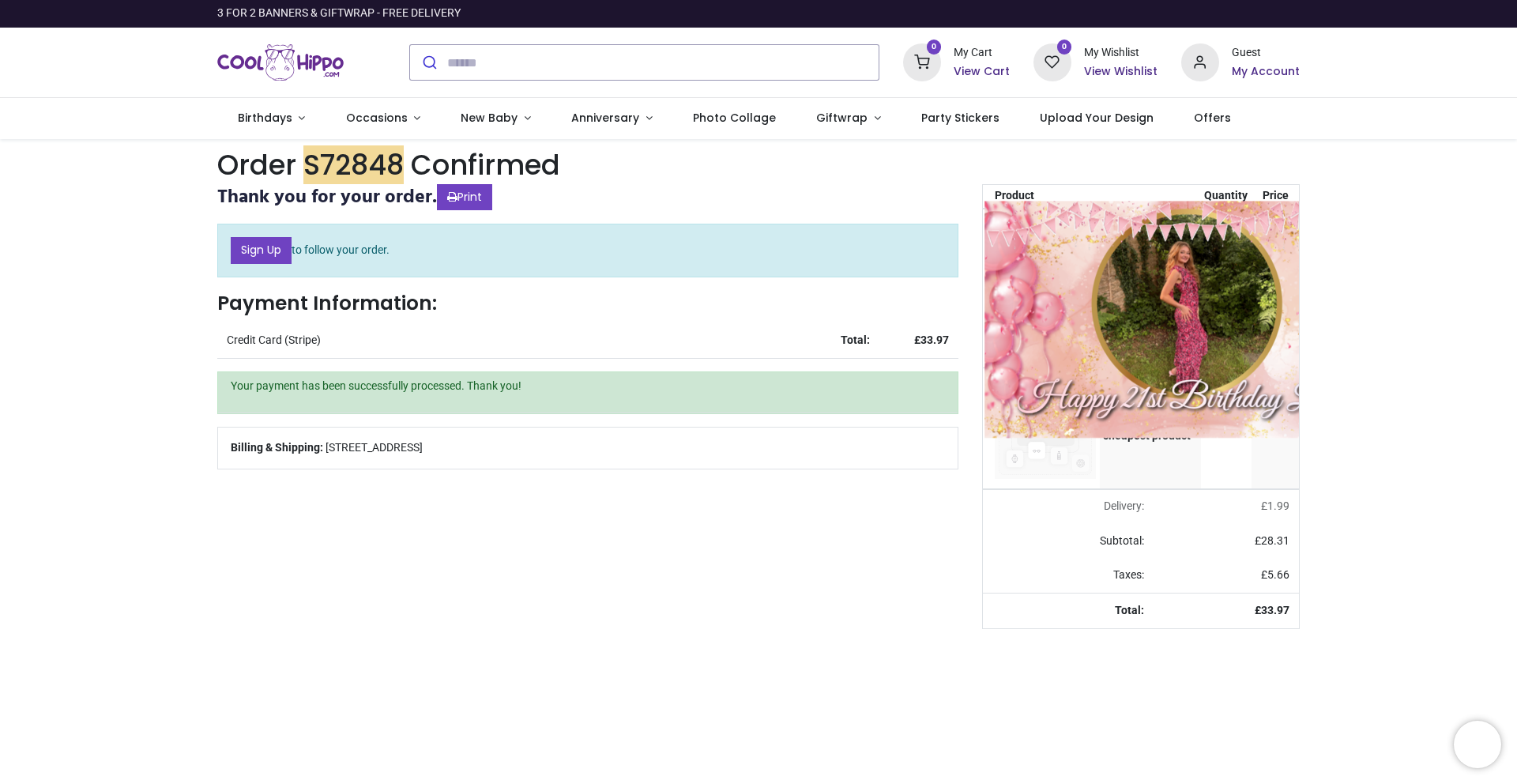
click at [1044, 259] on img at bounding box center [1187, 319] width 405 height 238
